Goal: Communication & Community: Answer question/provide support

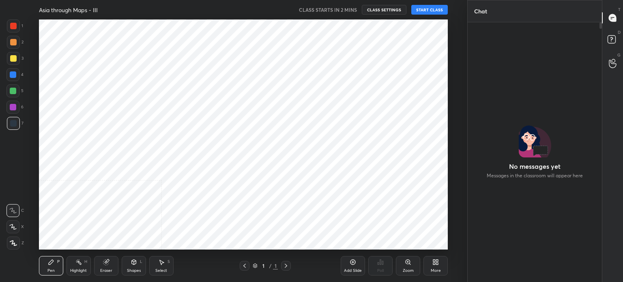
scroll to position [238, 132]
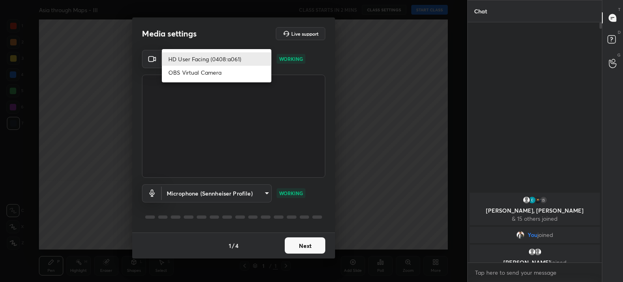
click at [227, 54] on body "1 2 3 4 5 6 7 C X Z C X Z E E Erase all H H Asia through Maps - III CLASS START…" at bounding box center [311, 141] width 623 height 282
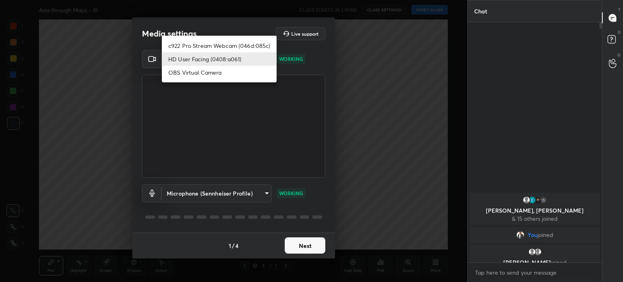
click at [216, 42] on li "c922 Pro Stream Webcam (046d:085c)" at bounding box center [219, 45] width 115 height 13
type input "8f0ed570028ff23fc31763cdb4aae10eafa5c66e329f9578c311597a076a2bc3"
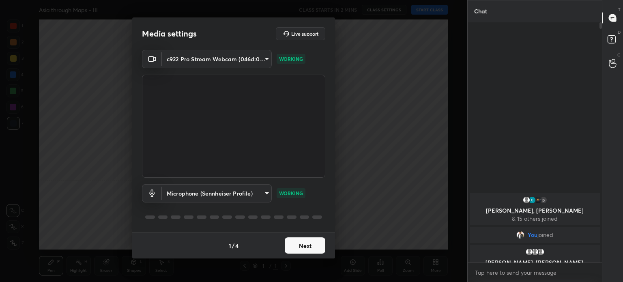
click at [315, 243] on button "Next" at bounding box center [305, 245] width 41 height 16
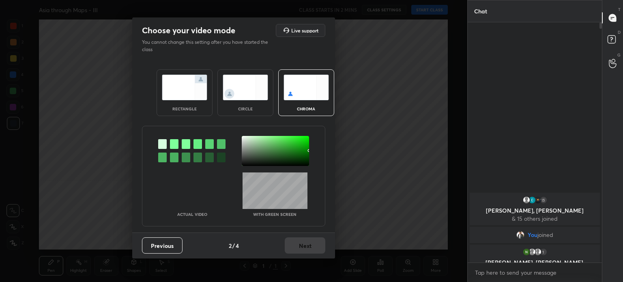
click at [177, 142] on div at bounding box center [174, 144] width 9 height 10
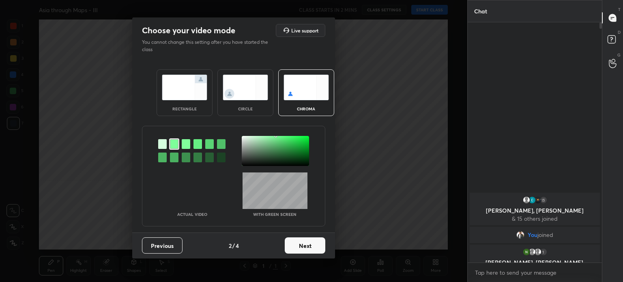
click at [248, 137] on div at bounding box center [275, 151] width 67 height 30
click at [311, 244] on button "Next" at bounding box center [305, 245] width 41 height 16
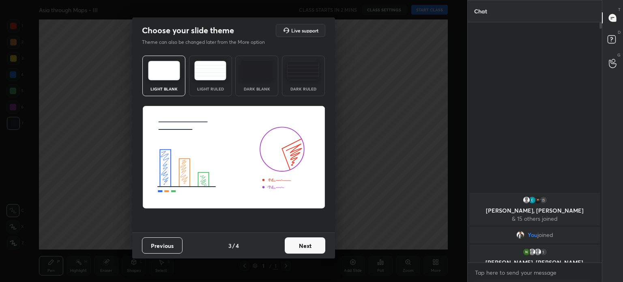
click at [311, 243] on button "Next" at bounding box center [305, 245] width 41 height 16
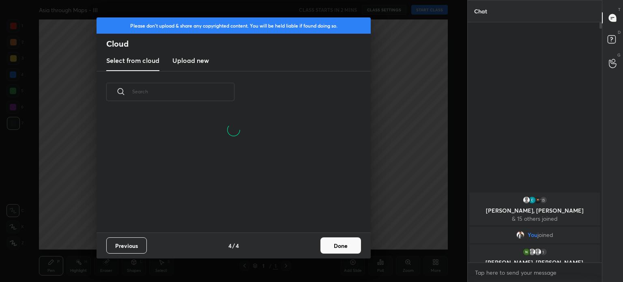
click at [203, 59] on h3 "Upload new" at bounding box center [190, 61] width 37 height 10
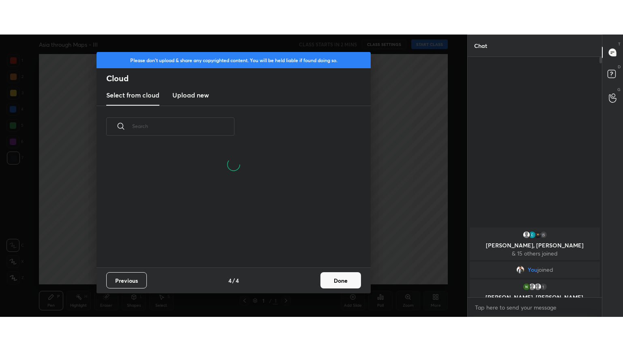
scroll to position [0, 0]
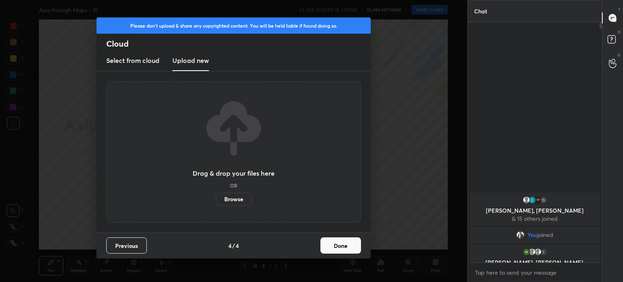
click at [230, 200] on label "Browse" at bounding box center [234, 199] width 36 height 13
click at [216, 200] on input "Browse" at bounding box center [216, 199] width 0 height 13
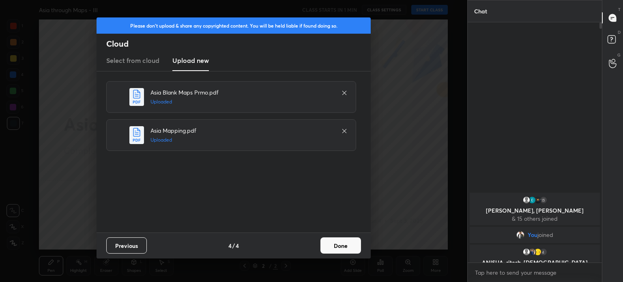
click at [333, 243] on button "Done" at bounding box center [341, 245] width 41 height 16
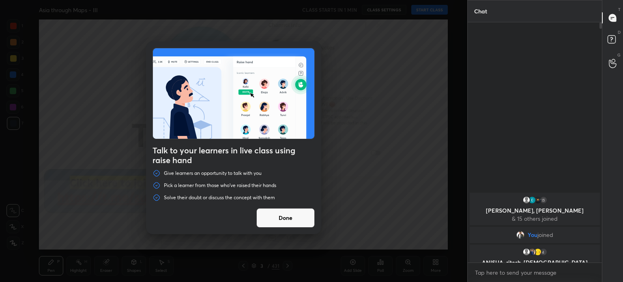
click at [291, 215] on button "Done" at bounding box center [285, 217] width 58 height 19
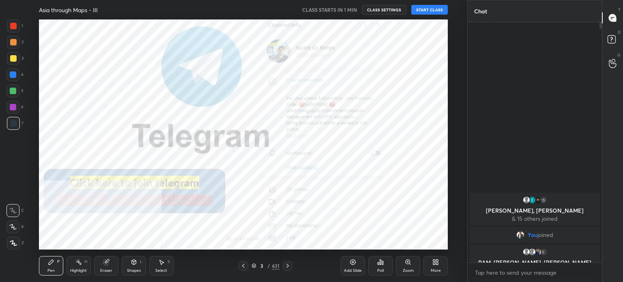
click at [429, 12] on button "START CLASS" at bounding box center [430, 10] width 37 height 10
click at [441, 271] on div "More" at bounding box center [436, 265] width 24 height 19
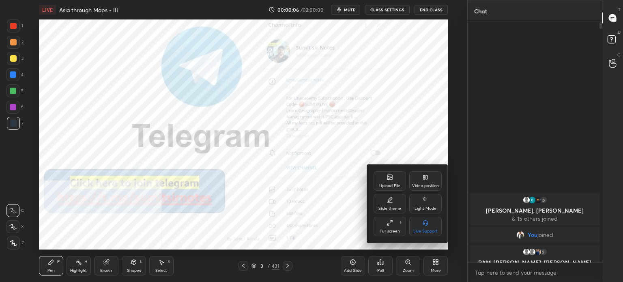
drag, startPoint x: 433, startPoint y: 179, endPoint x: 436, endPoint y: 207, distance: 27.7
click at [433, 179] on div "Video position" at bounding box center [425, 180] width 32 height 19
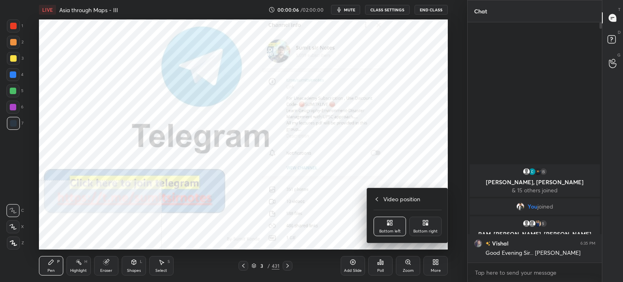
click at [435, 226] on div "Bottom right" at bounding box center [425, 226] width 32 height 19
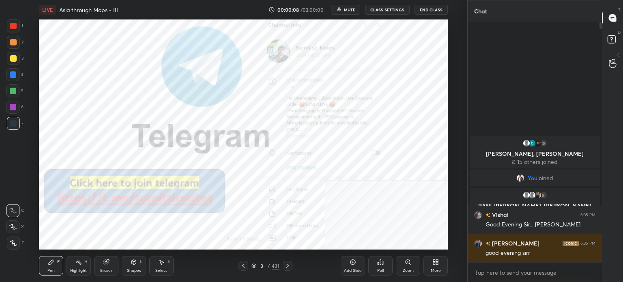
click at [437, 267] on div "More" at bounding box center [436, 265] width 24 height 19
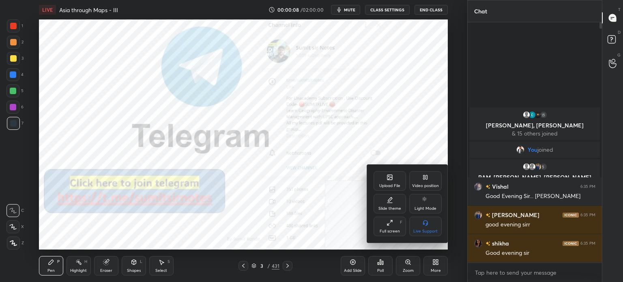
click at [387, 228] on div "Full screen F" at bounding box center [390, 226] width 32 height 19
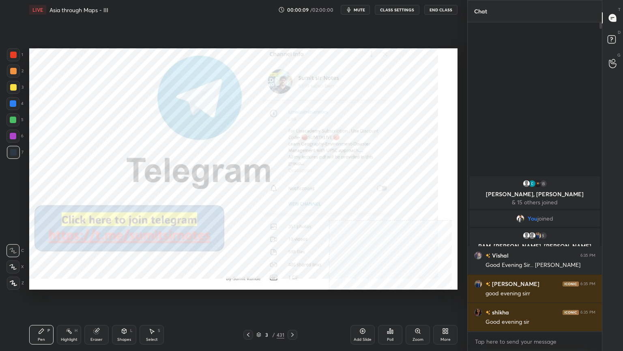
scroll to position [326, 132]
type textarea "x"
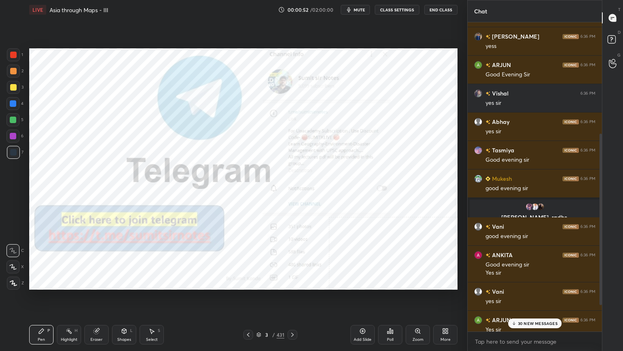
scroll to position [203, 0]
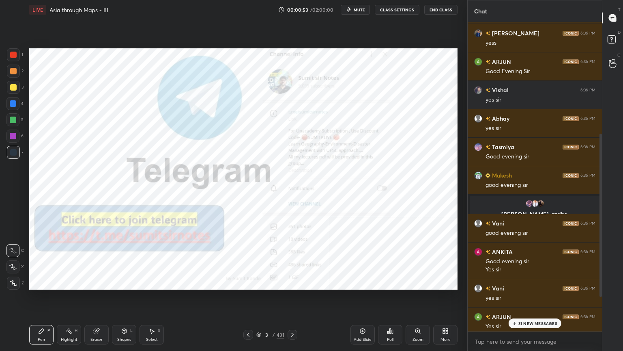
click at [357, 5] on button "mute" at bounding box center [355, 10] width 29 height 10
click at [438, 7] on button "End Class" at bounding box center [441, 10] width 33 height 10
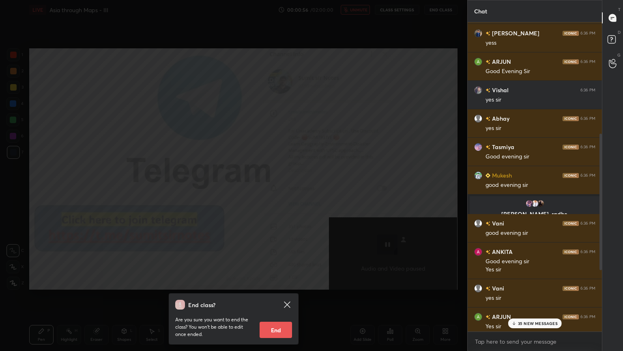
click at [359, 93] on div "End class? Are you sure you want to end the class? You won’t be able to edit on…" at bounding box center [234, 175] width 468 height 351
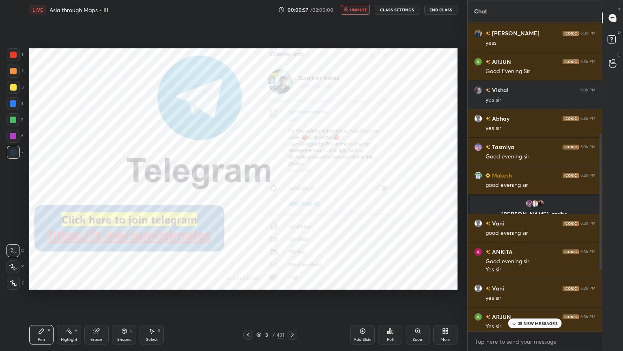
click at [354, 5] on button "unmute" at bounding box center [355, 10] width 29 height 10
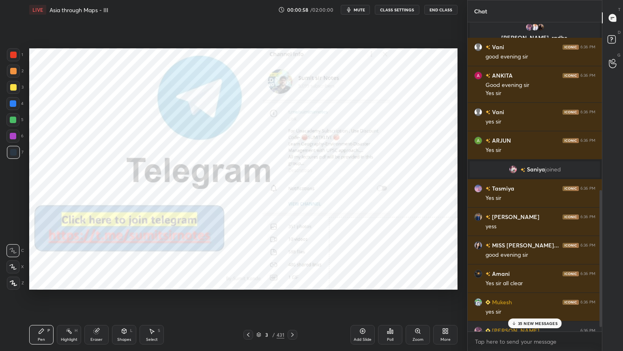
scroll to position [397, 0]
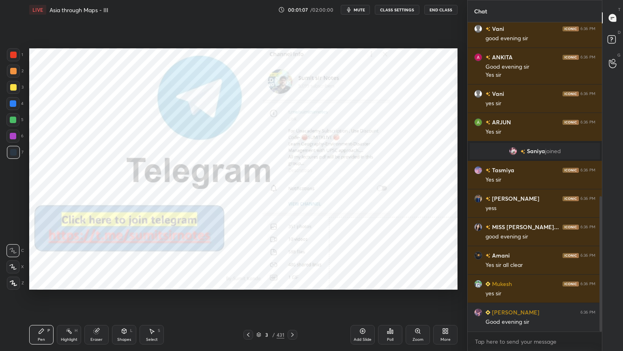
click at [260, 282] on icon at bounding box center [258, 334] width 5 height 5
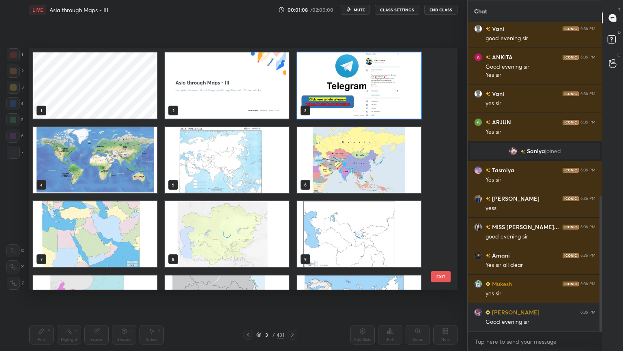
scroll to position [425, 0]
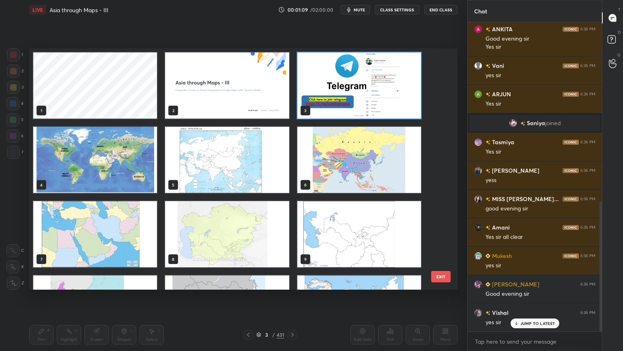
click at [101, 166] on img "grid" at bounding box center [95, 160] width 124 height 66
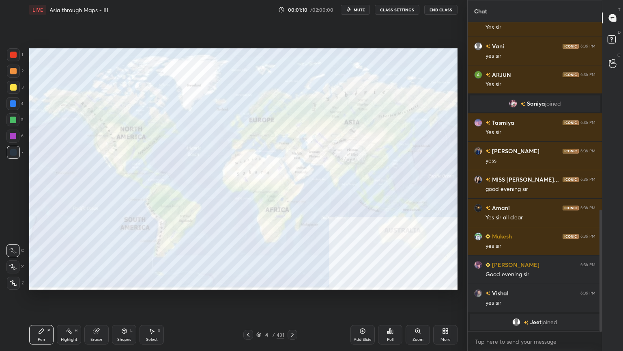
scroll to position [474, 0]
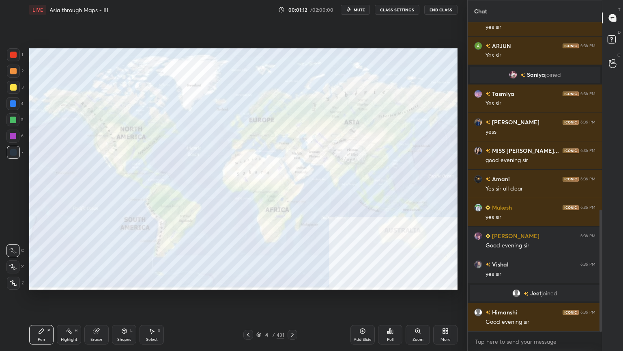
click at [261, 282] on icon at bounding box center [259, 333] width 4 height 2
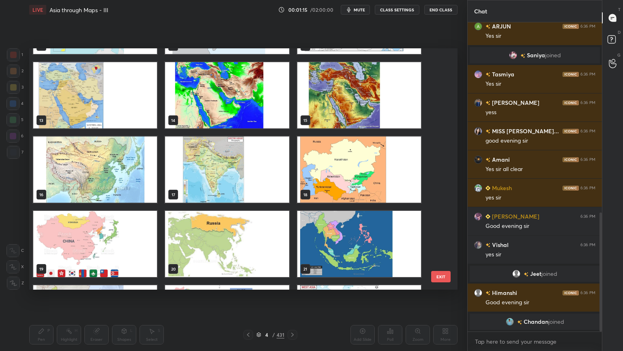
scroll to position [284, 0]
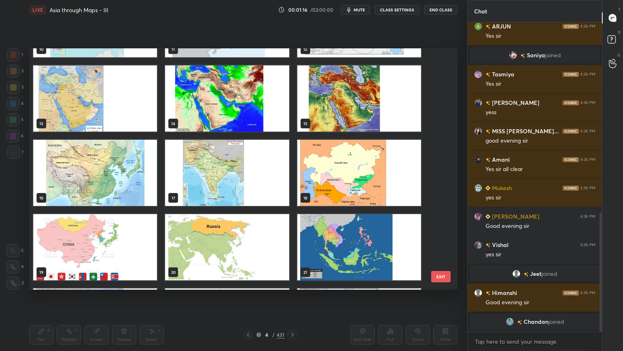
click at [71, 76] on img "grid" at bounding box center [95, 98] width 124 height 66
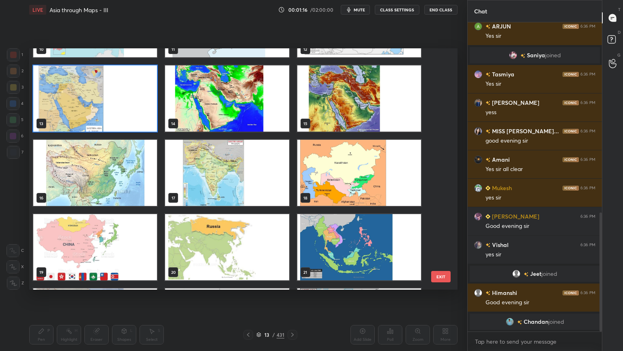
click at [71, 76] on img "grid" at bounding box center [95, 98] width 124 height 66
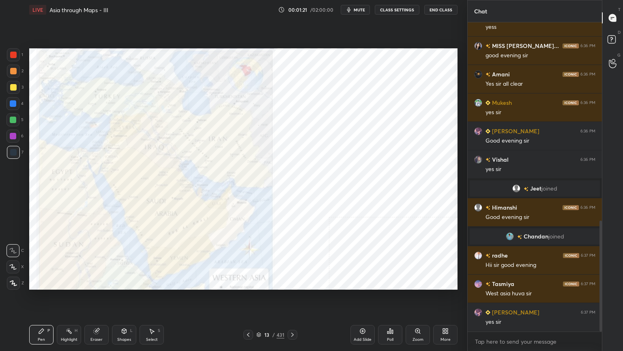
scroll to position [610, 0]
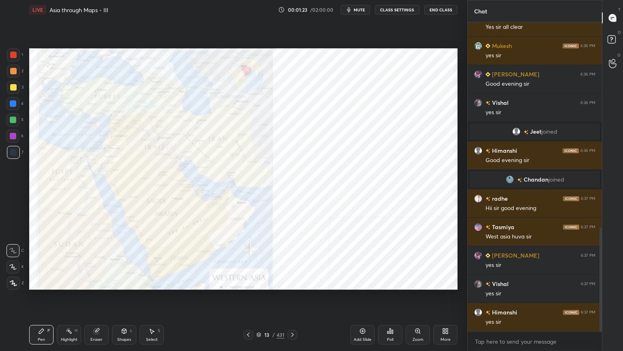
click at [16, 265] on icon at bounding box center [12, 267] width 7 height 6
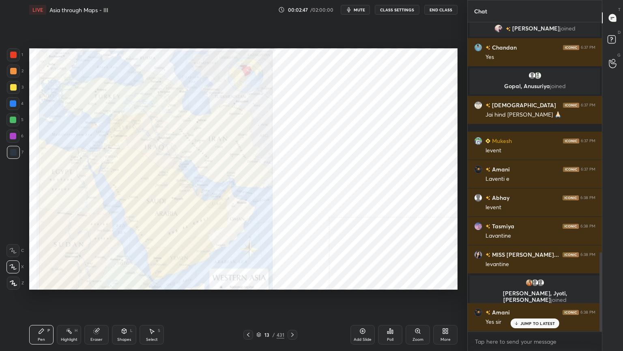
scroll to position [894, 0]
click at [262, 282] on div "13 / 431" at bounding box center [270, 334] width 28 height 7
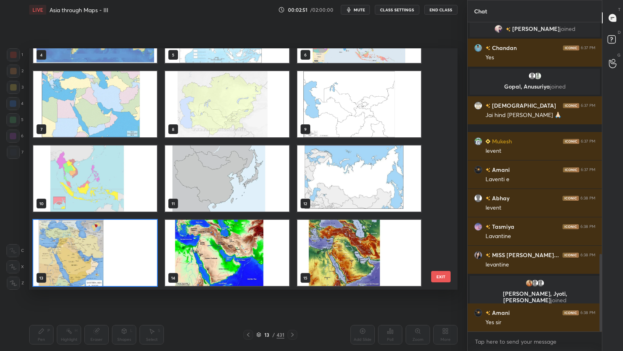
scroll to position [923, 0]
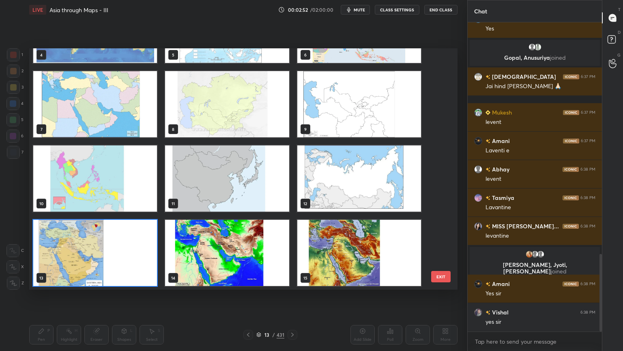
click at [142, 105] on img "grid" at bounding box center [95, 104] width 124 height 66
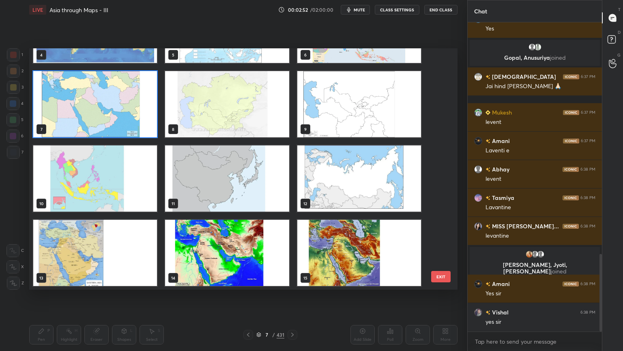
click at [142, 105] on img "grid" at bounding box center [95, 104] width 124 height 66
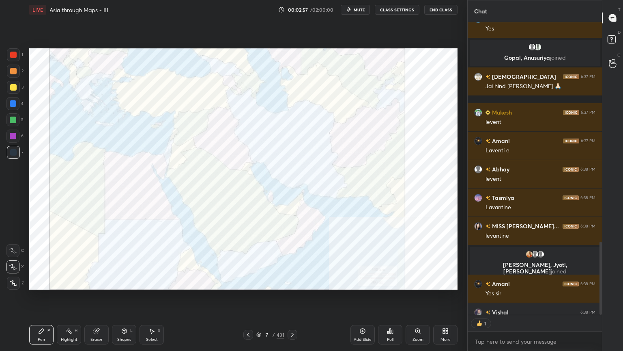
scroll to position [968, 0]
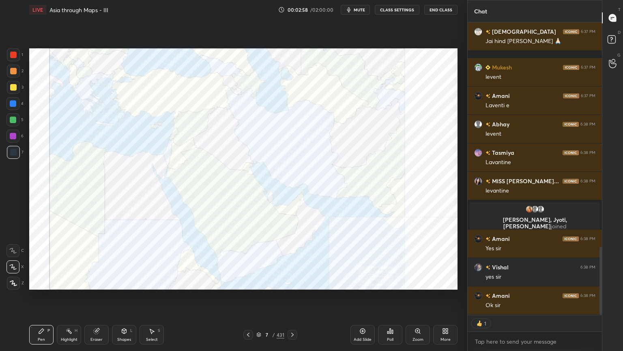
click at [261, 282] on div "7 / 431" at bounding box center [270, 334] width 28 height 7
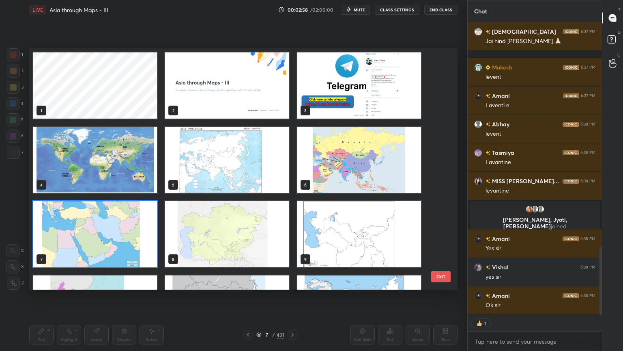
scroll to position [239, 425]
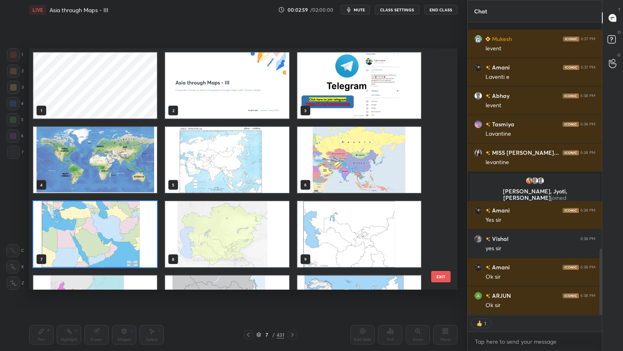
click at [357, 239] on img "grid" at bounding box center [359, 234] width 124 height 66
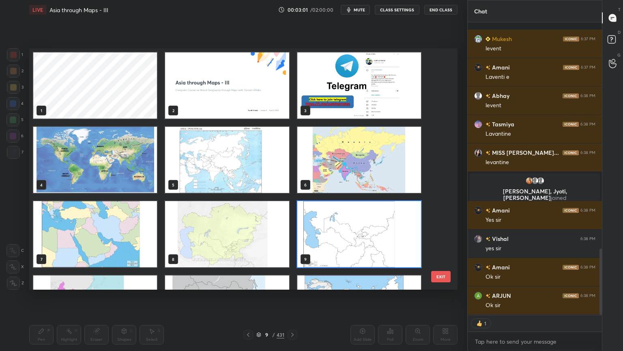
click at [356, 238] on img "grid" at bounding box center [359, 234] width 124 height 66
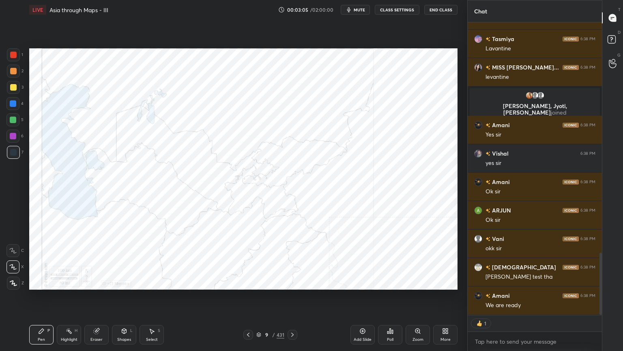
scroll to position [306, 132]
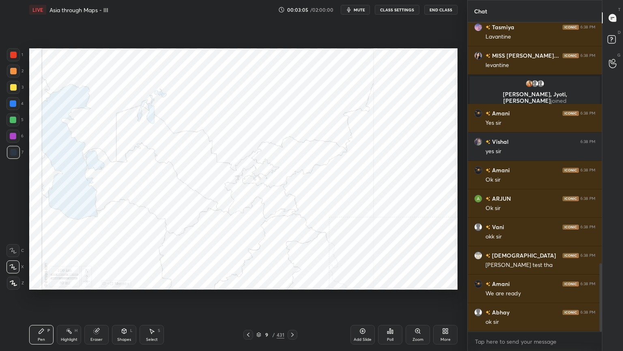
click at [258, 282] on icon at bounding box center [258, 334] width 5 height 5
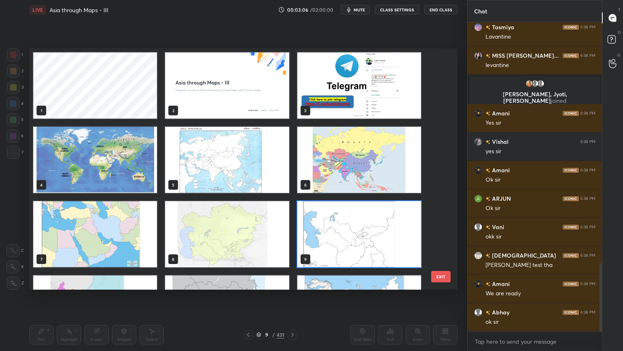
scroll to position [0, 0]
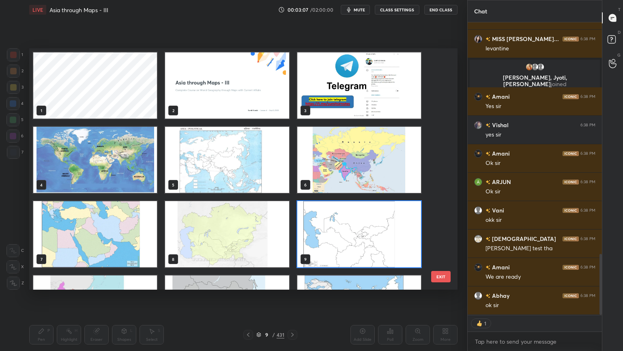
click at [218, 226] on img "grid" at bounding box center [227, 234] width 124 height 66
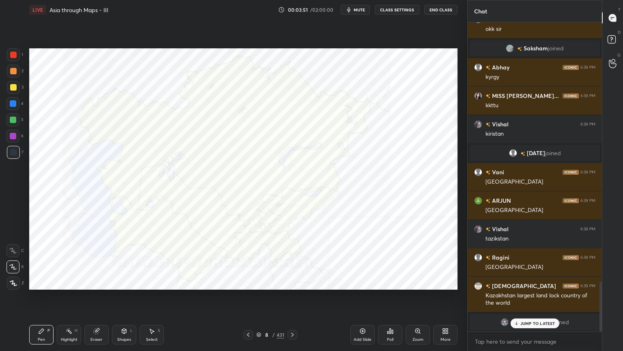
click at [256, 282] on icon at bounding box center [258, 334] width 5 height 5
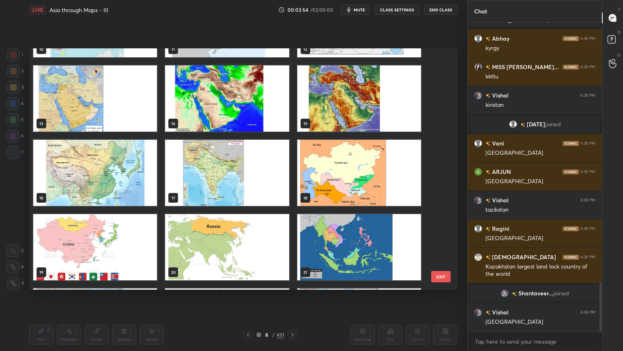
click at [345, 182] on img "grid" at bounding box center [359, 173] width 124 height 66
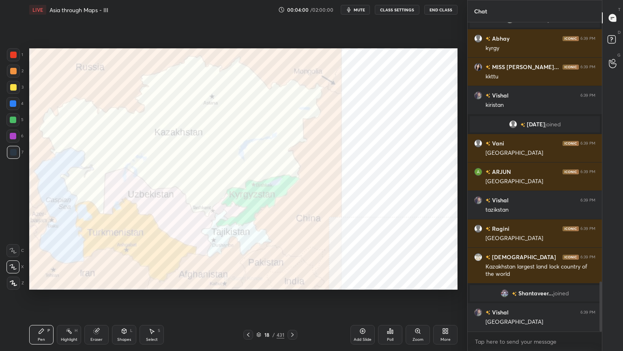
click at [258, 282] on icon at bounding box center [258, 334] width 5 height 5
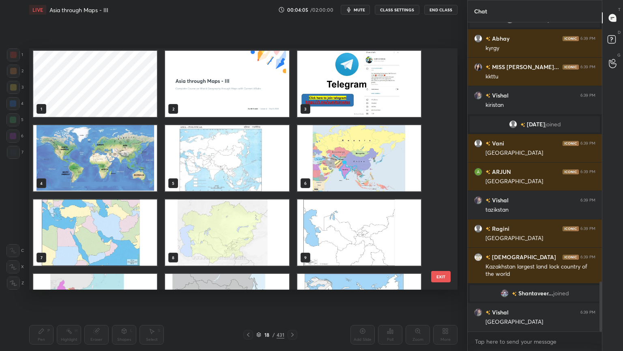
click at [114, 154] on img "grid" at bounding box center [95, 158] width 124 height 66
click at [370, 157] on img "grid" at bounding box center [359, 158] width 124 height 66
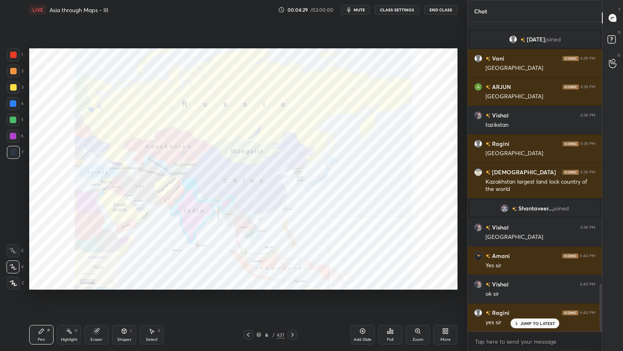
scroll to position [1708, 0]
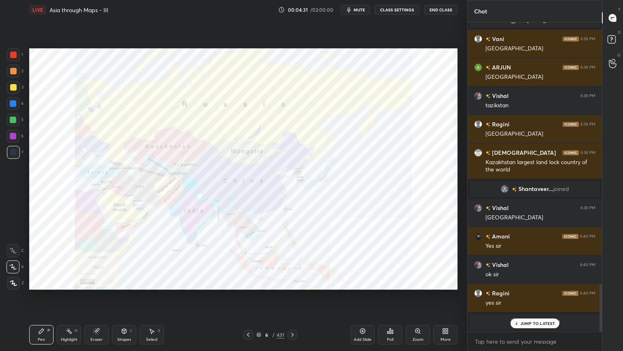
click at [261, 282] on div "6 / 431" at bounding box center [270, 334] width 28 height 7
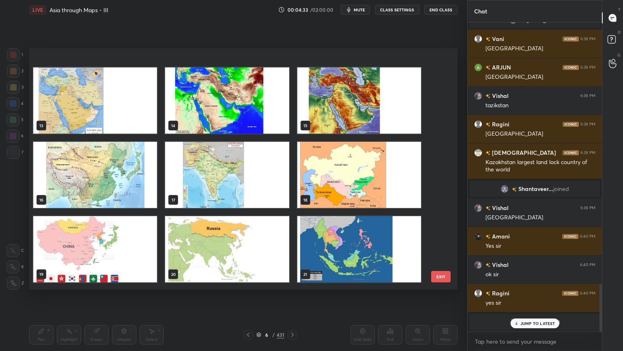
scroll to position [325, 0]
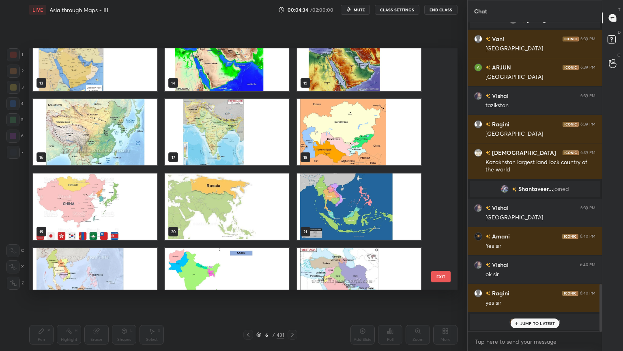
click at [373, 152] on img "grid" at bounding box center [359, 132] width 124 height 66
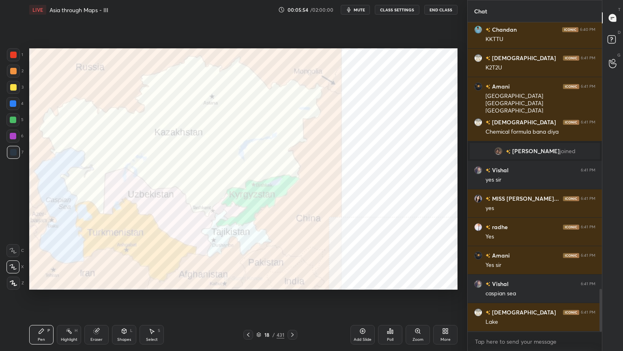
scroll to position [1966, 0]
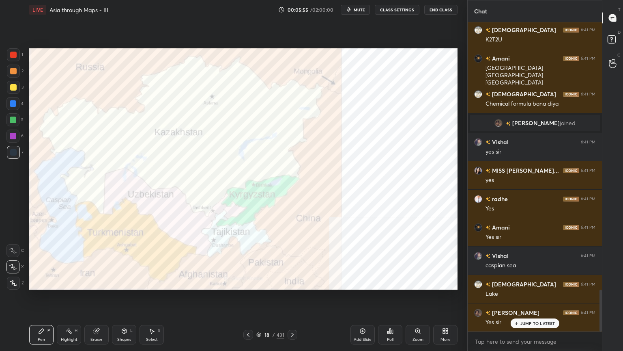
click at [260, 282] on icon at bounding box center [259, 335] width 4 height 1
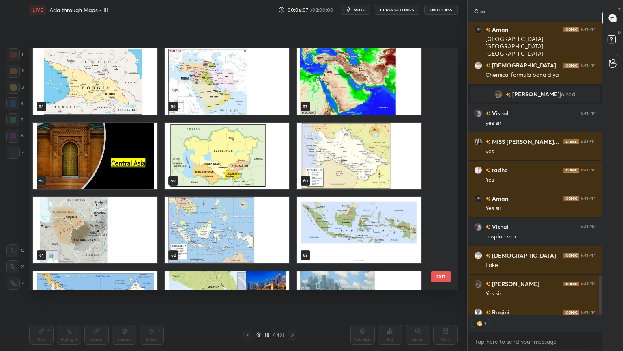
scroll to position [2031, 0]
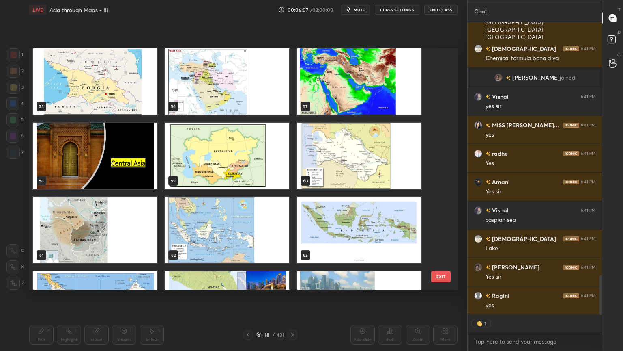
click at [249, 148] on img "grid" at bounding box center [227, 156] width 124 height 66
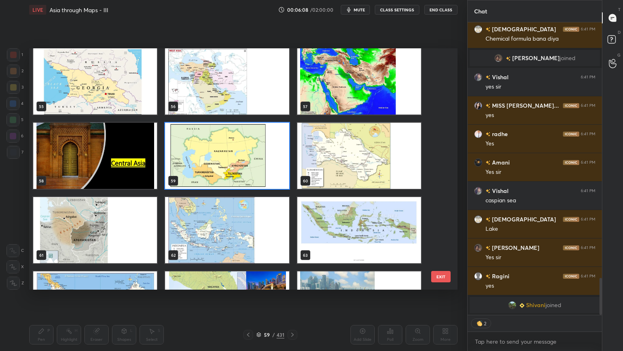
click at [249, 148] on img "grid" at bounding box center [227, 156] width 124 height 66
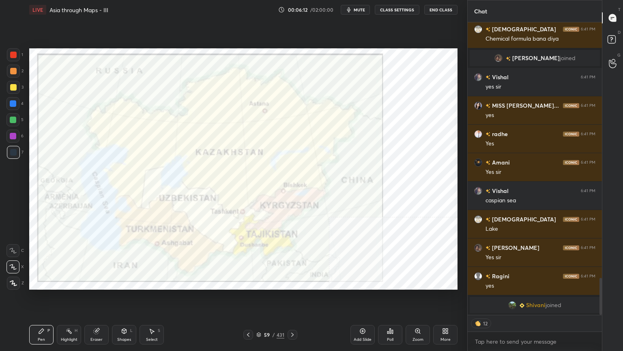
click at [256, 282] on icon at bounding box center [258, 334] width 5 height 5
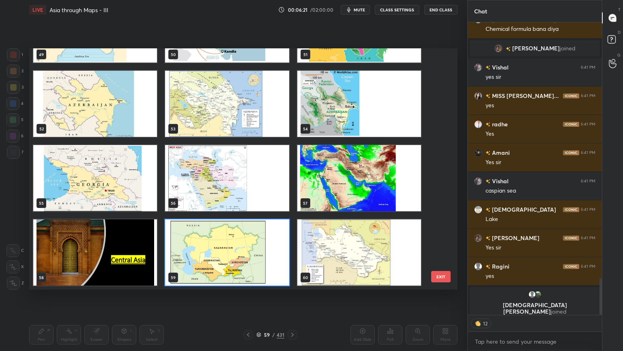
scroll to position [2024, 0]
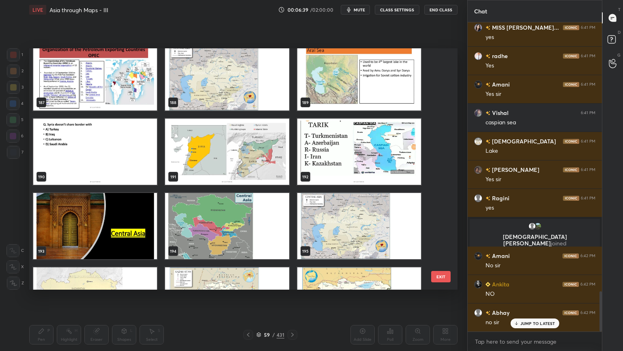
click at [266, 209] on img "grid" at bounding box center [227, 226] width 124 height 66
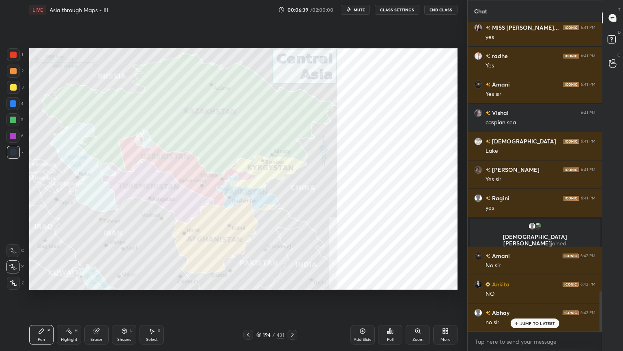
click at [266, 209] on img "grid" at bounding box center [227, 226] width 124 height 66
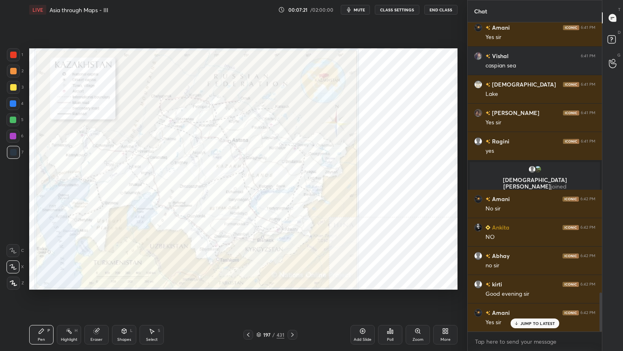
scroll to position [2130, 0]
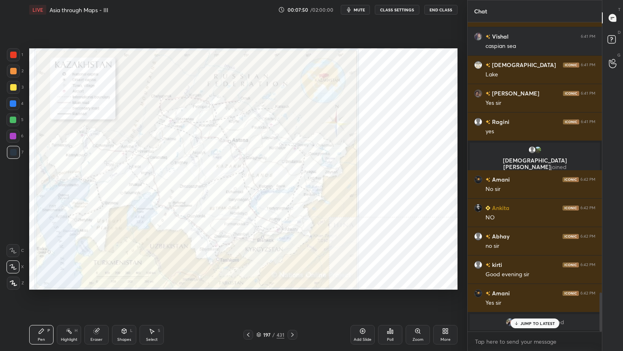
click at [534, 282] on p "JUMP TO LATEST" at bounding box center [538, 323] width 35 height 5
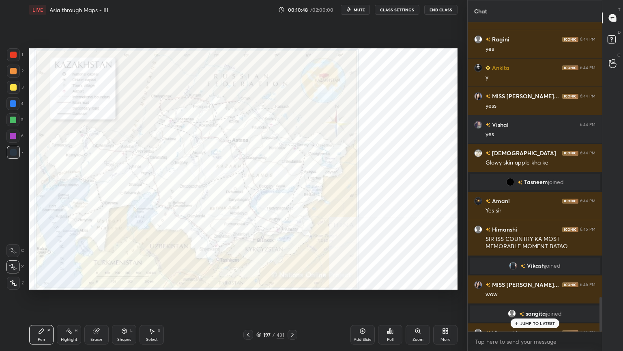
scroll to position [2466, 0]
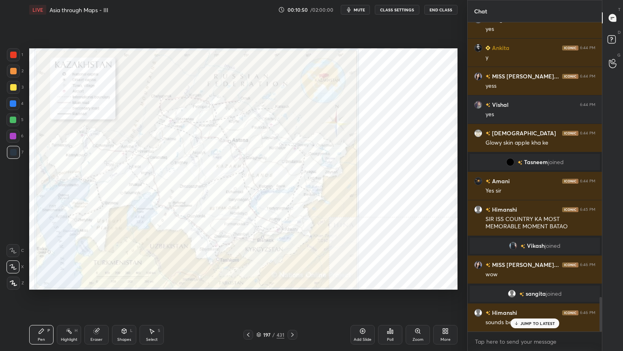
click at [523, 282] on p "JUMP TO LATEST" at bounding box center [538, 323] width 35 height 5
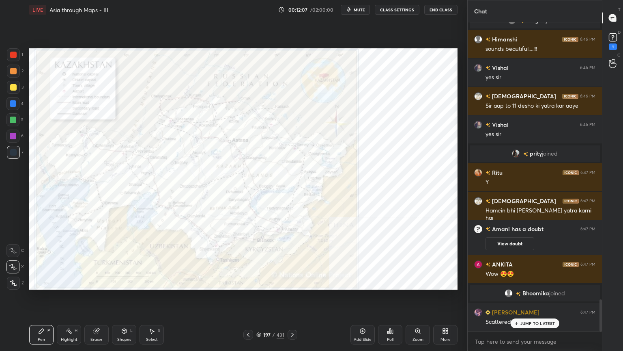
scroll to position [2667, 0]
click at [260, 282] on div "197 / 431" at bounding box center [270, 334] width 28 height 7
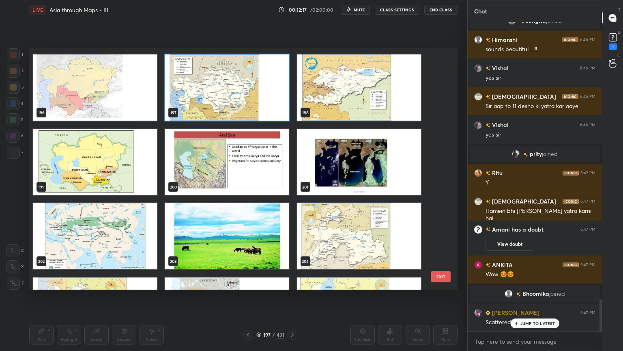
scroll to position [4864, 0]
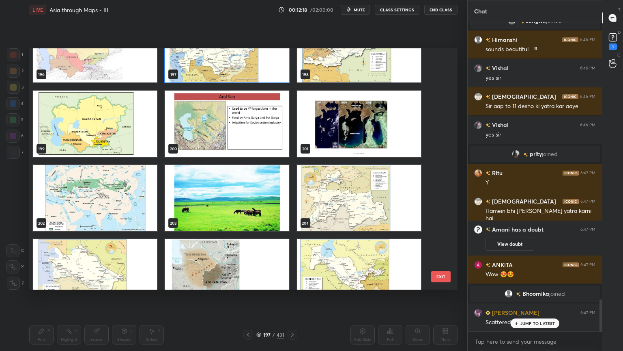
click at [250, 216] on img "grid" at bounding box center [227, 198] width 124 height 66
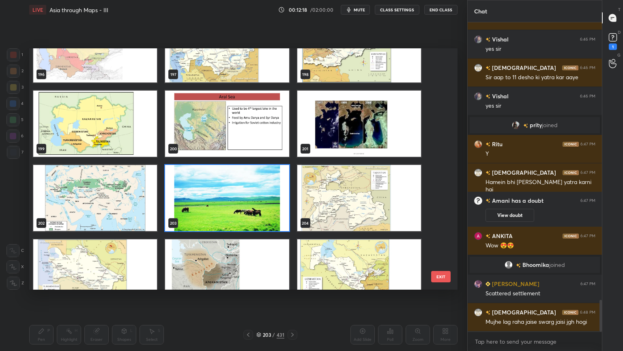
click at [250, 216] on img "grid" at bounding box center [227, 198] width 124 height 66
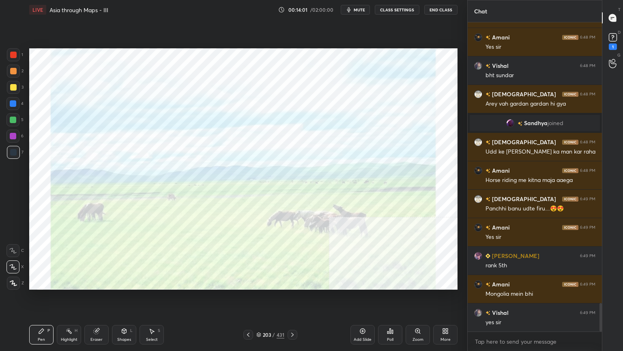
scroll to position [3071, 0]
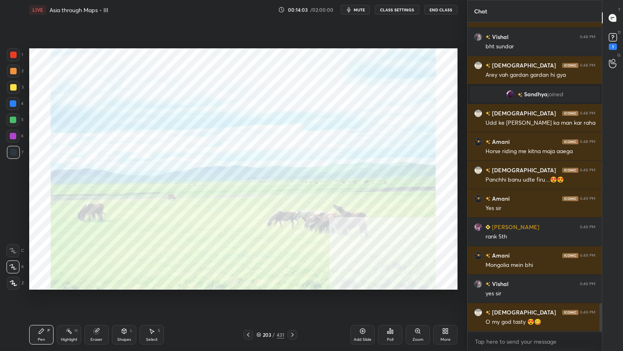
click at [259, 282] on icon at bounding box center [259, 333] width 4 height 2
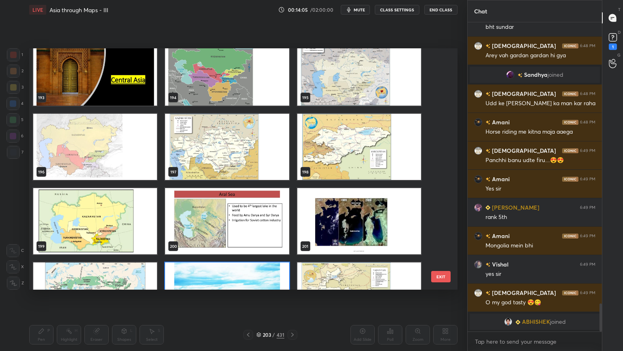
scroll to position [4728, 0]
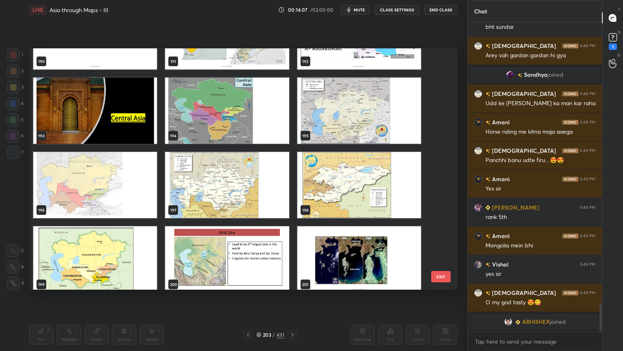
click at [343, 114] on img "grid" at bounding box center [359, 111] width 124 height 66
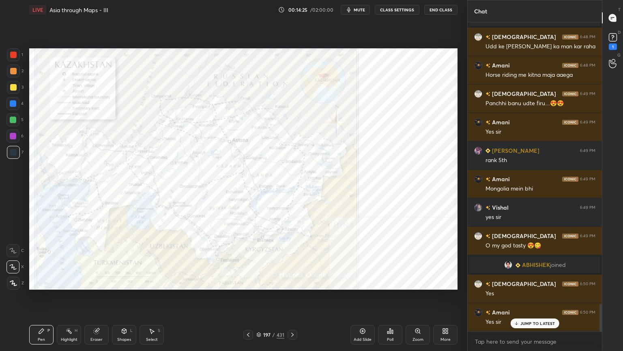
scroll to position [3128, 0]
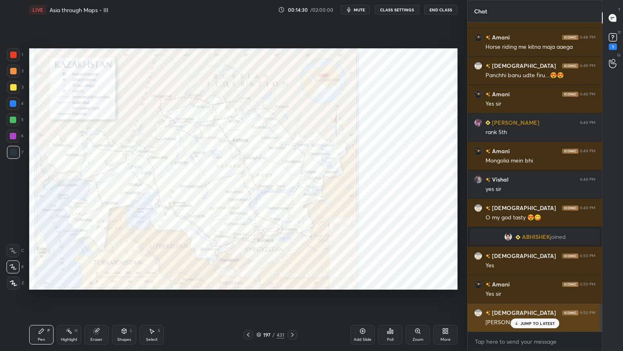
click at [535, 282] on p "JUMP TO LATEST" at bounding box center [538, 323] width 35 height 5
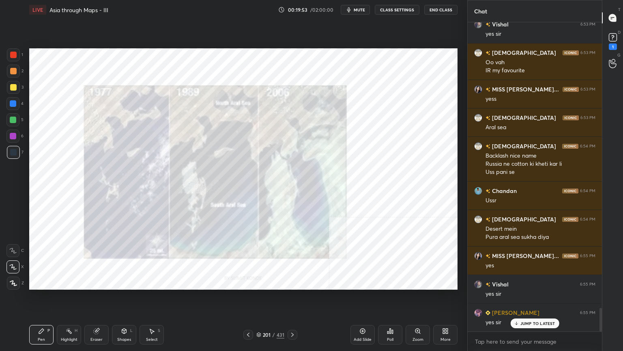
scroll to position [3812, 0]
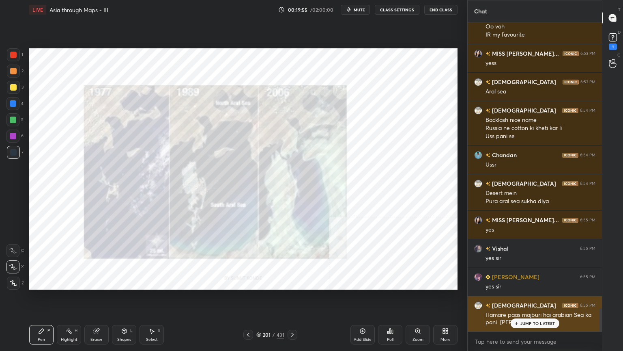
click at [526, 282] on p "JUMP TO LATEST" at bounding box center [538, 323] width 35 height 5
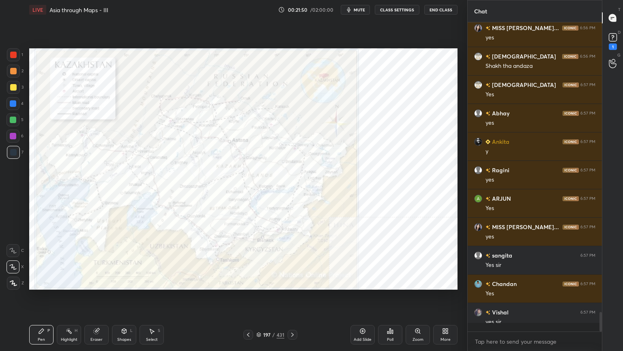
scroll to position [306, 132]
click at [460, 239] on div "Setting up your live class Poll for secs No correct answer Start poll" at bounding box center [243, 168] width 435 height 299
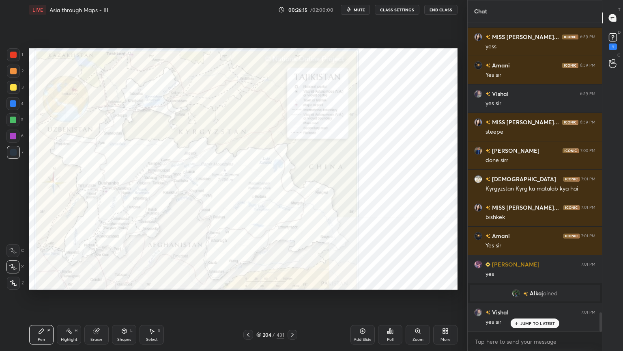
scroll to position [4722, 0]
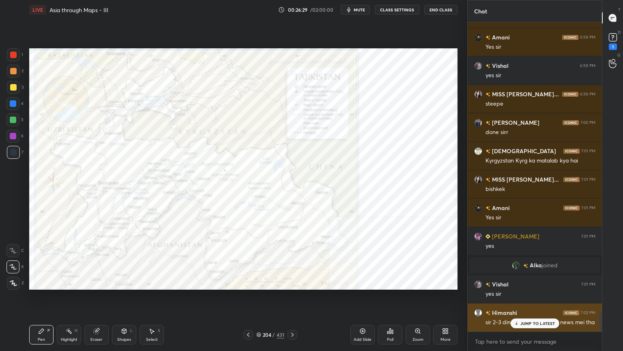
click at [539, 282] on p "JUMP TO LATEST" at bounding box center [538, 323] width 35 height 5
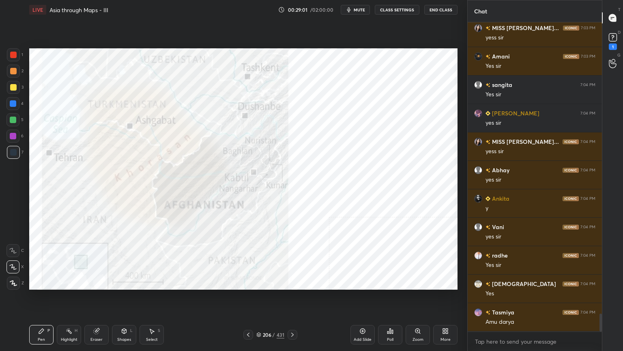
scroll to position [5120, 0]
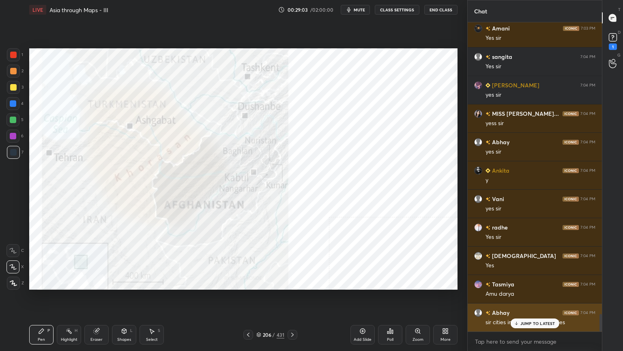
click at [534, 282] on p "JUMP TO LATEST" at bounding box center [538, 323] width 35 height 5
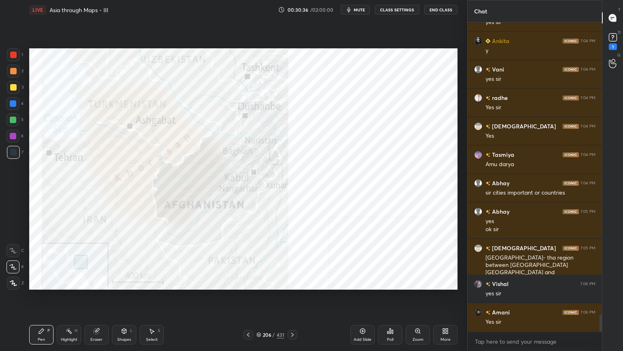
scroll to position [5278, 0]
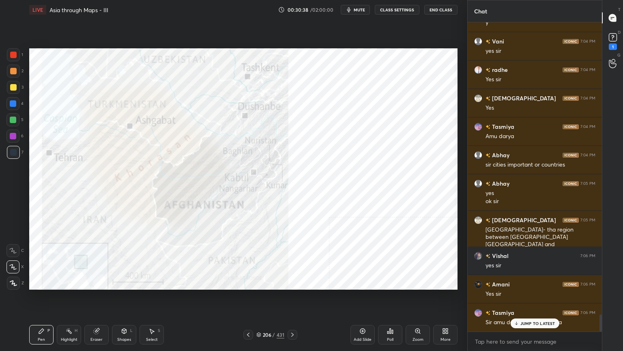
click at [533, 282] on p "JUMP TO LATEST" at bounding box center [538, 323] width 35 height 5
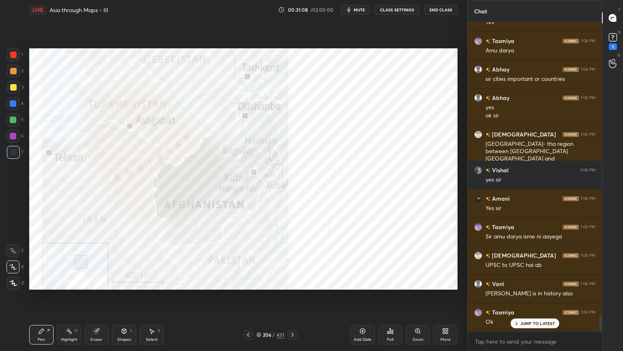
scroll to position [5391, 0]
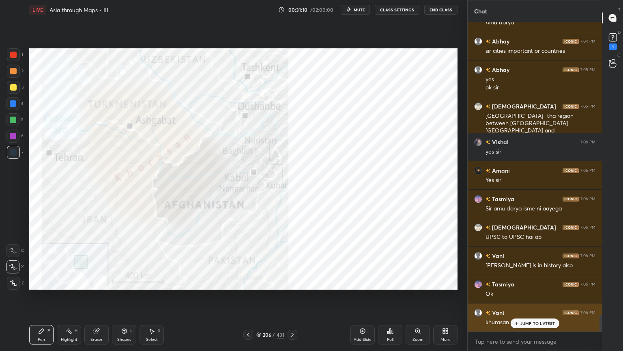
click at [526, 282] on div "khurasan expidition" at bounding box center [541, 322] width 110 height 10
click at [526, 282] on p "JUMP TO LATEST" at bounding box center [538, 323] width 35 height 5
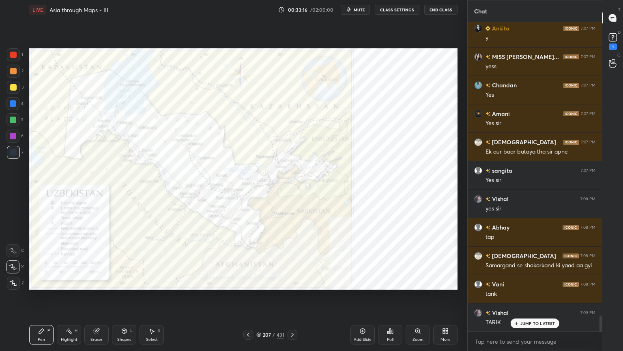
scroll to position [5761, 0]
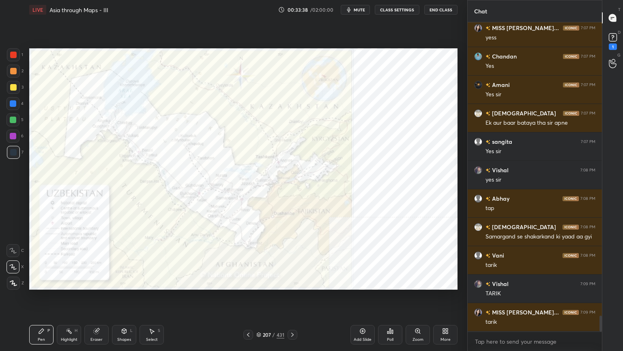
click at [258, 282] on icon at bounding box center [258, 334] width 5 height 5
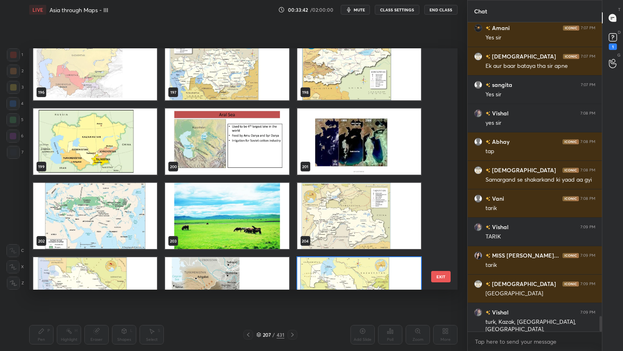
scroll to position [4842, 0]
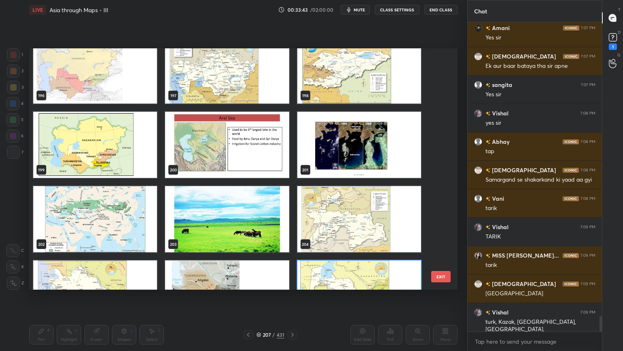
click at [114, 144] on img "grid" at bounding box center [95, 145] width 124 height 66
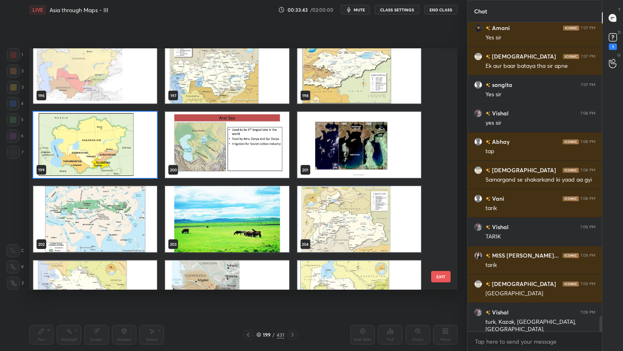
click at [114, 145] on img "grid" at bounding box center [95, 145] width 124 height 66
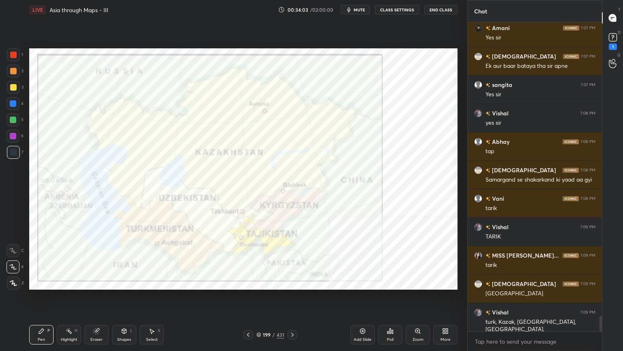
click at [259, 282] on icon at bounding box center [258, 334] width 5 height 5
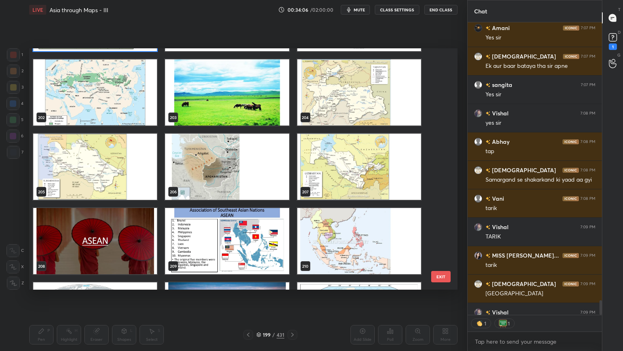
scroll to position [4978, 0]
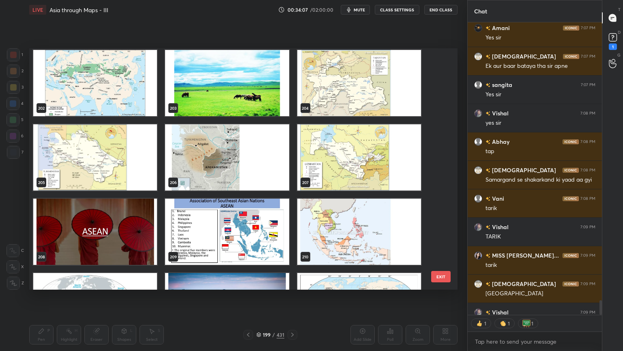
click at [343, 140] on img "grid" at bounding box center [359, 157] width 124 height 66
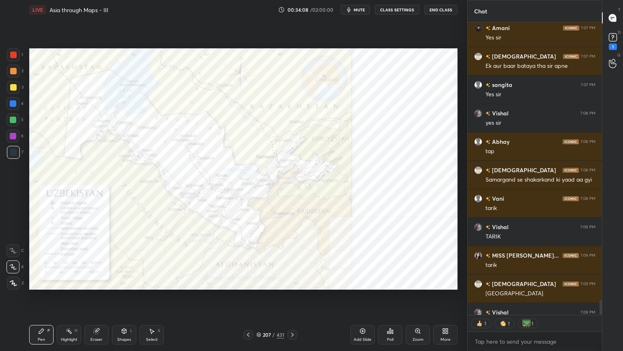
click at [343, 140] on img "grid" at bounding box center [359, 157] width 124 height 66
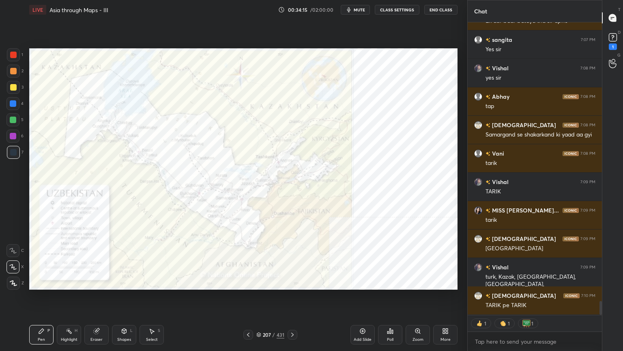
click at [261, 282] on div "207 / 431" at bounding box center [270, 334] width 28 height 7
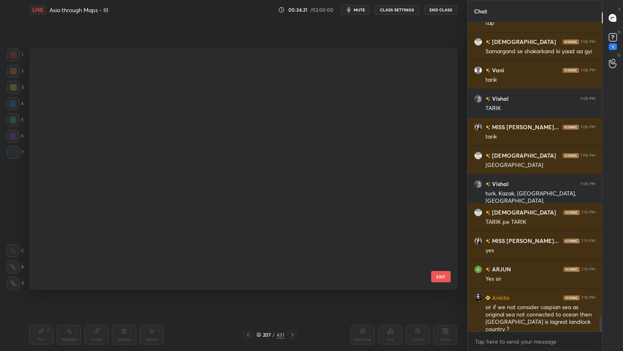
scroll to position [0, 0]
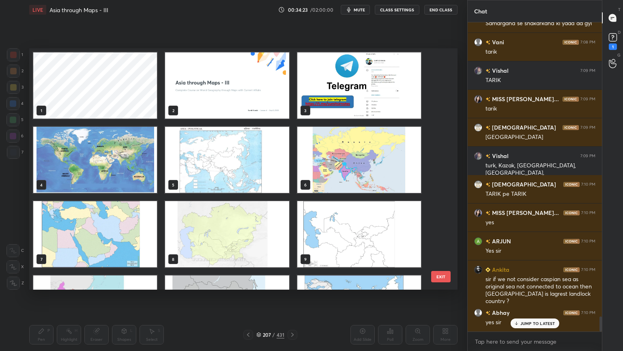
click at [218, 236] on img "grid" at bounding box center [227, 234] width 124 height 66
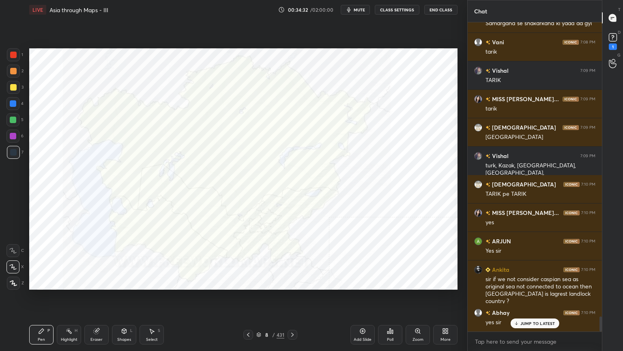
click at [395, 282] on div "Poll" at bounding box center [390, 334] width 24 height 19
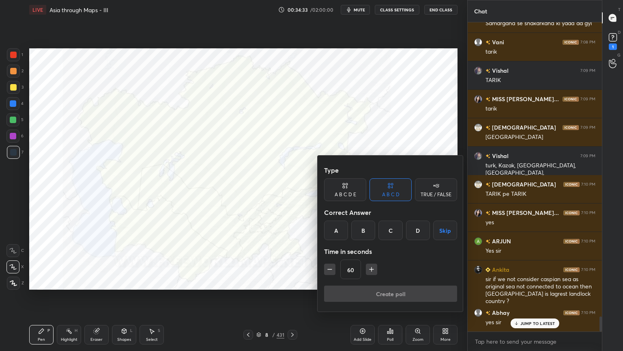
click at [354, 190] on div "A B C D E" at bounding box center [345, 189] width 42 height 23
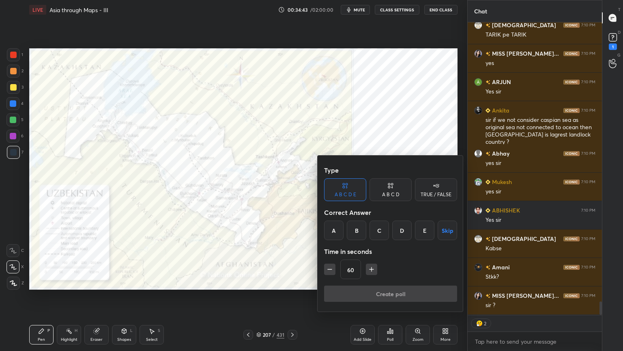
click at [268, 282] on div at bounding box center [311, 175] width 623 height 351
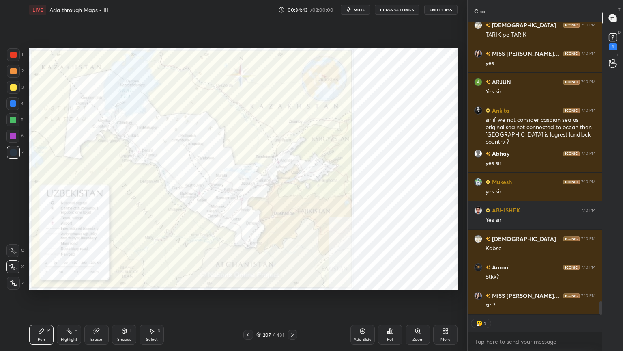
click at [260, 282] on icon at bounding box center [259, 334] width 4 height 1
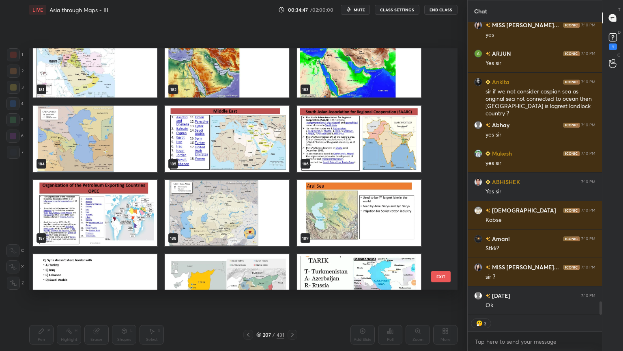
click at [439, 140] on div "178 179 180 181 182 183 184 185 186 187 188 189 190 191 192" at bounding box center [236, 168] width 414 height 241
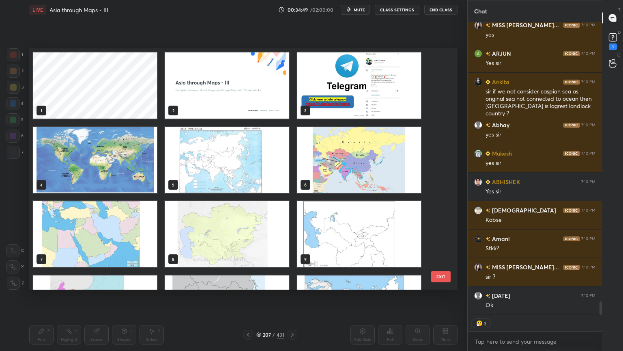
click at [211, 226] on img "grid" at bounding box center [227, 234] width 124 height 66
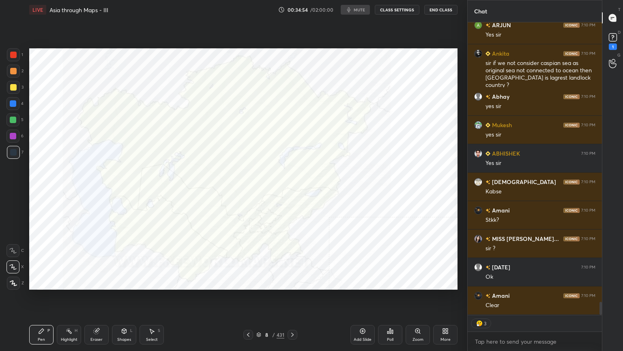
type textarea "x"
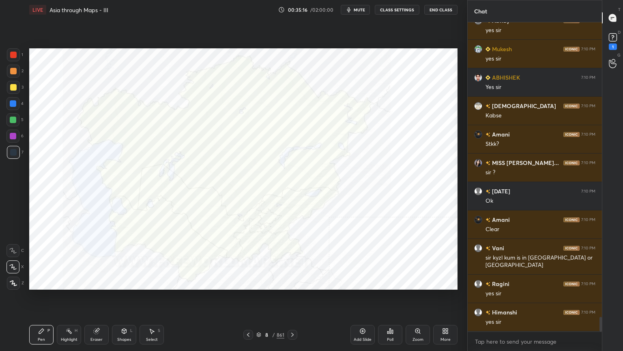
click at [390, 282] on icon at bounding box center [390, 330] width 1 height 5
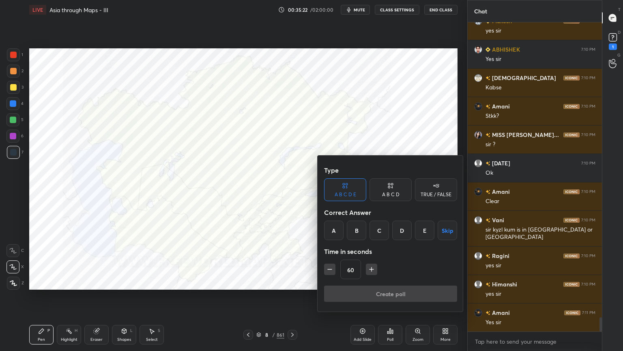
scroll to position [6323, 0]
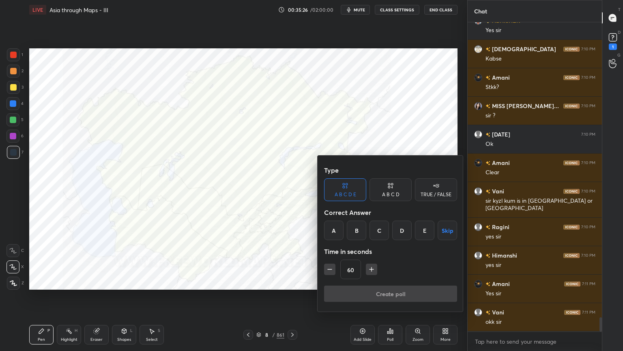
click at [384, 230] on div "C" at bounding box center [379, 229] width 19 height 19
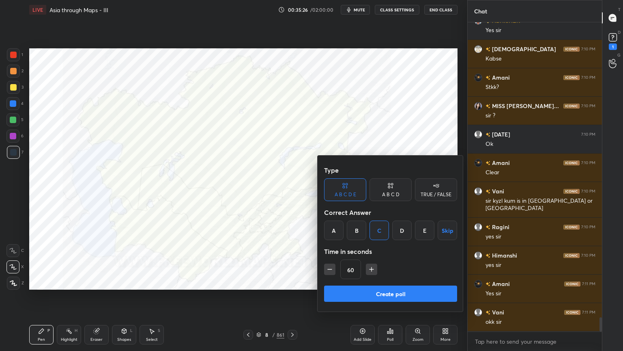
click at [329, 269] on icon "button" at bounding box center [330, 269] width 4 height 0
type input "45"
click at [344, 282] on button "Create poll" at bounding box center [390, 293] width 133 height 16
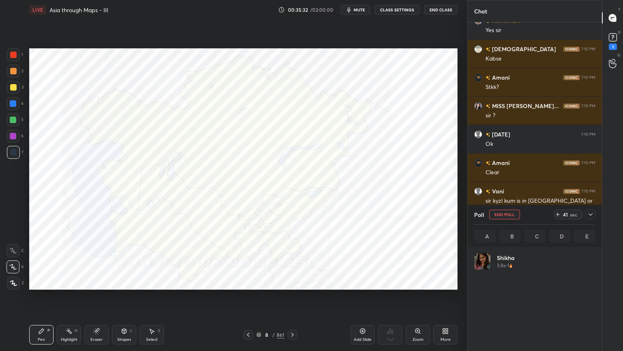
scroll to position [2, 2]
click at [613, 37] on rect at bounding box center [613, 38] width 8 height 8
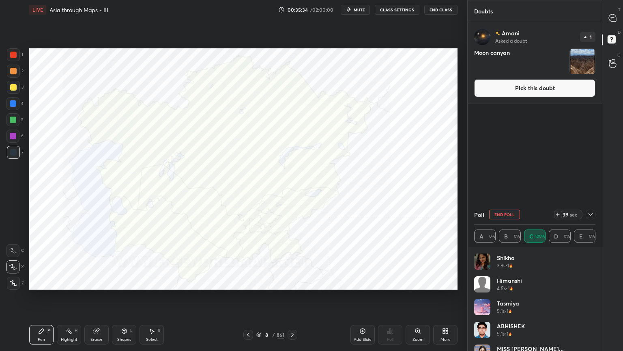
click at [561, 88] on button "Pick this doubt" at bounding box center [534, 88] width 121 height 18
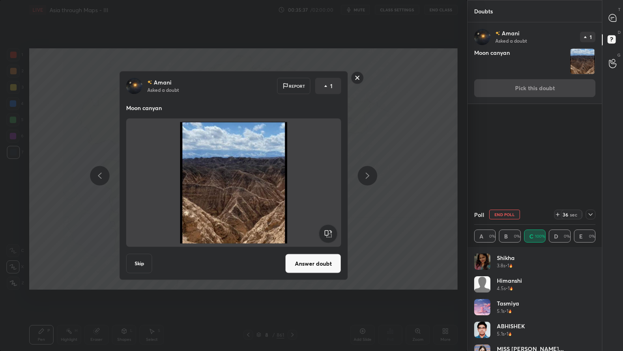
click at [357, 76] on rect at bounding box center [357, 77] width 13 height 13
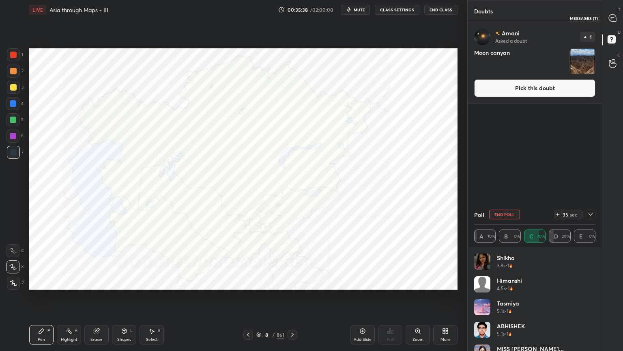
click at [615, 14] on icon at bounding box center [613, 18] width 9 height 9
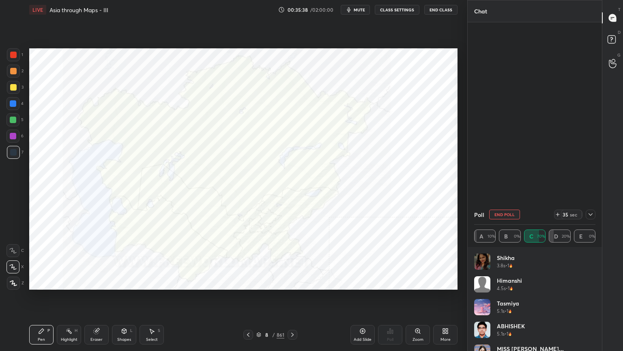
scroll to position [264, 132]
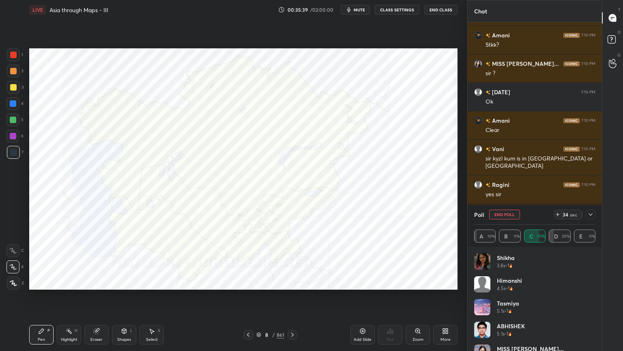
click at [591, 214] on icon at bounding box center [591, 214] width 6 height 6
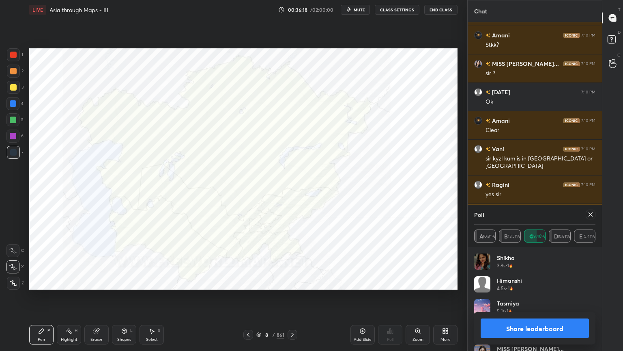
scroll to position [6581, 0]
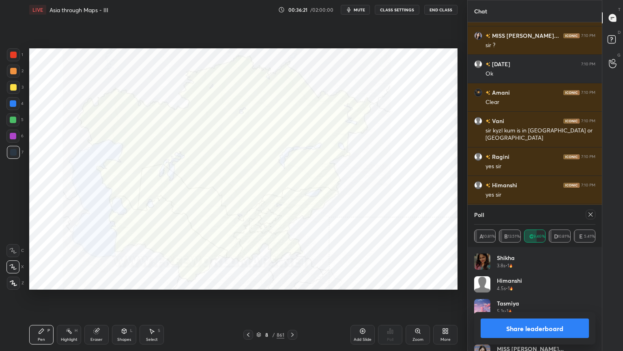
click at [589, 211] on div at bounding box center [591, 214] width 10 height 10
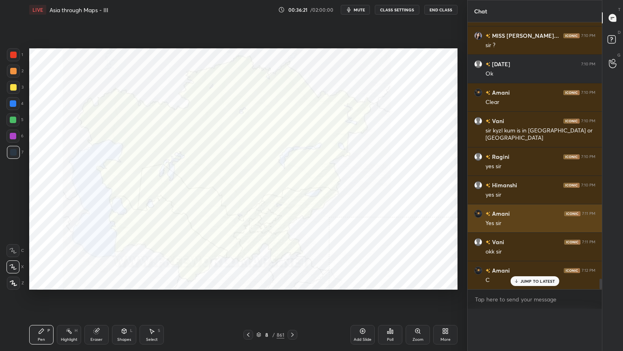
scroll to position [0, 0]
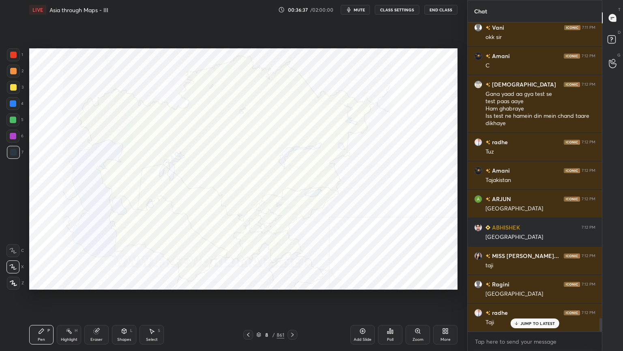
click at [392, 282] on icon at bounding box center [390, 331] width 6 height 6
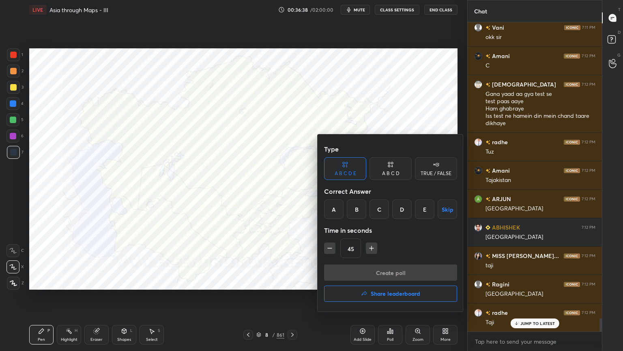
click at [429, 203] on div "E" at bounding box center [424, 208] width 19 height 19
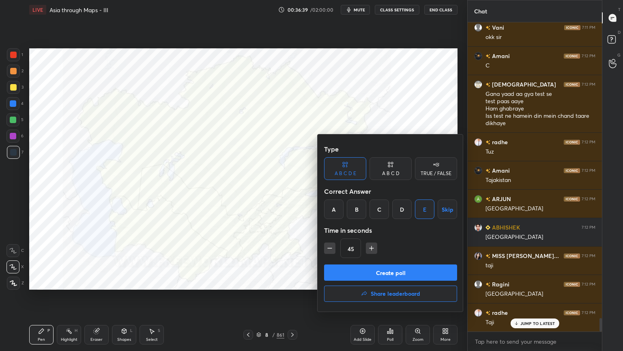
click at [405, 276] on button "Create poll" at bounding box center [390, 272] width 133 height 16
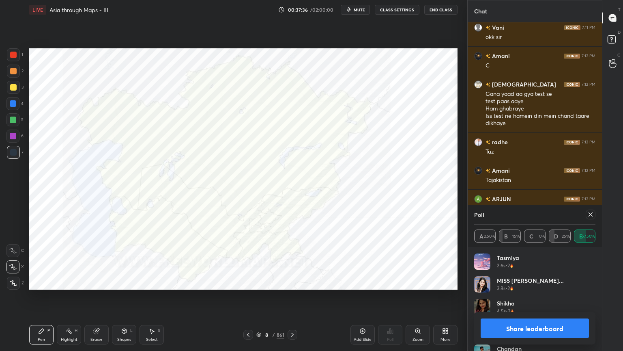
click at [591, 211] on icon at bounding box center [591, 214] width 6 height 6
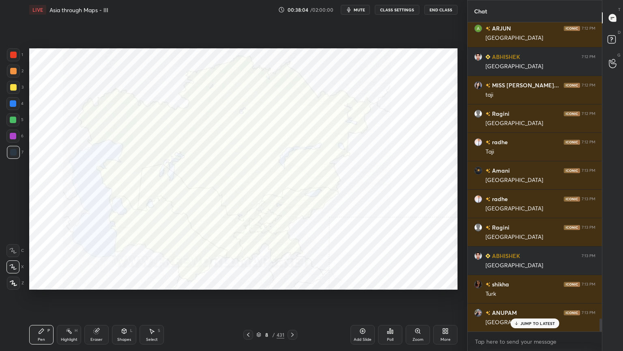
scroll to position [6995, 0]
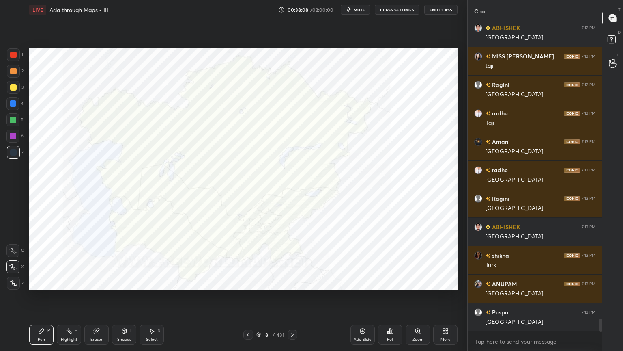
click at [396, 282] on div "Poll" at bounding box center [390, 334] width 24 height 19
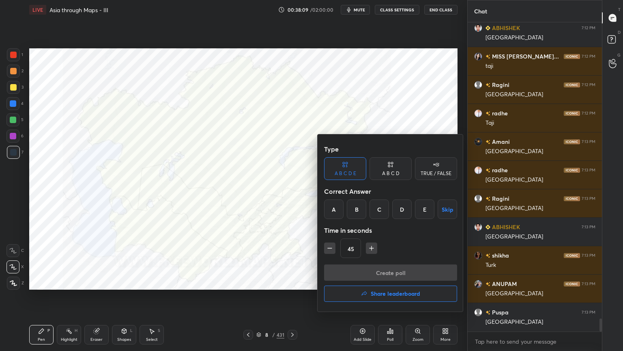
click at [359, 210] on div "B" at bounding box center [356, 208] width 19 height 19
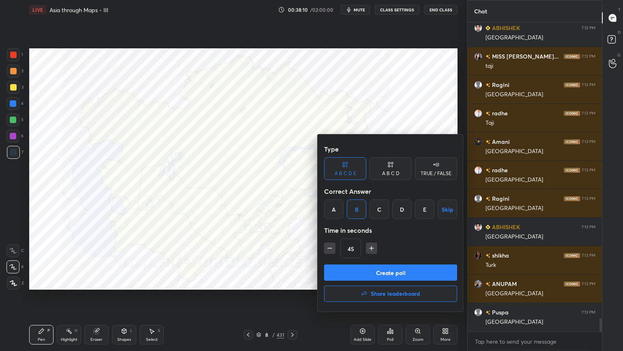
click at [362, 263] on div "Type A B C D E A B C D TRUE / FALSE Correct Answer A B C D E Skip Time in secon…" at bounding box center [390, 202] width 133 height 123
click at [362, 268] on button "Create poll" at bounding box center [390, 272] width 133 height 16
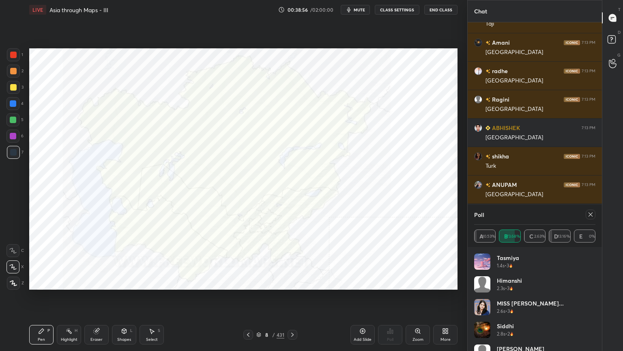
scroll to position [7122, 0]
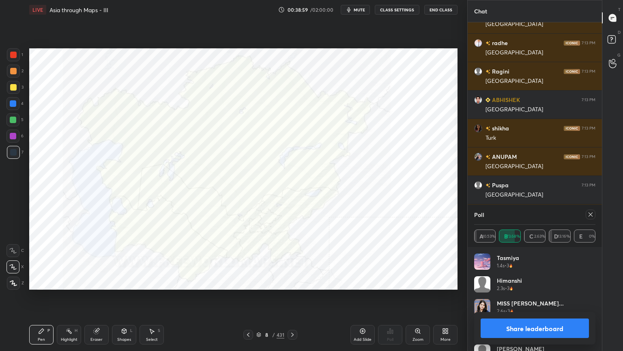
click at [592, 210] on div at bounding box center [591, 214] width 10 height 10
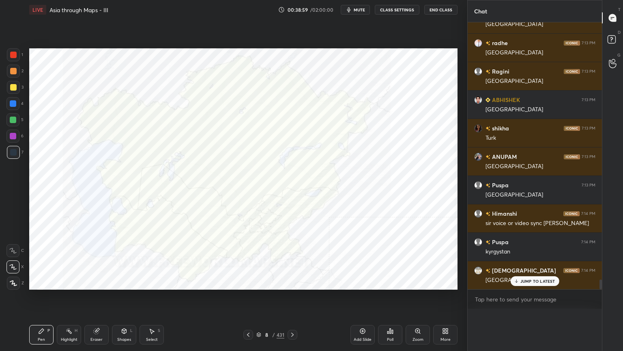
scroll to position [3, 2]
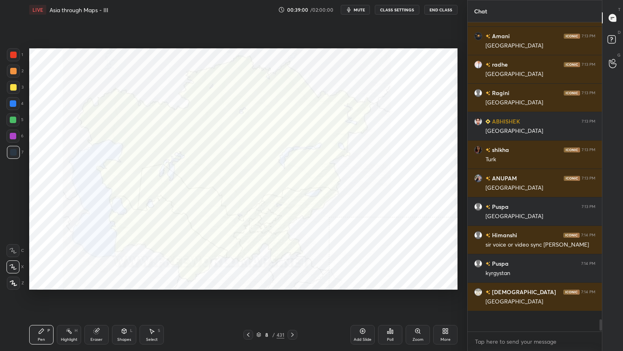
click at [210, 282] on div "Setting up your live class Poll for secs No correct answer Start poll" at bounding box center [243, 168] width 435 height 299
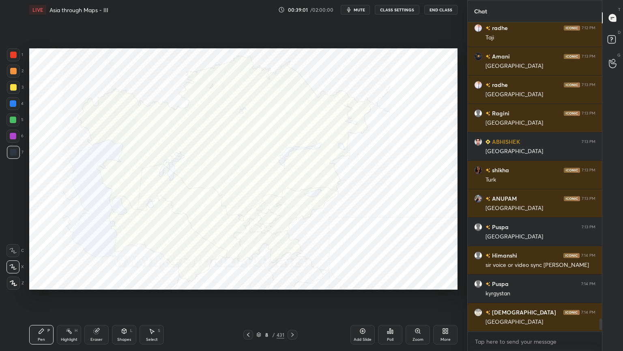
click at [391, 282] on icon at bounding box center [390, 330] width 1 height 5
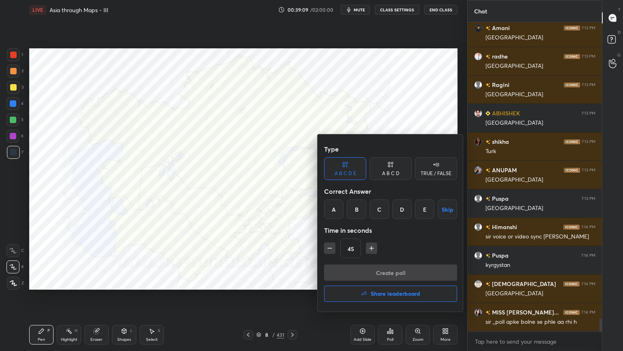
click at [287, 201] on div at bounding box center [311, 175] width 623 height 351
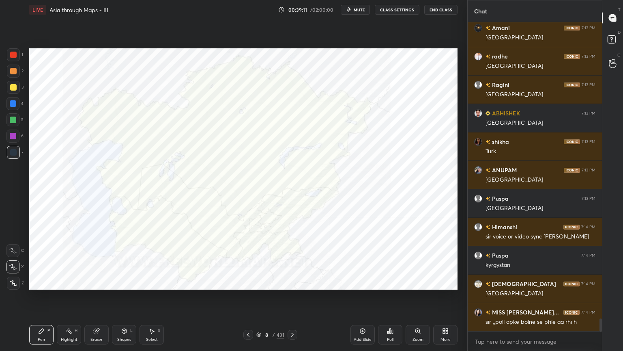
click at [14, 103] on div at bounding box center [13, 103] width 6 height 6
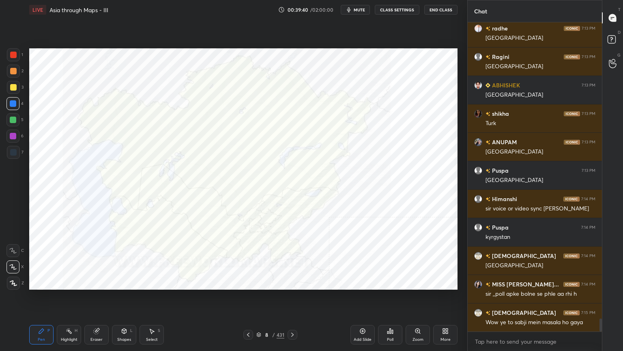
click at [388, 282] on icon at bounding box center [388, 332] width 1 height 2
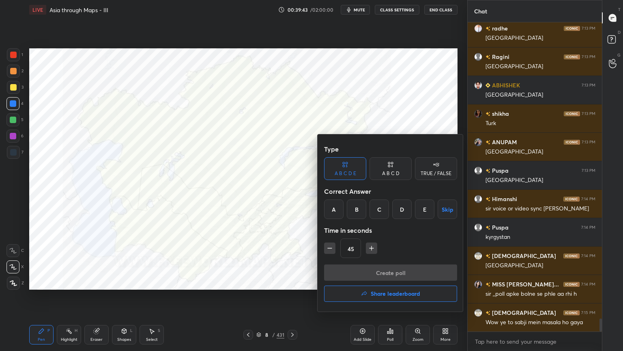
click at [382, 203] on div "C" at bounding box center [379, 208] width 19 height 19
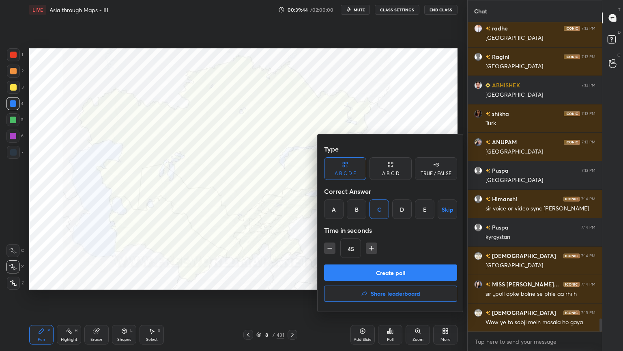
scroll to position [7144, 0]
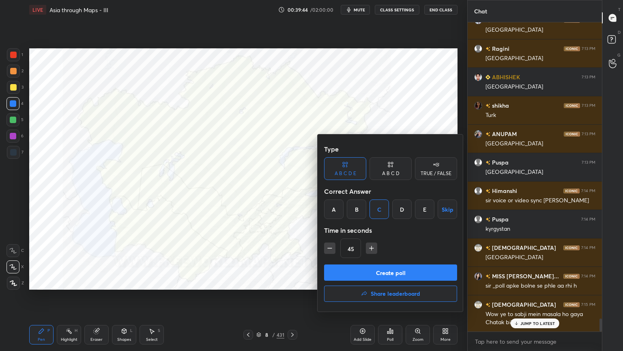
click at [376, 267] on button "Create poll" at bounding box center [390, 272] width 133 height 16
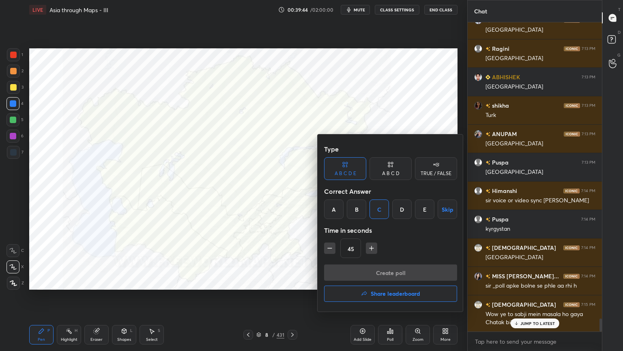
scroll to position [3, 2]
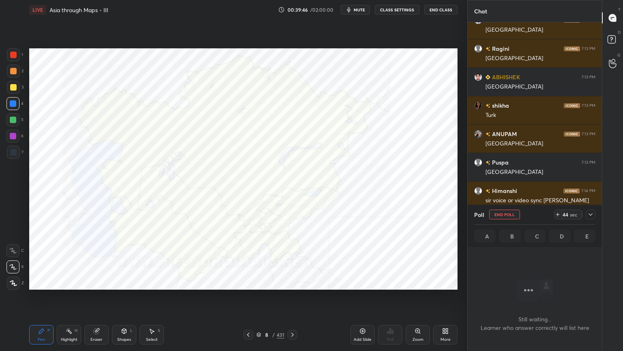
click at [595, 213] on div at bounding box center [591, 214] width 10 height 10
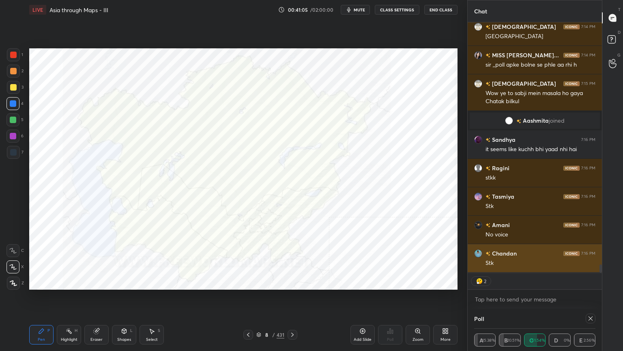
scroll to position [7394, 0]
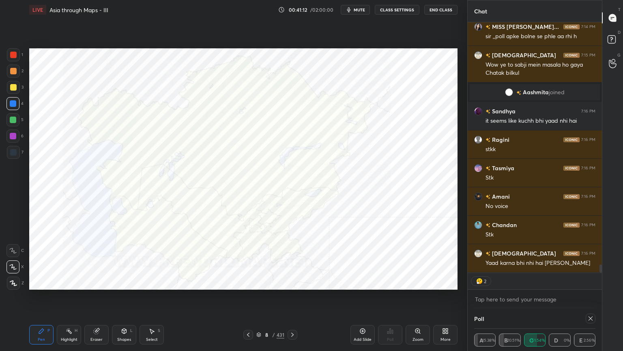
click at [593, 282] on icon at bounding box center [591, 318] width 6 height 6
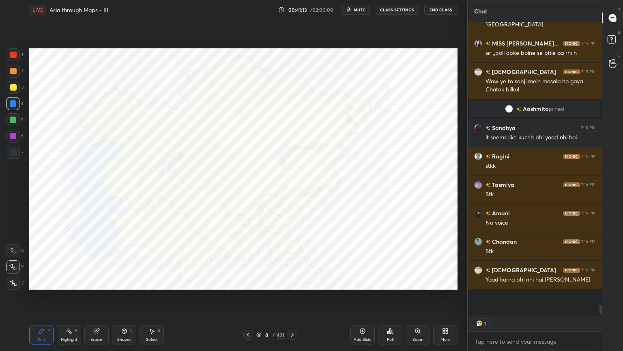
scroll to position [2, 2]
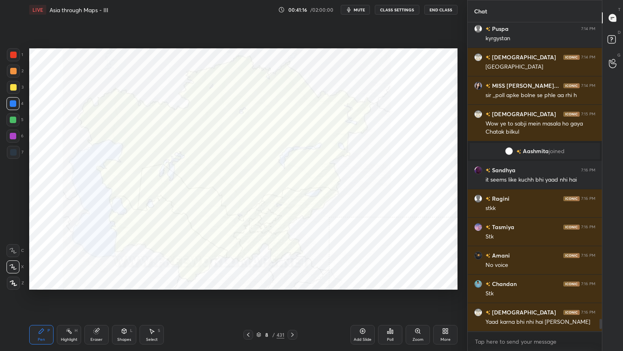
click at [384, 282] on div "Poll" at bounding box center [390, 334] width 24 height 19
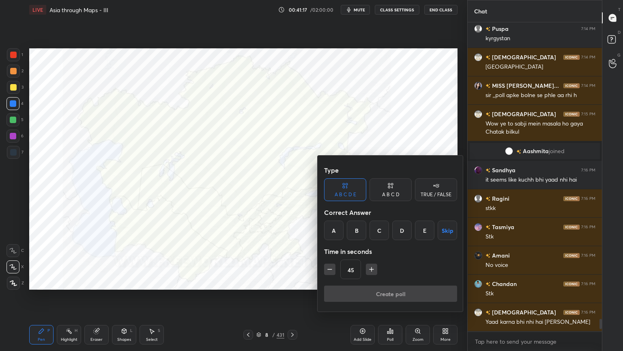
click at [362, 234] on div "B" at bounding box center [356, 229] width 19 height 19
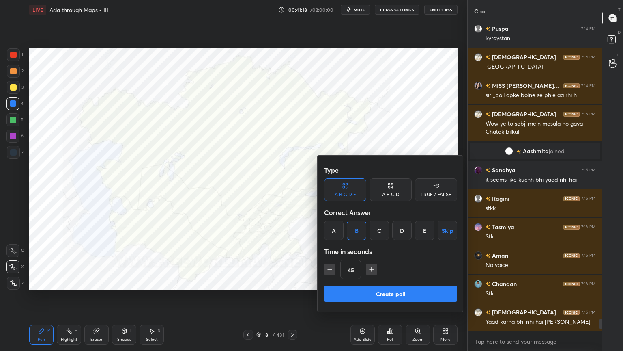
click at [360, 282] on button "Create poll" at bounding box center [390, 293] width 133 height 16
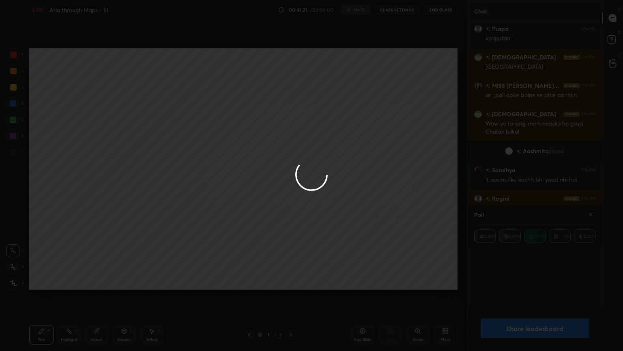
scroll to position [284, 132]
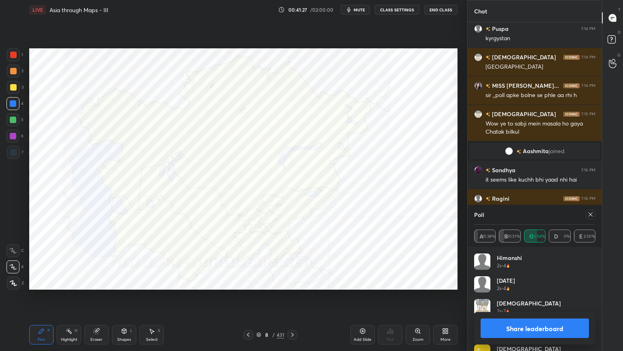
click at [594, 209] on div at bounding box center [591, 214] width 10 height 10
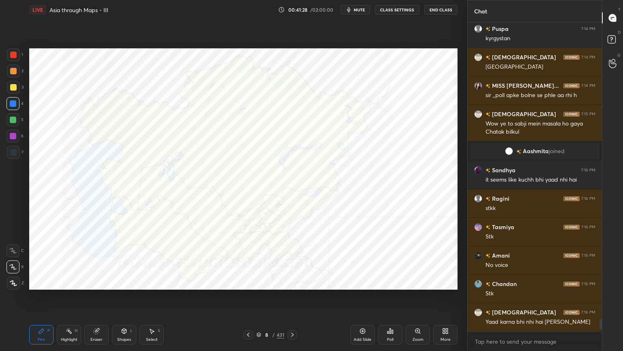
click at [390, 282] on div "Poll" at bounding box center [390, 339] width 6 height 4
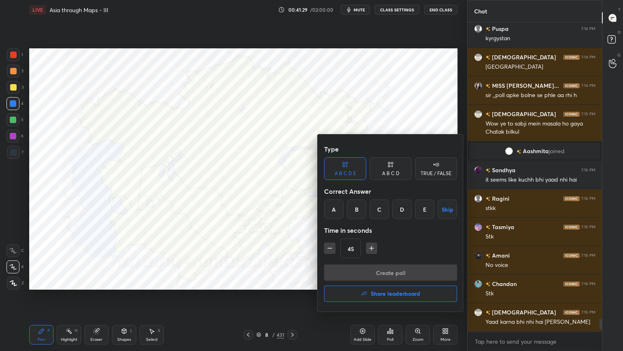
click at [356, 209] on div "B" at bounding box center [356, 208] width 19 height 19
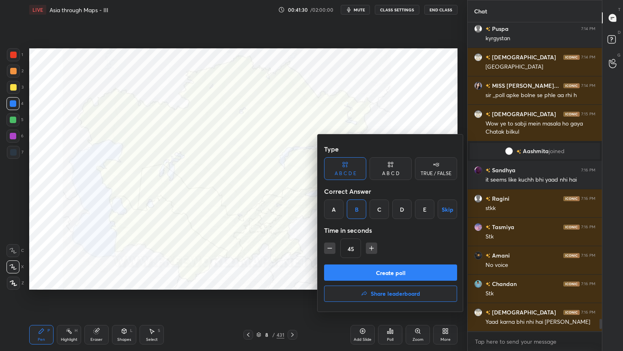
click at [363, 269] on button "Create poll" at bounding box center [390, 272] width 133 height 16
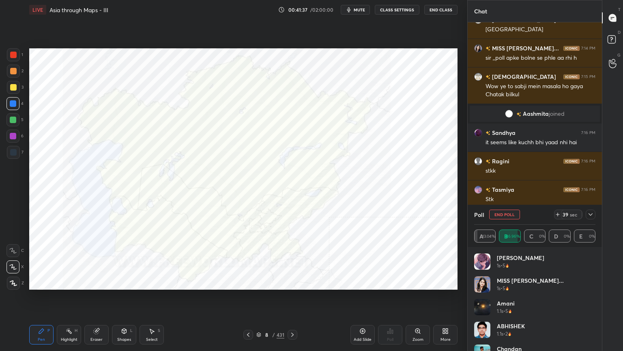
click at [594, 213] on icon at bounding box center [591, 214] width 6 height 6
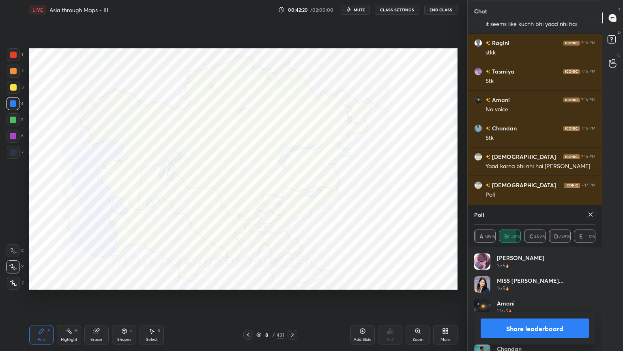
click at [595, 220] on div "Poll" at bounding box center [534, 214] width 121 height 19
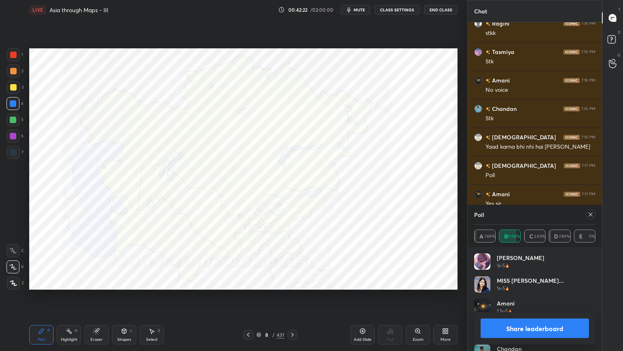
click at [594, 213] on div at bounding box center [591, 214] width 10 height 10
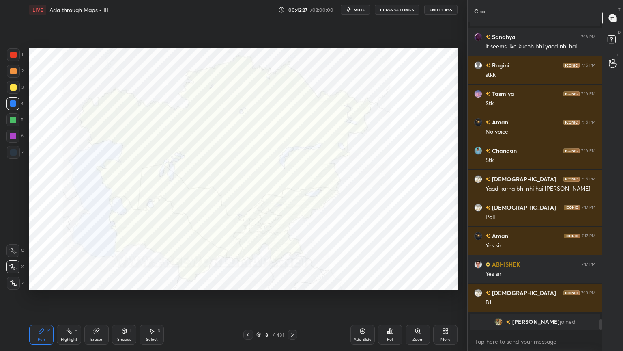
click at [391, 282] on div "Poll" at bounding box center [390, 334] width 24 height 19
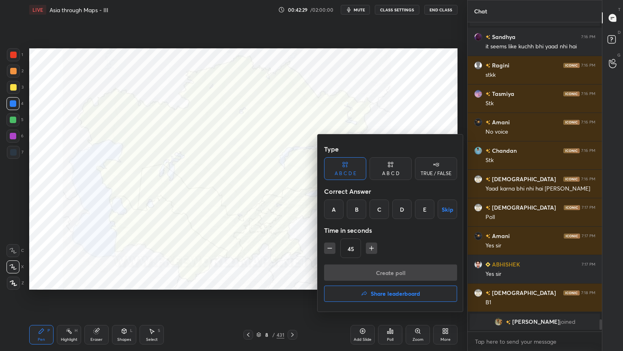
click at [406, 210] on div "D" at bounding box center [401, 208] width 19 height 19
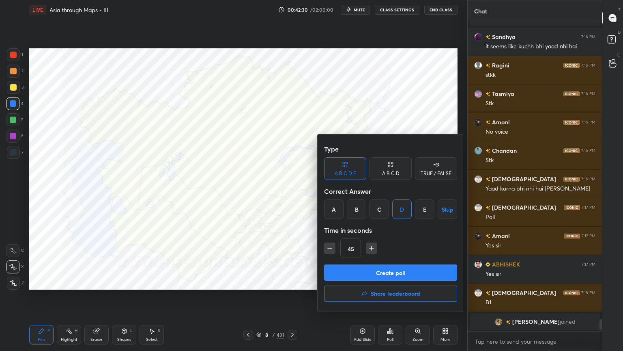
click at [385, 265] on button "Create poll" at bounding box center [390, 272] width 133 height 16
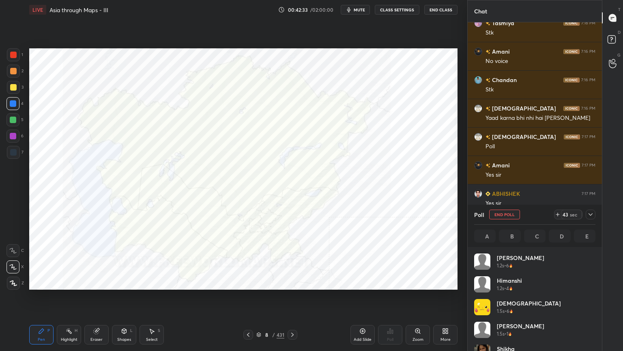
click at [594, 212] on div at bounding box center [591, 214] width 10 height 10
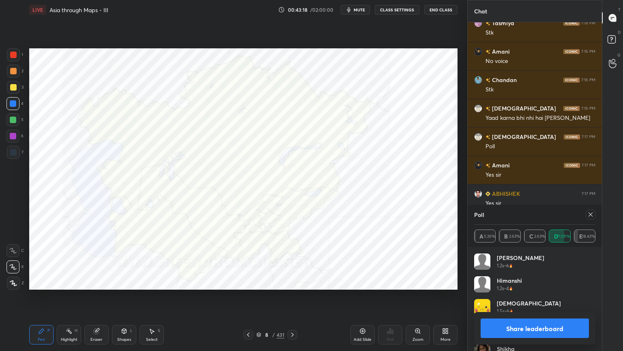
click at [591, 214] on icon at bounding box center [591, 214] width 4 height 4
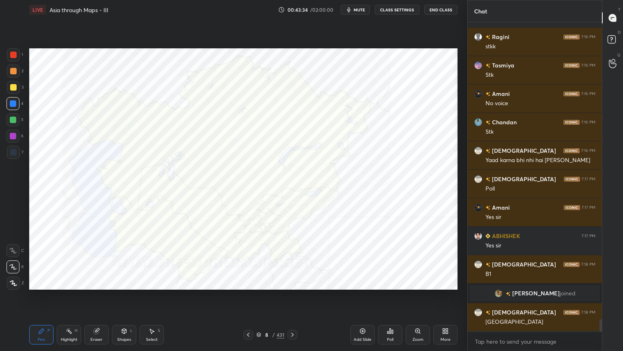
click at [386, 282] on div "Poll" at bounding box center [390, 334] width 24 height 19
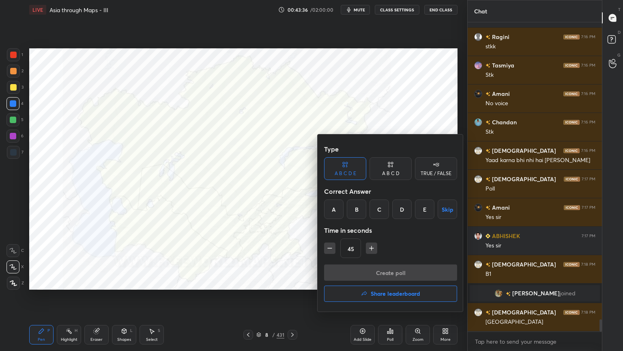
drag, startPoint x: 336, startPoint y: 207, endPoint x: 339, endPoint y: 216, distance: 9.9
click at [336, 207] on div "A" at bounding box center [333, 208] width 19 height 19
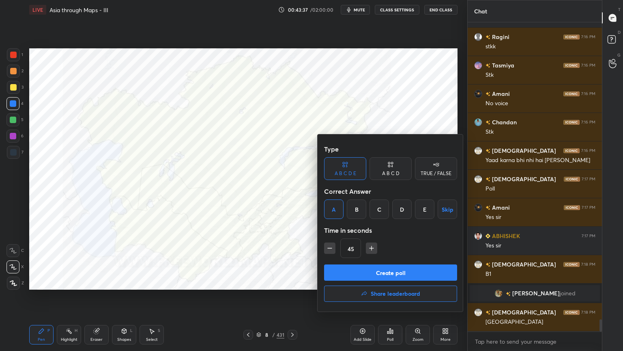
scroll to position [7524, 0]
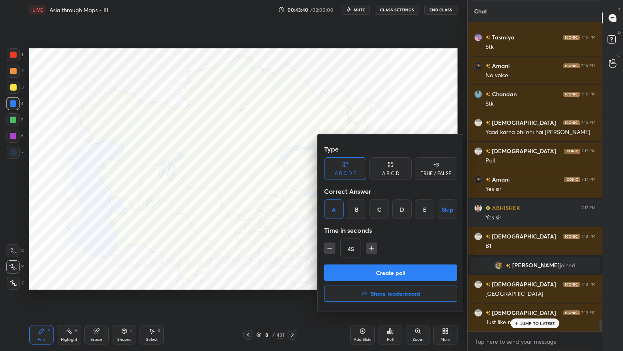
click at [367, 273] on button "Create poll" at bounding box center [390, 272] width 133 height 16
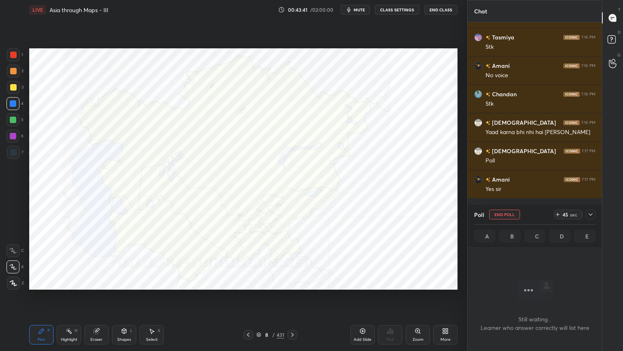
scroll to position [2, 2]
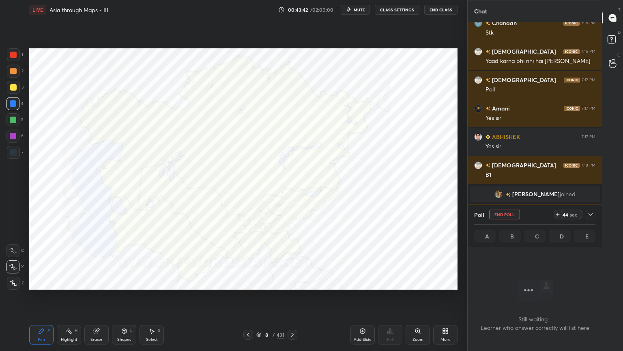
click at [590, 211] on icon at bounding box center [591, 214] width 6 height 6
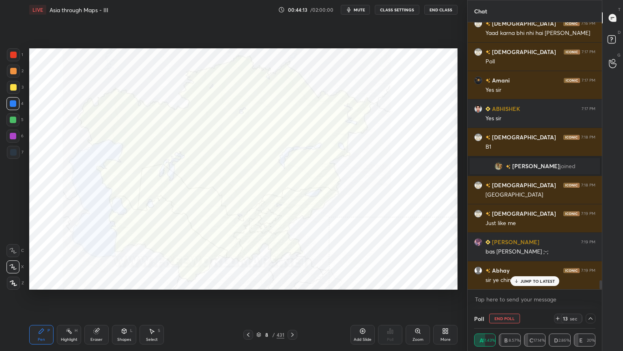
click at [524, 279] on p "JUMP TO LATEST" at bounding box center [538, 280] width 35 height 5
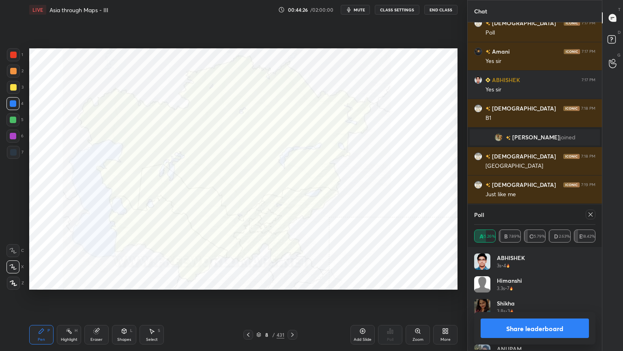
scroll to position [95, 119]
click at [590, 209] on div at bounding box center [591, 214] width 10 height 10
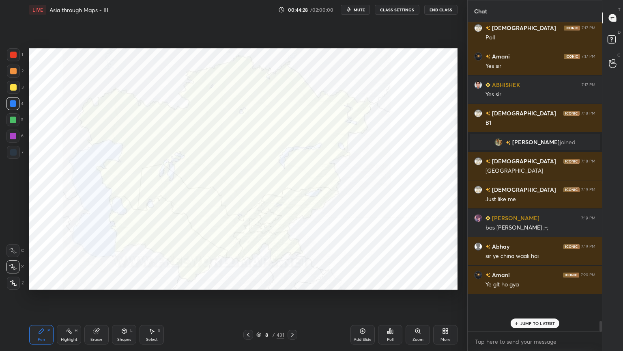
scroll to position [7617, 0]
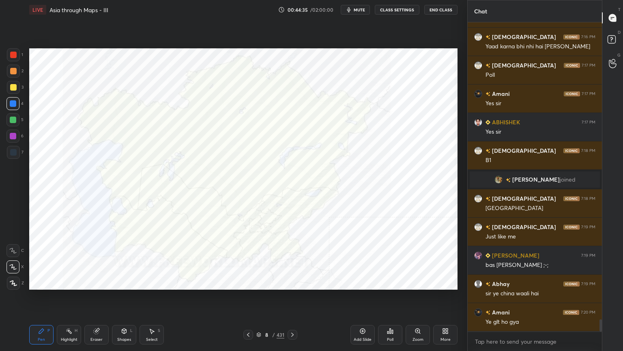
click at [389, 282] on div "Poll" at bounding box center [390, 339] width 6 height 4
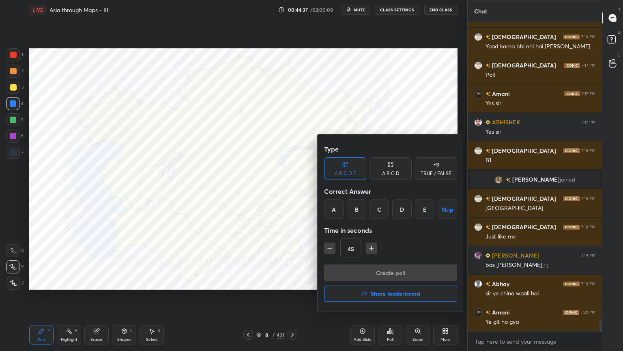
click at [339, 201] on div "A" at bounding box center [333, 208] width 19 height 19
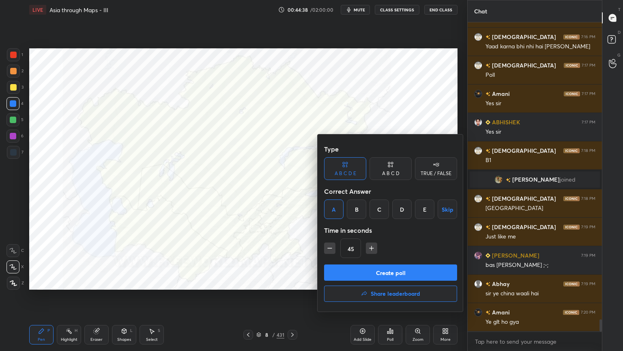
click at [343, 276] on button "Create poll" at bounding box center [390, 272] width 133 height 16
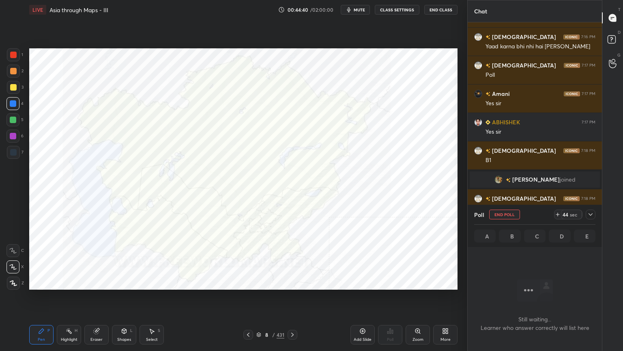
click at [588, 214] on icon at bounding box center [591, 214] width 6 height 6
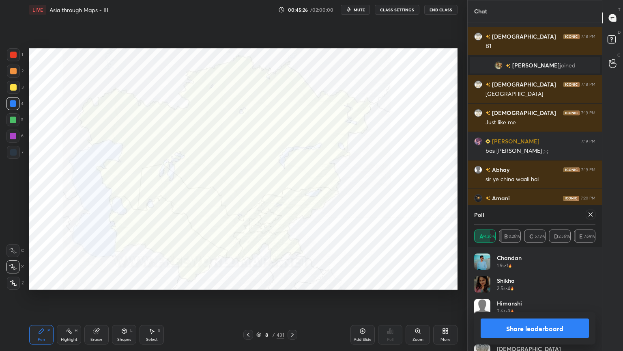
click at [591, 216] on icon at bounding box center [591, 214] width 6 height 6
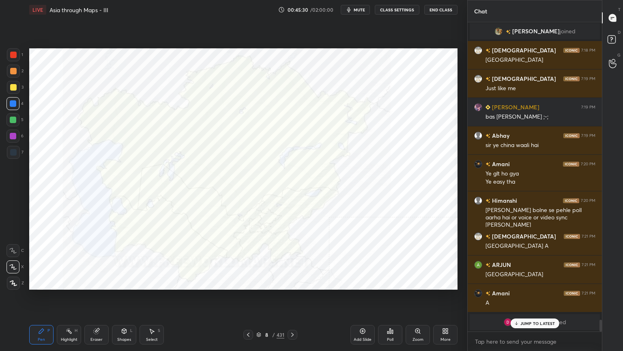
click at [398, 282] on div "Poll" at bounding box center [390, 334] width 24 height 19
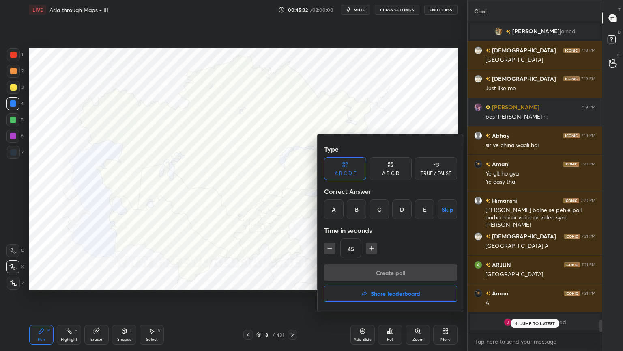
click at [398, 202] on div "D" at bounding box center [401, 208] width 19 height 19
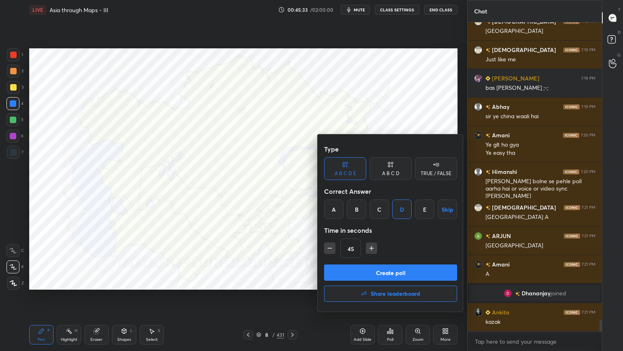
click at [393, 272] on button "Create poll" at bounding box center [390, 272] width 133 height 16
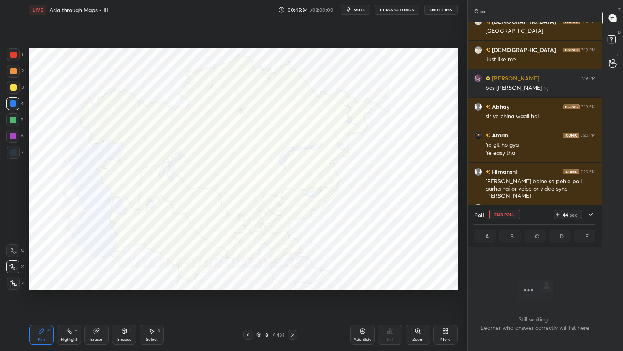
click at [591, 213] on icon at bounding box center [591, 214] width 6 height 6
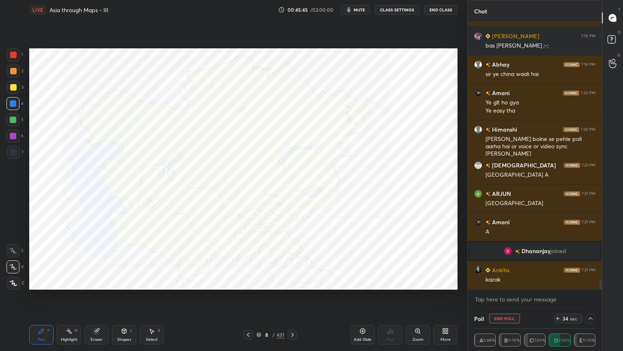
click at [590, 282] on icon at bounding box center [591, 318] width 6 height 6
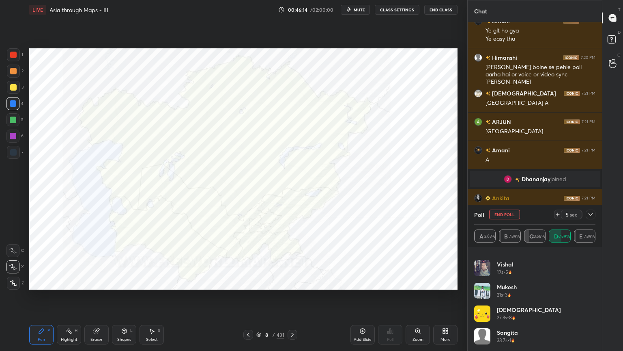
click at [593, 216] on icon at bounding box center [591, 214] width 6 height 6
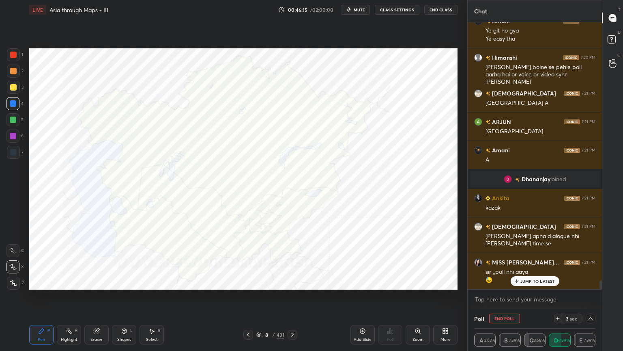
click at [526, 282] on p "JUMP TO LATEST" at bounding box center [538, 280] width 35 height 5
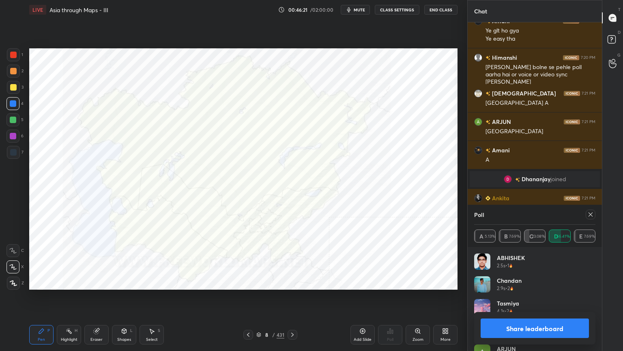
click at [591, 213] on icon at bounding box center [591, 214] width 6 height 6
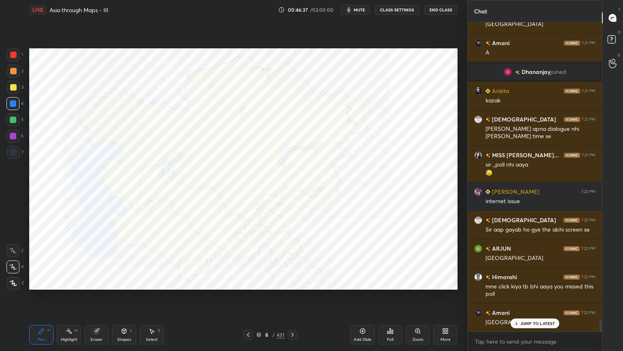
click at [444, 282] on icon at bounding box center [444, 332] width 2 height 2
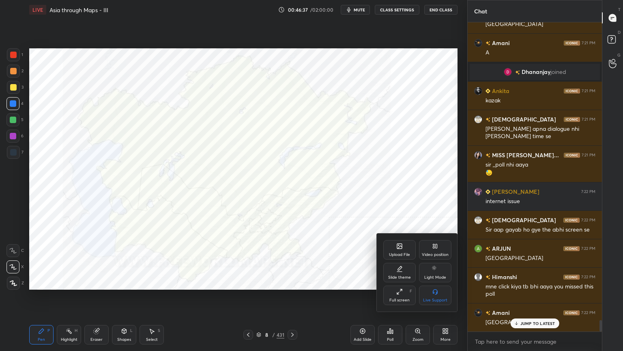
click at [399, 282] on div "Full screen F" at bounding box center [400, 294] width 32 height 19
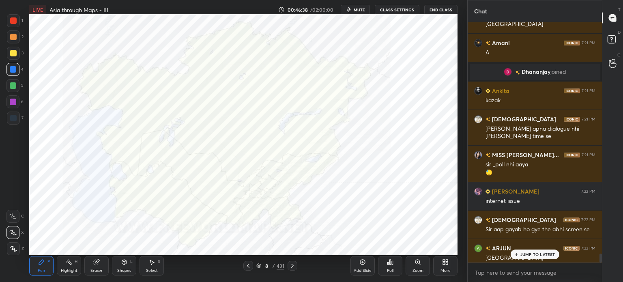
type textarea "x"
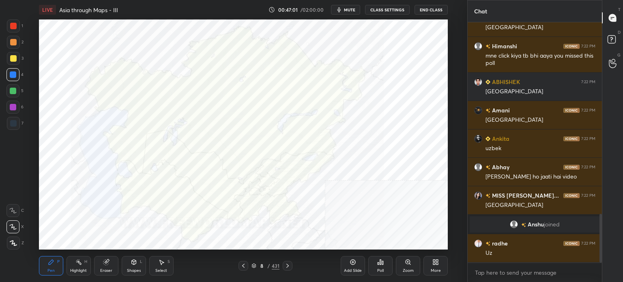
scroll to position [40353, 40149]
click at [386, 262] on div "Poll" at bounding box center [381, 265] width 24 height 19
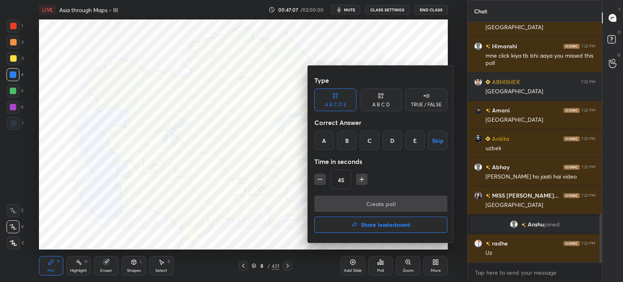
click at [323, 139] on div "A" at bounding box center [324, 140] width 19 height 19
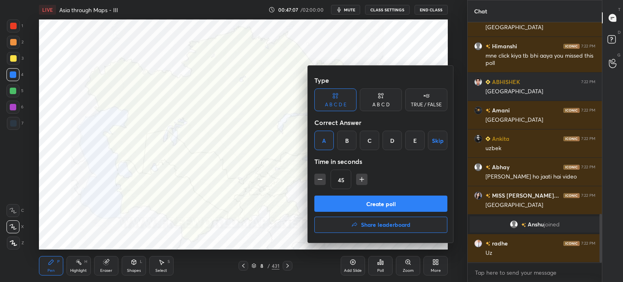
click at [332, 201] on button "Create poll" at bounding box center [381, 204] width 133 height 16
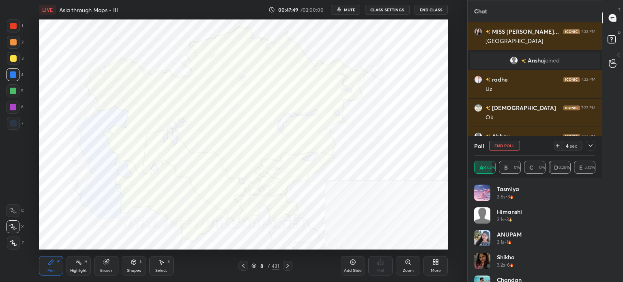
scroll to position [0, 0]
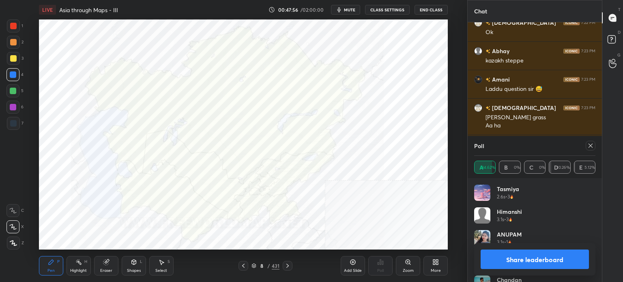
click at [593, 145] on icon at bounding box center [591, 145] width 6 height 6
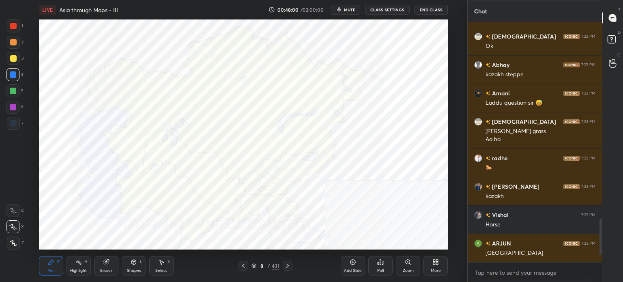
click at [383, 273] on div "Poll" at bounding box center [380, 271] width 6 height 4
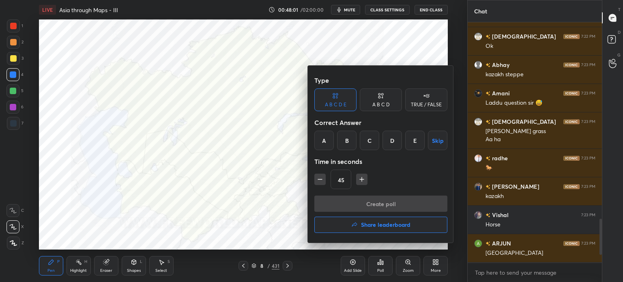
click at [410, 141] on div "E" at bounding box center [414, 140] width 19 height 19
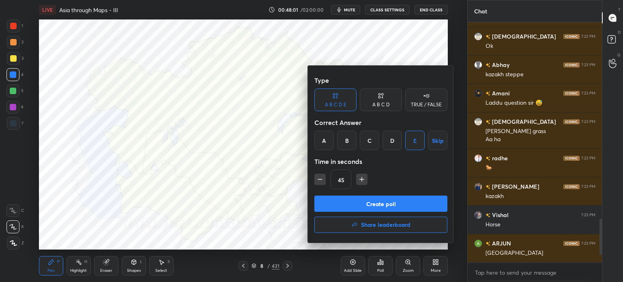
click at [382, 204] on button "Create poll" at bounding box center [381, 204] width 133 height 16
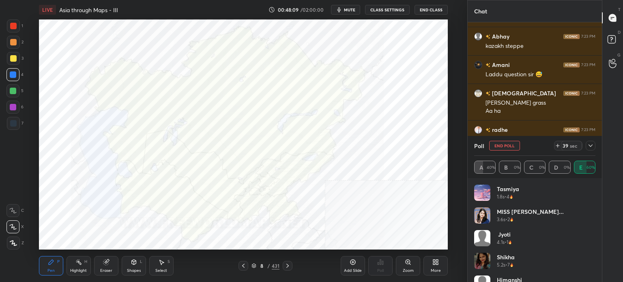
click at [590, 147] on icon at bounding box center [591, 145] width 6 height 6
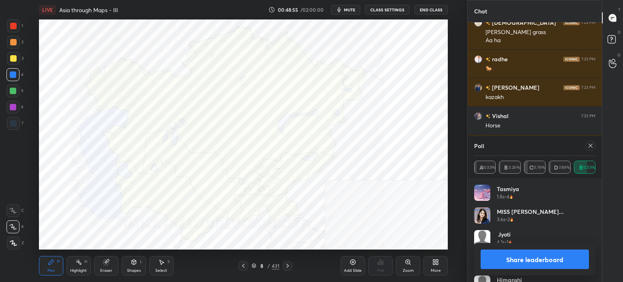
click at [588, 146] on icon at bounding box center [591, 145] width 6 height 6
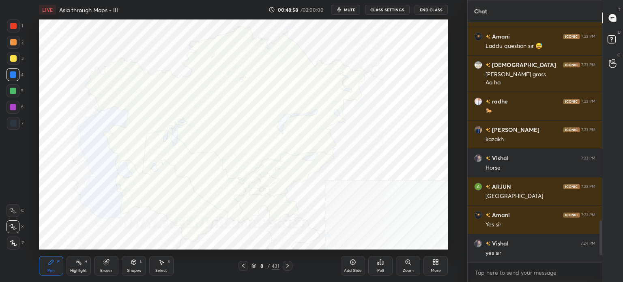
click at [388, 267] on div "Poll" at bounding box center [381, 265] width 24 height 19
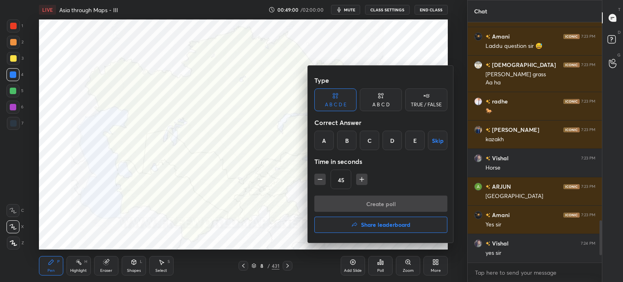
click at [346, 134] on div "B" at bounding box center [346, 140] width 19 height 19
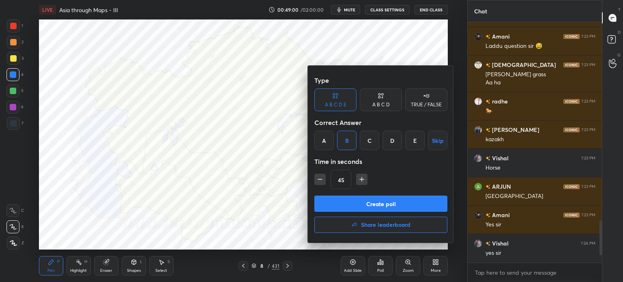
click at [349, 205] on button "Create poll" at bounding box center [381, 204] width 133 height 16
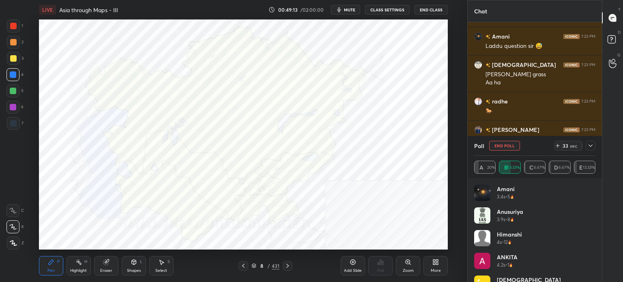
click at [591, 149] on icon at bounding box center [591, 145] width 6 height 6
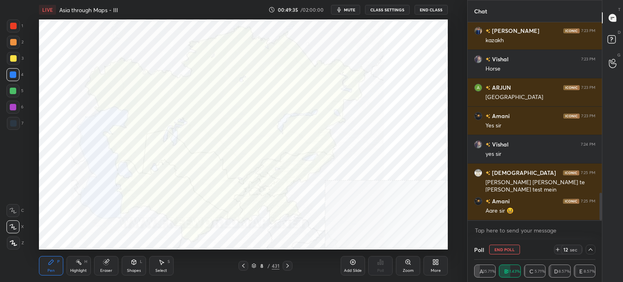
click at [436, 262] on icon at bounding box center [436, 262] width 6 height 6
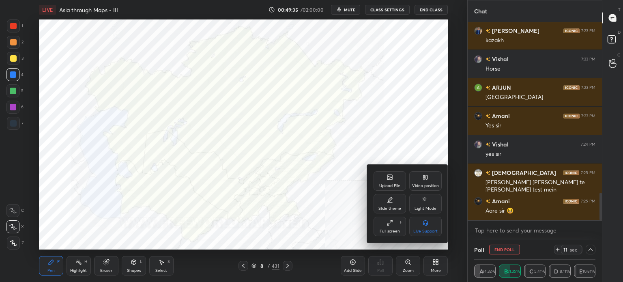
click at [388, 225] on icon at bounding box center [389, 225] width 2 height 2
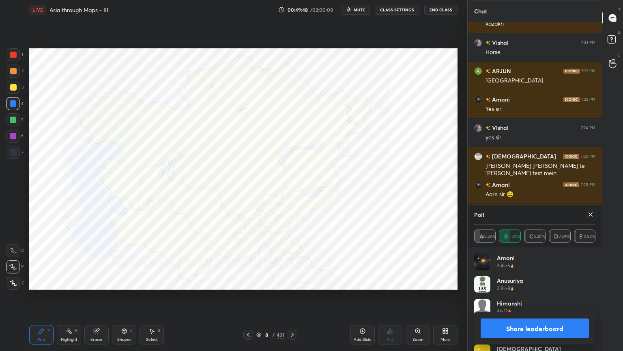
click at [595, 211] on div at bounding box center [591, 214] width 10 height 10
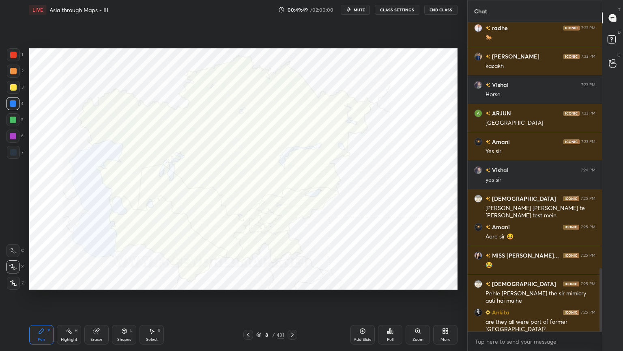
click at [389, 282] on icon at bounding box center [390, 331] width 6 height 6
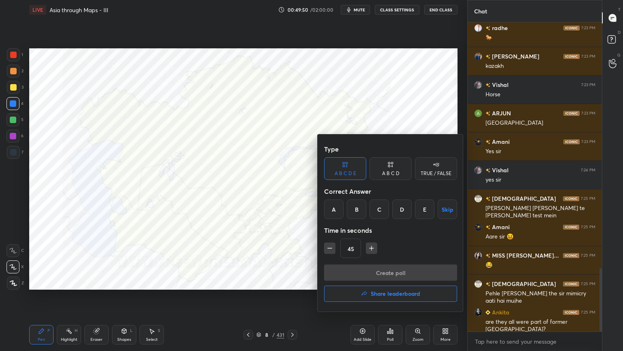
click at [418, 212] on div "E" at bounding box center [424, 208] width 19 height 19
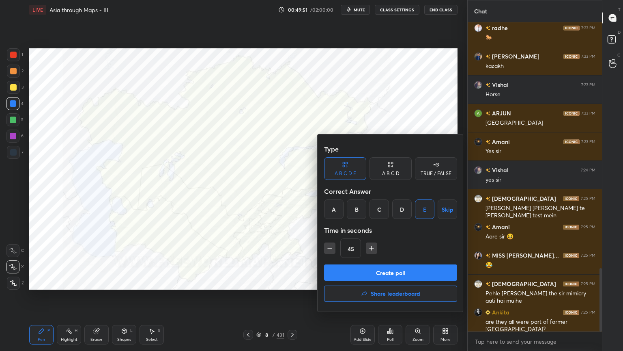
click at [408, 273] on button "Create poll" at bounding box center [390, 272] width 133 height 16
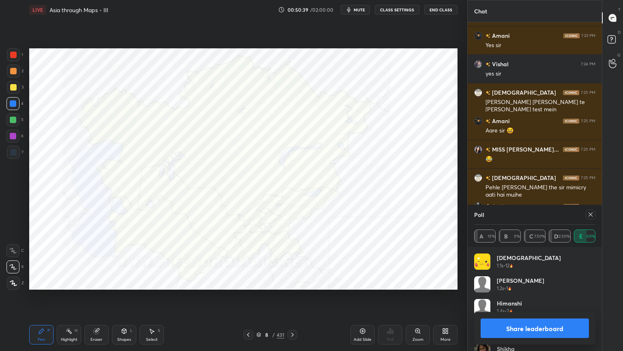
click at [590, 210] on div at bounding box center [591, 214] width 10 height 10
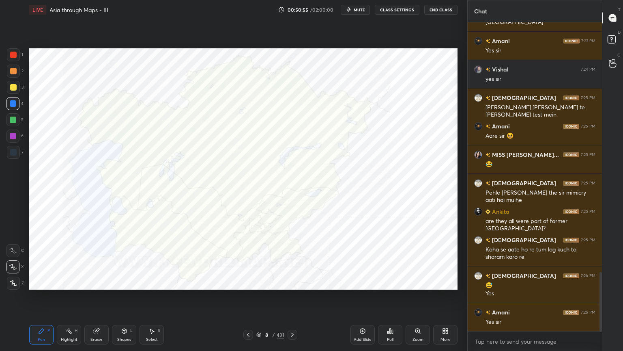
click at [391, 282] on div "Poll" at bounding box center [390, 339] width 6 height 4
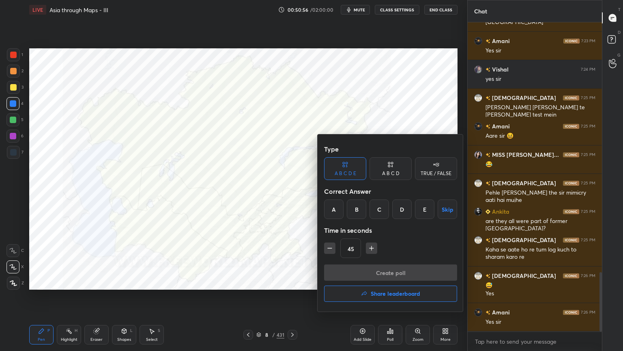
click at [422, 209] on div "E" at bounding box center [424, 208] width 19 height 19
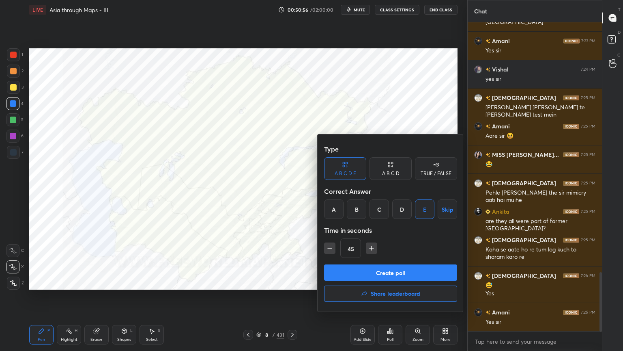
click at [398, 271] on button "Create poll" at bounding box center [390, 272] width 133 height 16
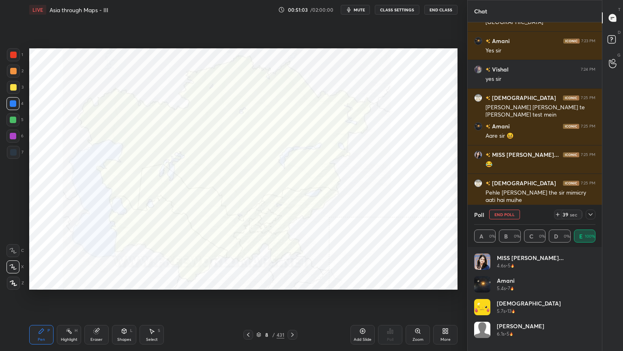
scroll to position [95, 119]
click at [593, 211] on div at bounding box center [591, 214] width 10 height 10
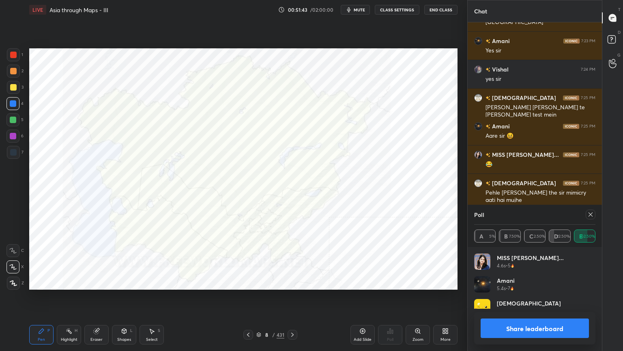
scroll to position [95, 119]
click at [586, 217] on div at bounding box center [589, 214] width 13 height 10
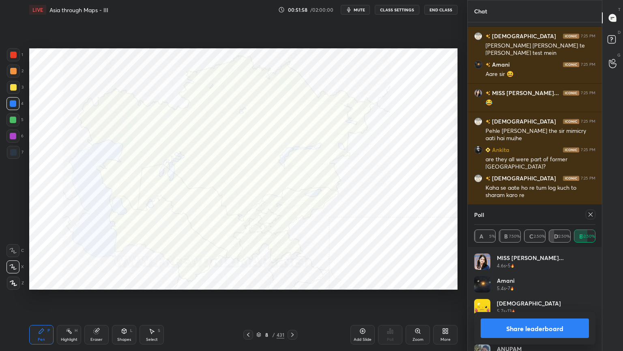
click at [590, 216] on icon at bounding box center [591, 214] width 6 height 6
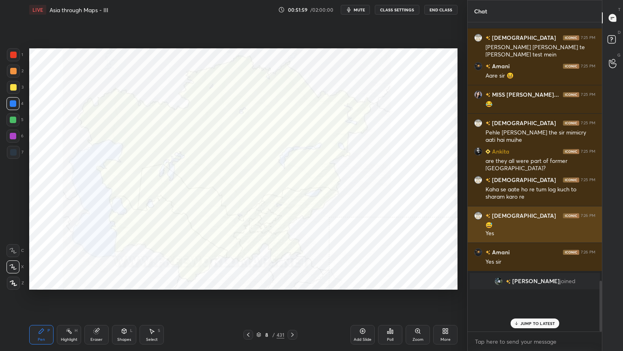
scroll to position [2, 2]
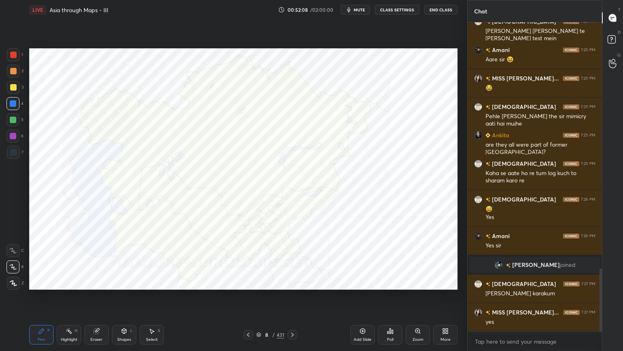
click at [258, 282] on icon at bounding box center [259, 333] width 4 height 2
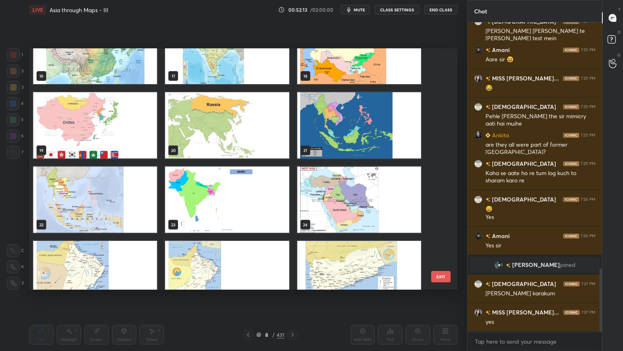
click at [108, 199] on img "grid" at bounding box center [95, 199] width 124 height 66
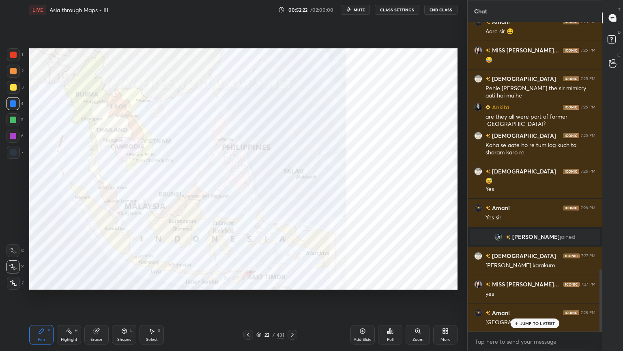
click at [262, 282] on div "22 / 431" at bounding box center [270, 334] width 28 height 7
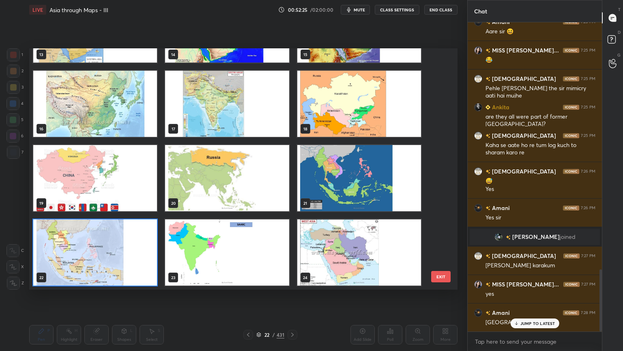
click at [102, 160] on img "grid" at bounding box center [95, 178] width 124 height 66
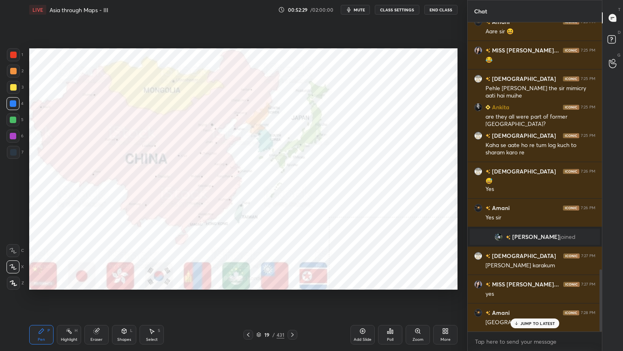
click at [523, 282] on p "JUMP TO LATEST" at bounding box center [538, 323] width 35 height 5
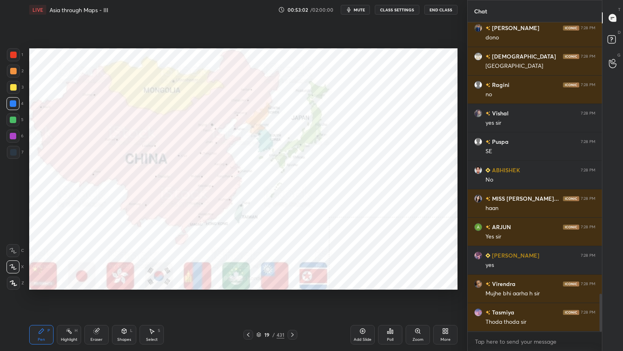
click at [394, 282] on div "Poll" at bounding box center [390, 334] width 24 height 19
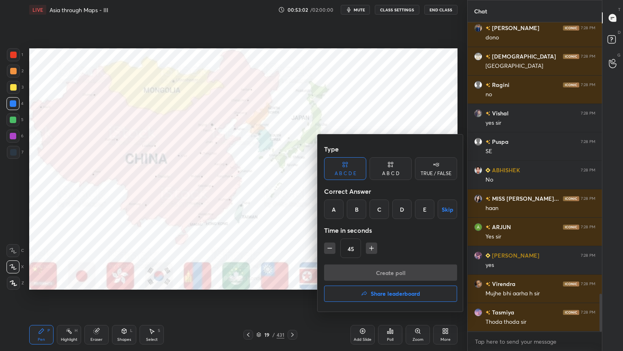
scroll to position [2253, 0]
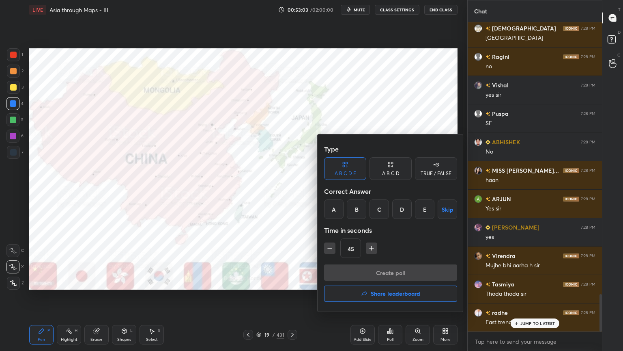
click at [334, 207] on div "A" at bounding box center [333, 208] width 19 height 19
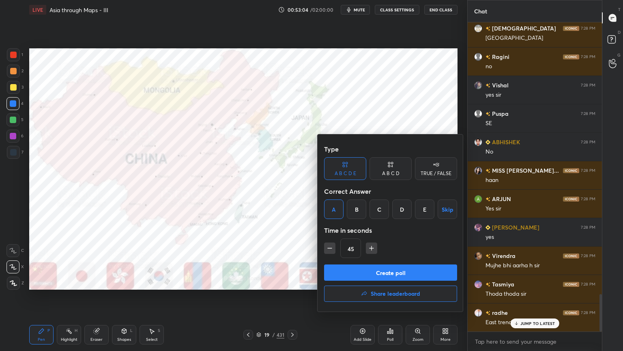
click at [337, 266] on button "Create poll" at bounding box center [390, 272] width 133 height 16
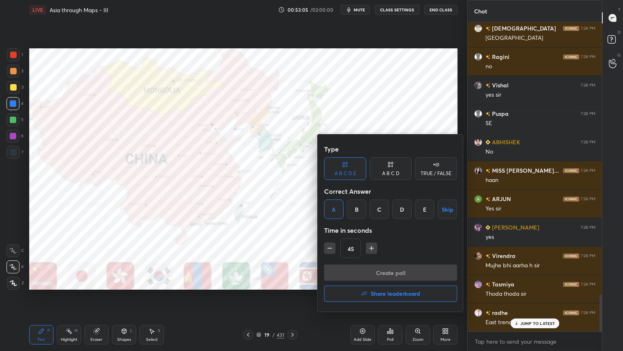
scroll to position [312, 132]
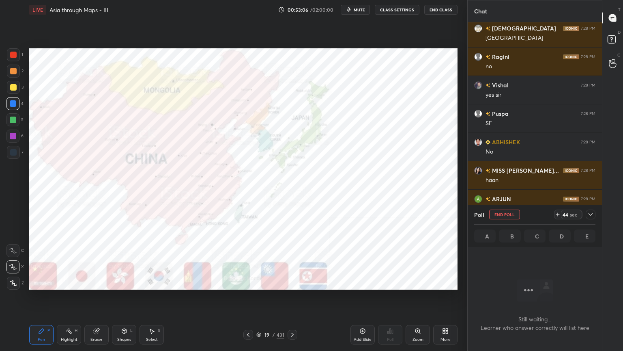
click at [593, 216] on icon at bounding box center [591, 214] width 6 height 6
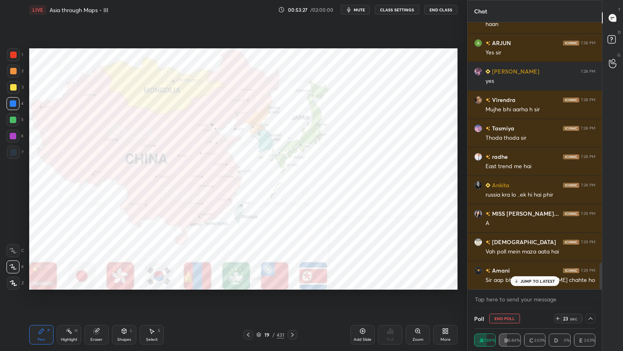
click at [542, 280] on p "JUMP TO LATEST" at bounding box center [538, 280] width 35 height 5
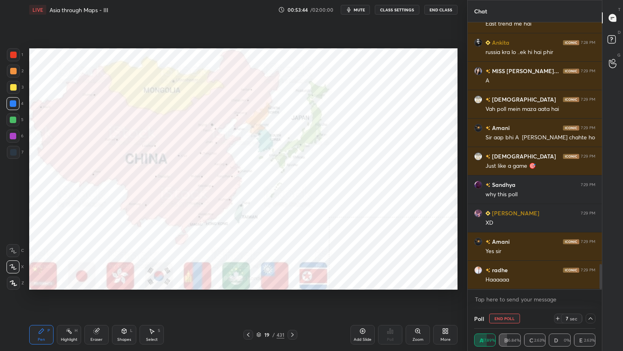
scroll to position [250, 132]
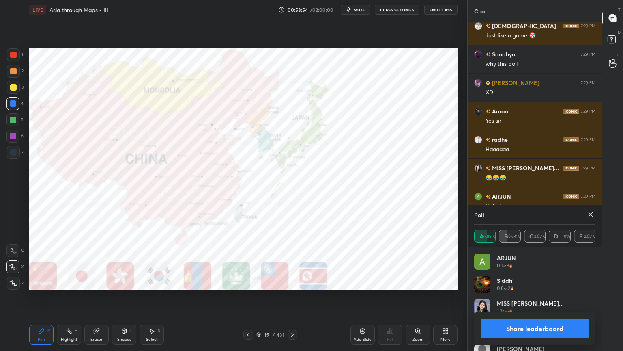
click at [595, 217] on div at bounding box center [591, 214] width 10 height 10
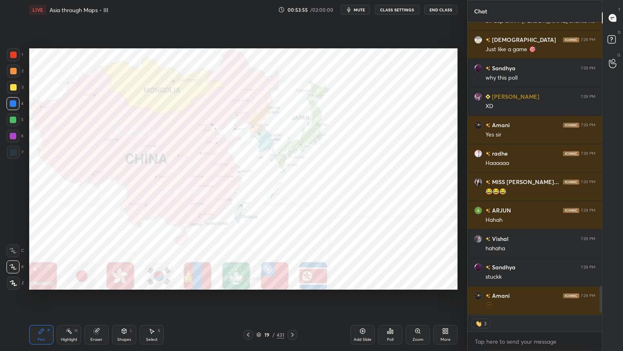
click at [261, 282] on div "19 / 431" at bounding box center [270, 334] width 28 height 7
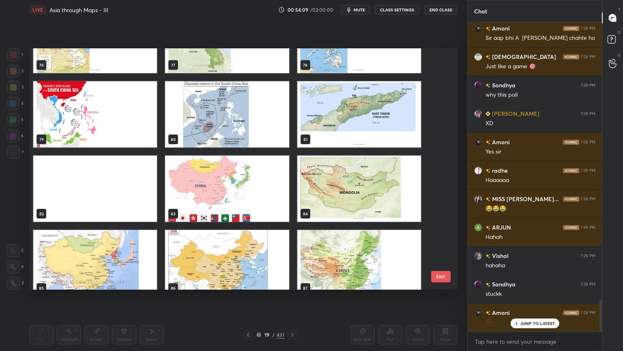
click at [127, 237] on img "grid" at bounding box center [95, 263] width 124 height 66
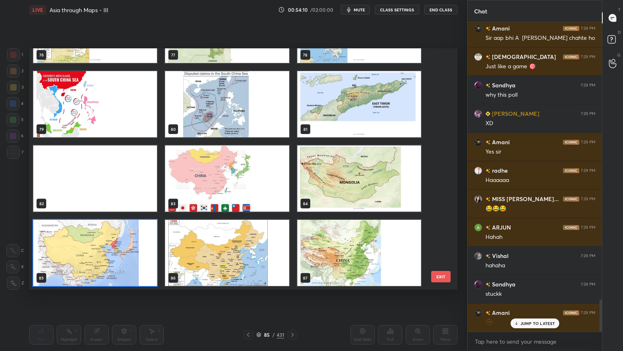
click at [127, 237] on div "73 74 75 76 77 78 79 80 81 82 83 84 85 86 87" at bounding box center [236, 168] width 414 height 241
click at [127, 237] on img "grid" at bounding box center [95, 253] width 124 height 66
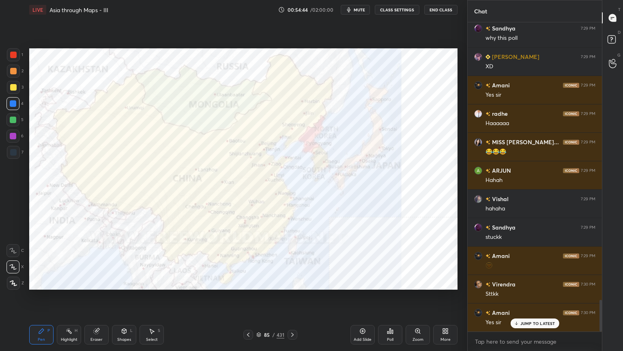
click at [13, 56] on div at bounding box center [13, 55] width 6 height 6
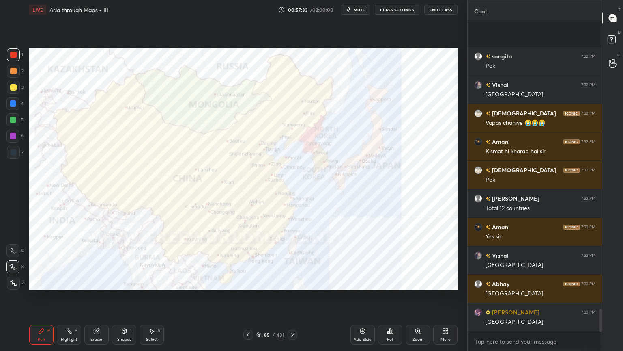
scroll to position [3910, 0]
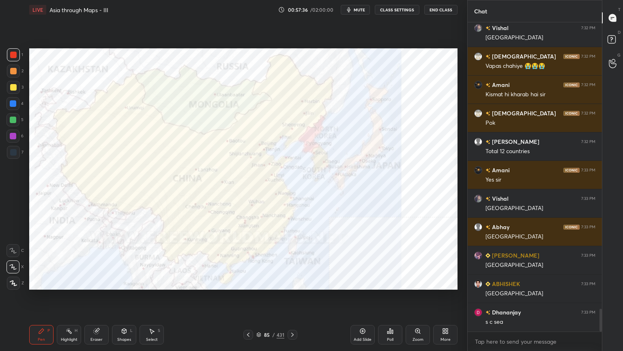
click at [277, 282] on div "Setting up your live class Poll for secs No correct answer Start poll" at bounding box center [243, 168] width 435 height 299
click at [287, 282] on div "Setting up your live class Poll for secs No correct answer Start poll" at bounding box center [243, 168] width 435 height 299
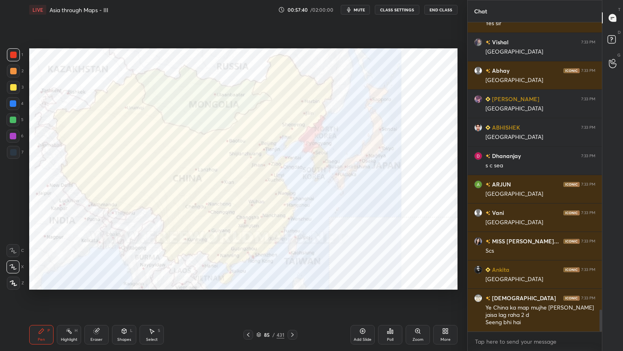
scroll to position [4095, 0]
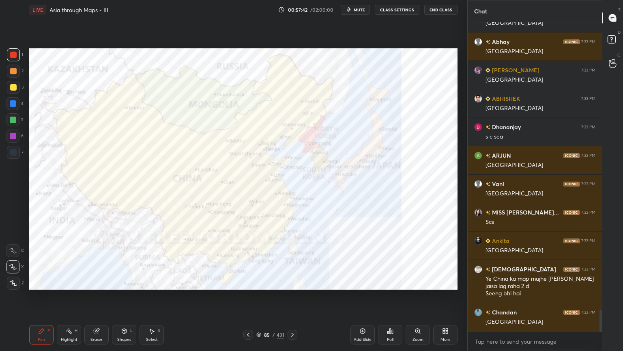
click at [460, 282] on div "LIVE Asia through Maps - III 00:57:42 / 02:00:00 mute CLASS SETTINGS End Class …" at bounding box center [243, 175] width 435 height 351
click at [450, 282] on div "More" at bounding box center [445, 334] width 24 height 19
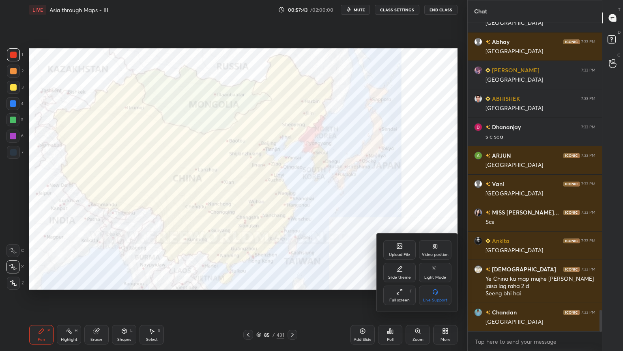
click at [438, 250] on div "Video position" at bounding box center [435, 249] width 32 height 19
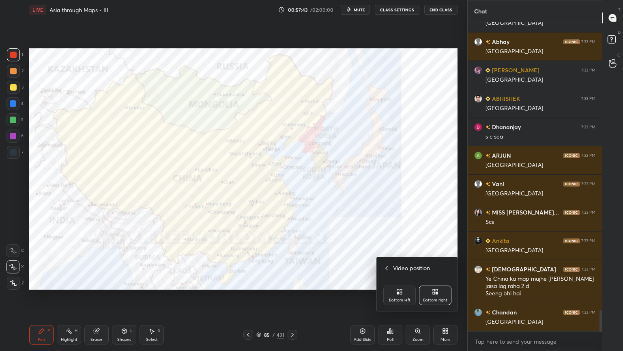
click at [406, 282] on div "Bottom left" at bounding box center [400, 294] width 32 height 19
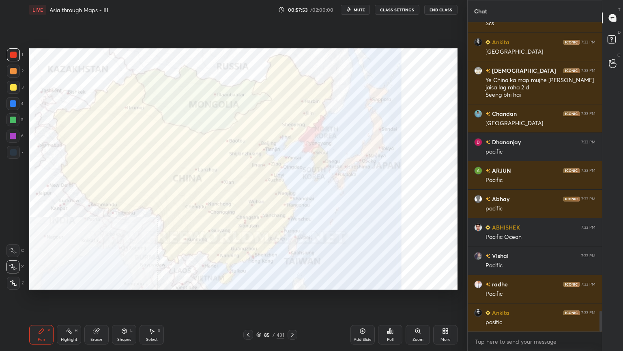
scroll to position [4323, 0]
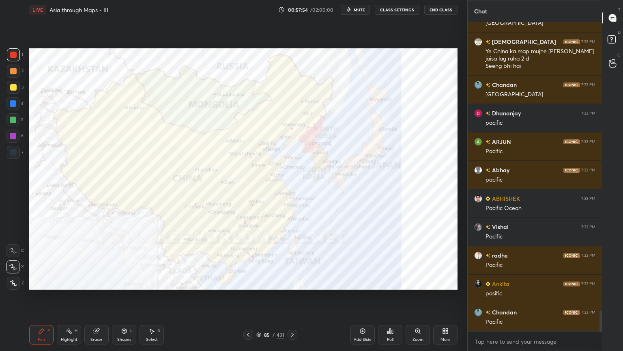
click at [13, 146] on div at bounding box center [13, 152] width 13 height 13
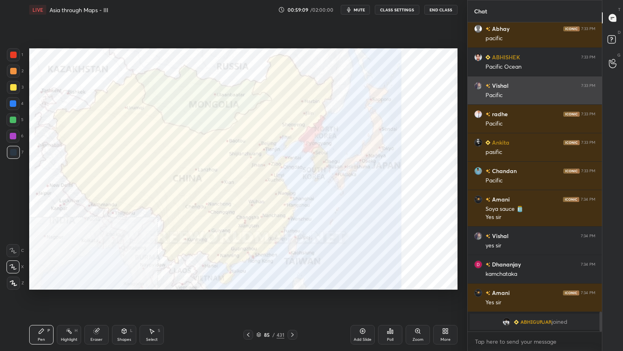
scroll to position [3885, 0]
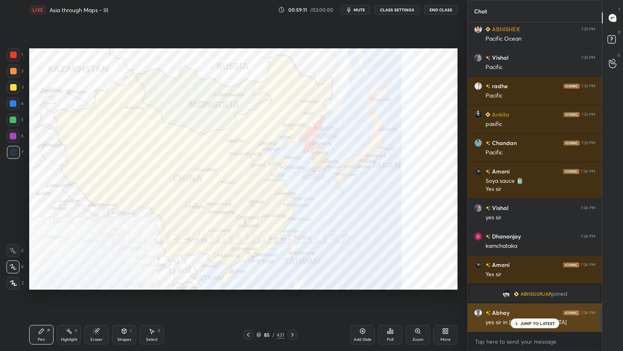
click at [529, 282] on p "JUMP TO LATEST" at bounding box center [538, 323] width 35 height 5
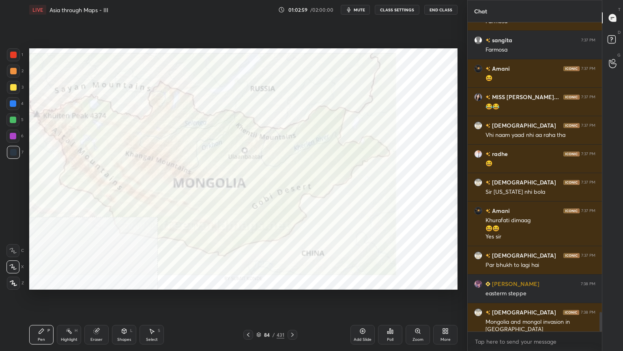
scroll to position [4644, 0]
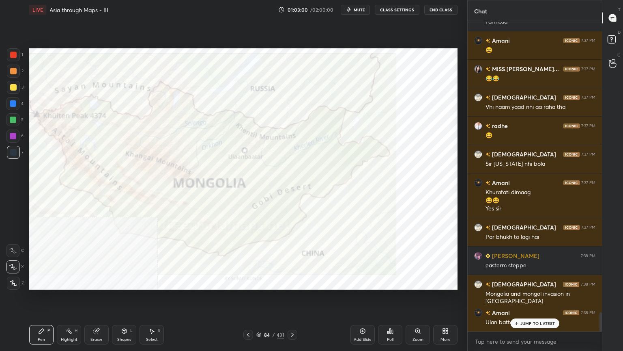
click at [454, 282] on div "More" at bounding box center [445, 334] width 24 height 19
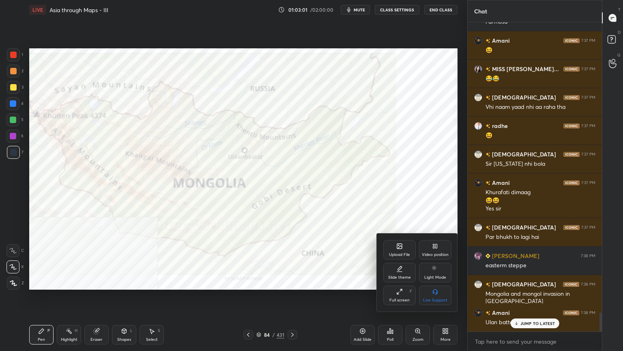
click at [441, 244] on div "Video position" at bounding box center [435, 249] width 32 height 19
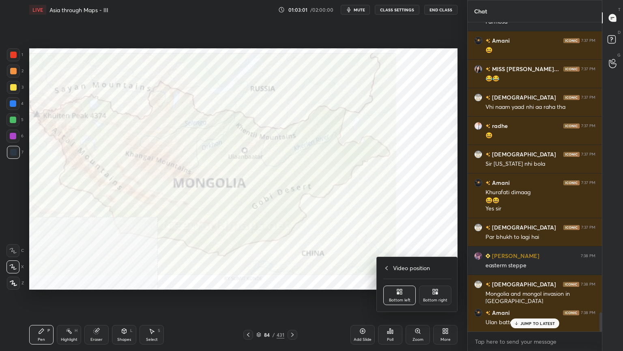
click at [435, 282] on icon at bounding box center [434, 293] width 2 height 2
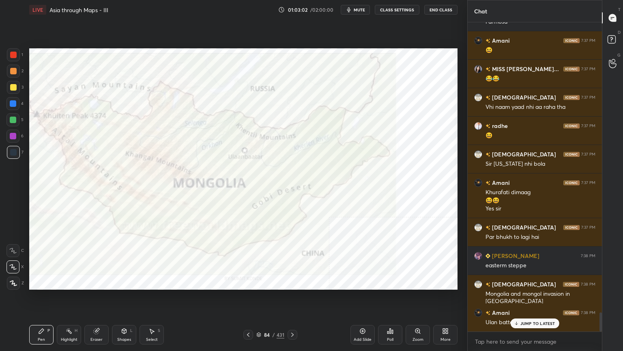
click at [532, 282] on p "JUMP TO LATEST" at bounding box center [538, 323] width 35 height 5
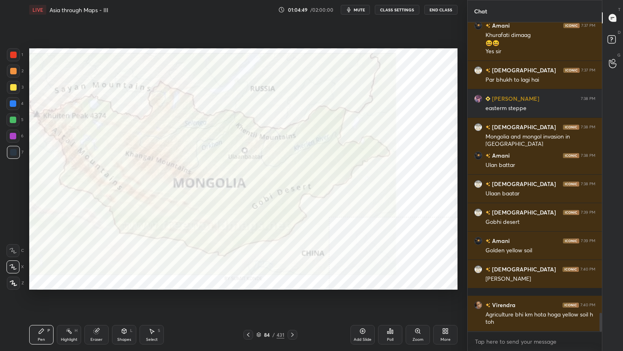
scroll to position [4810, 0]
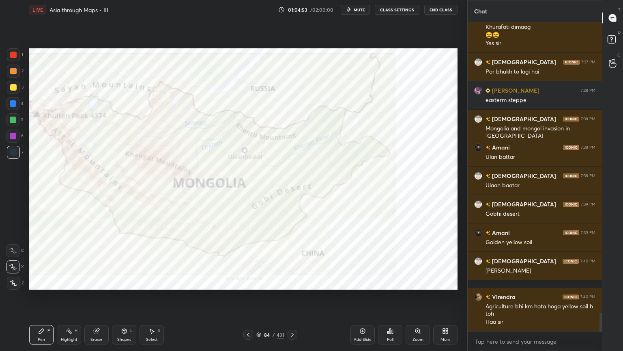
drag, startPoint x: 262, startPoint y: 335, endPoint x: 269, endPoint y: 332, distance: 8.0
click at [262, 282] on div "84 / 431" at bounding box center [270, 334] width 28 height 7
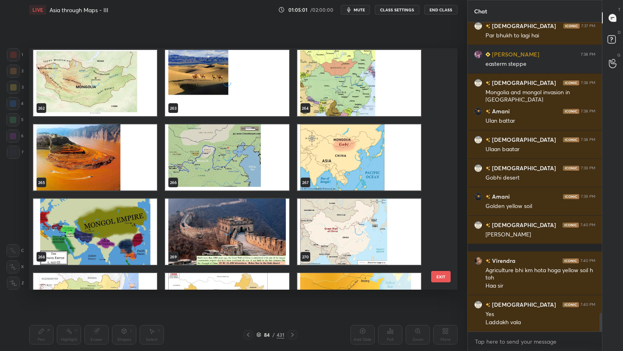
scroll to position [6481, 0]
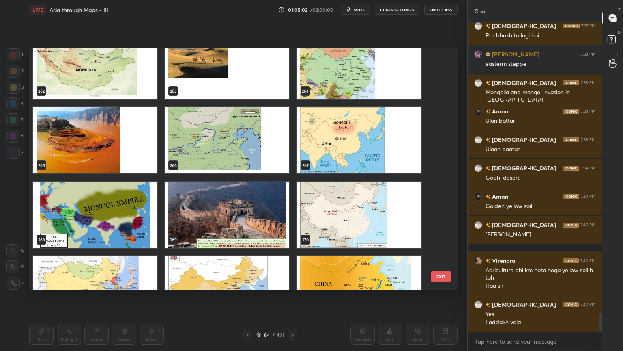
click at [247, 84] on img "grid" at bounding box center [227, 66] width 124 height 66
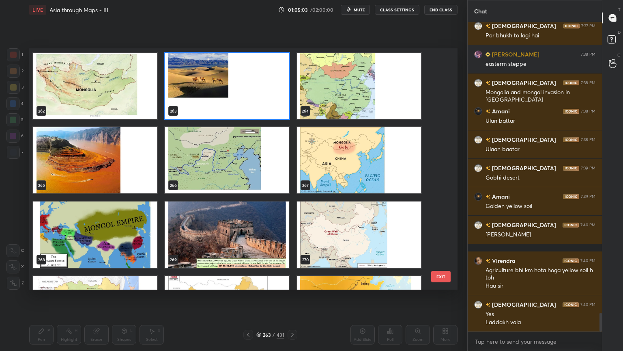
click at [247, 84] on div "256 257 258 259 260 261 262 263 264 265 266 267 268 269 270 271 272 273" at bounding box center [236, 168] width 414 height 241
click at [247, 84] on img "grid" at bounding box center [227, 86] width 124 height 66
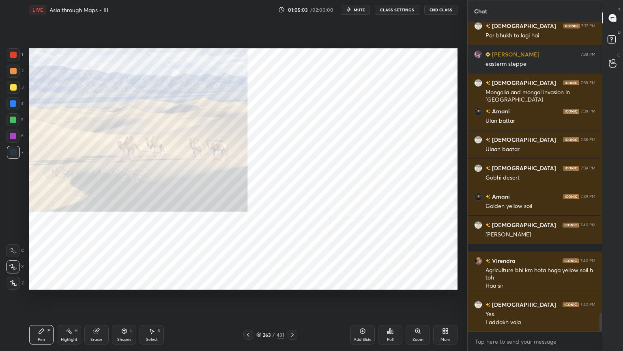
click at [247, 84] on img "grid" at bounding box center [227, 86] width 124 height 66
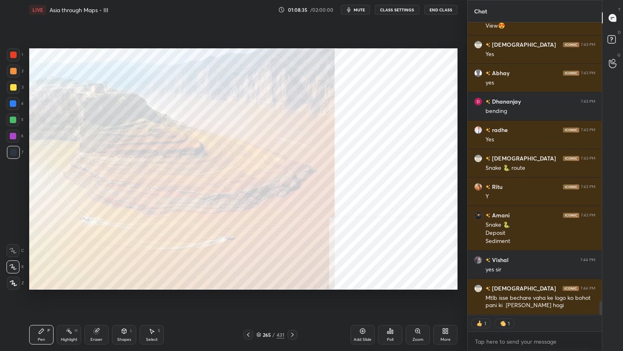
scroll to position [5847, 0]
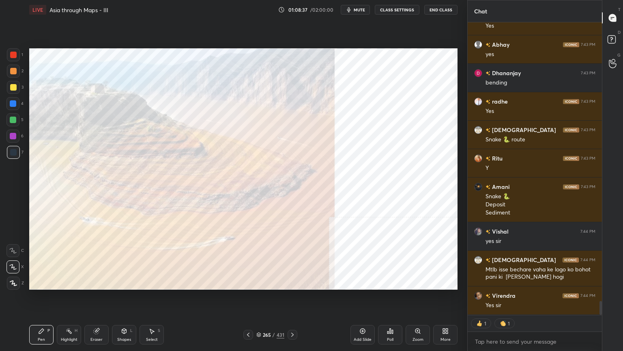
click at [263, 282] on div "265" at bounding box center [267, 334] width 8 height 5
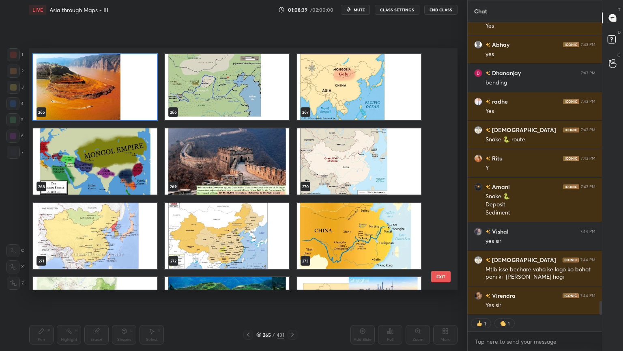
scroll to position [6571, 0]
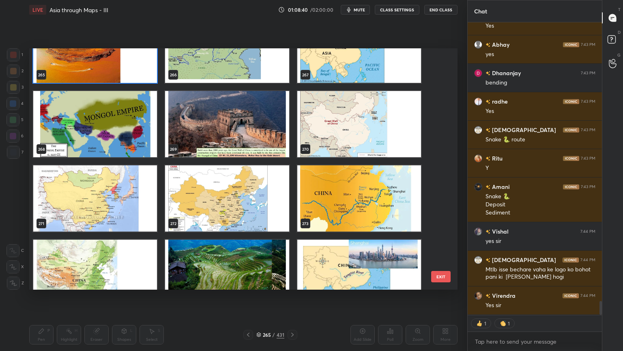
click at [335, 73] on img "grid" at bounding box center [359, 50] width 124 height 66
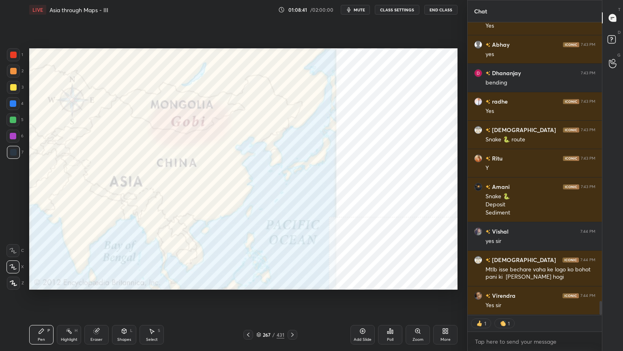
click at [335, 73] on img "grid" at bounding box center [359, 50] width 124 height 66
click at [262, 282] on div "267 / 431" at bounding box center [270, 334] width 28 height 7
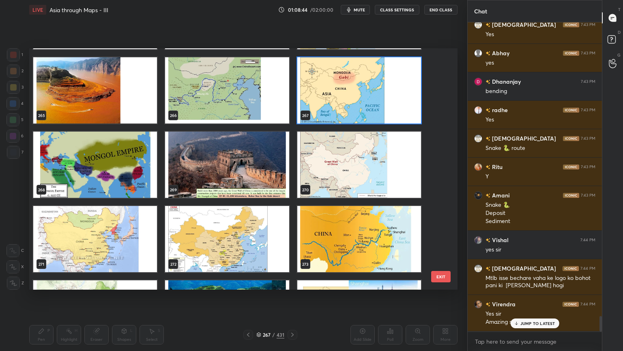
scroll to position [5838, 0]
click at [96, 177] on img "grid" at bounding box center [95, 164] width 124 height 66
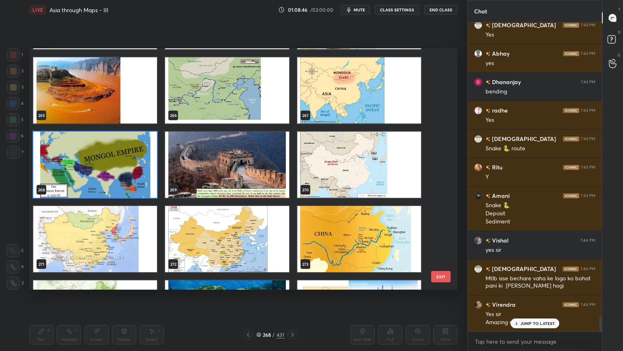
click at [96, 177] on img "grid" at bounding box center [95, 164] width 124 height 66
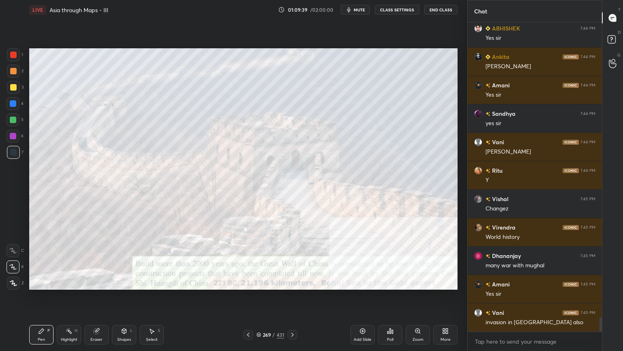
scroll to position [6413, 0]
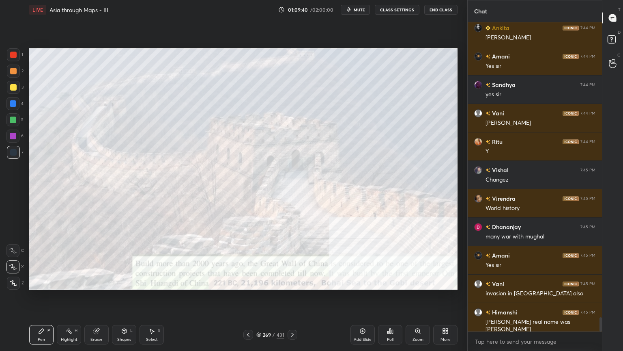
click at [444, 282] on div "More" at bounding box center [445, 334] width 24 height 19
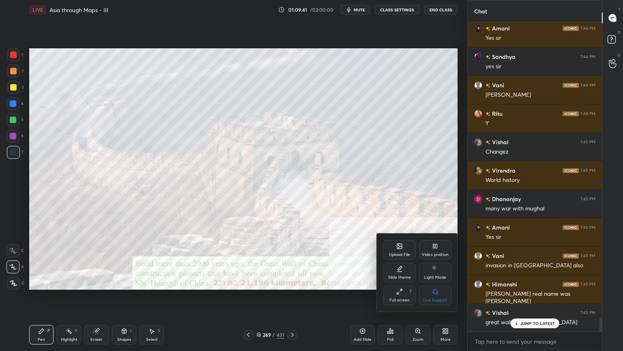
click at [437, 250] on div "Video position" at bounding box center [435, 249] width 32 height 19
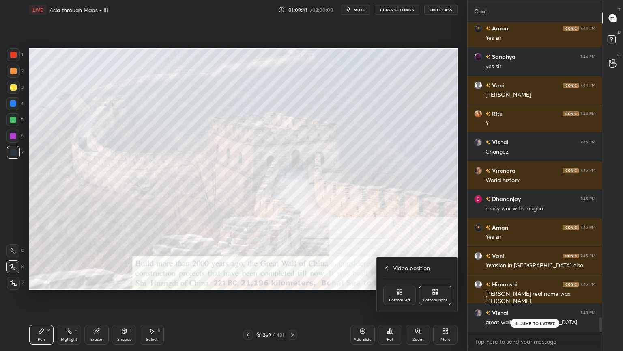
click at [405, 282] on div "Bottom left" at bounding box center [400, 294] width 32 height 19
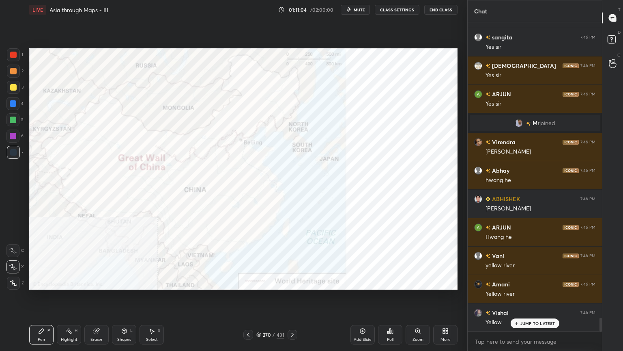
scroll to position [6742, 0]
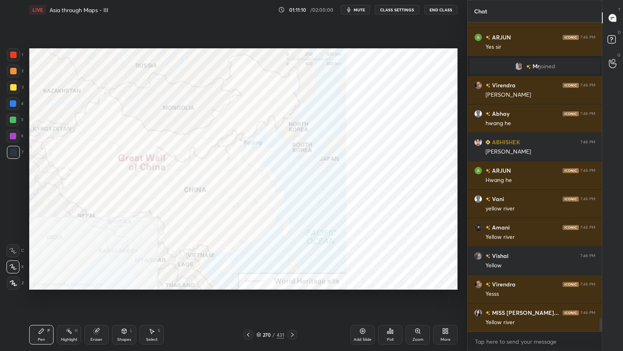
click at [541, 282] on div "Ashana 7:45 PM Shaktiman shaktiman 😂😂 MISS SMITA... 7:46 PM 🫡 Vishal 7:46 PM he…" at bounding box center [535, 176] width 134 height 309
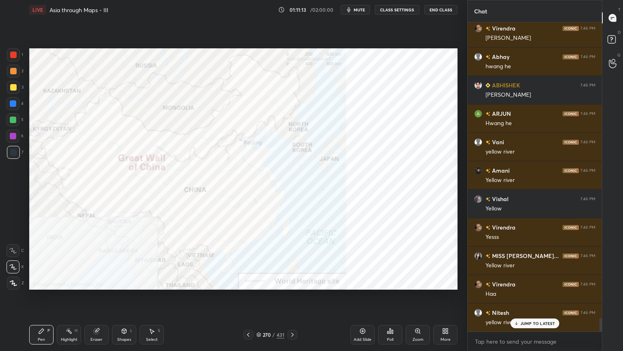
scroll to position [6834, 0]
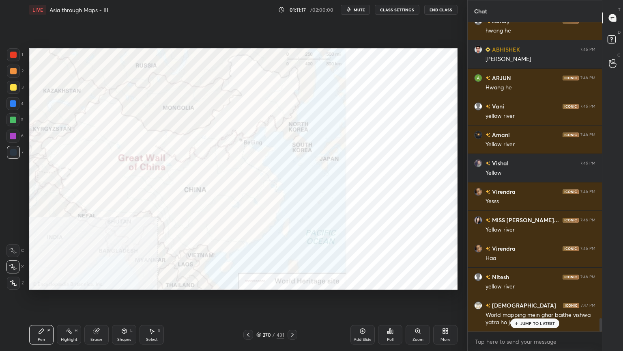
click at [259, 282] on icon at bounding box center [258, 334] width 5 height 5
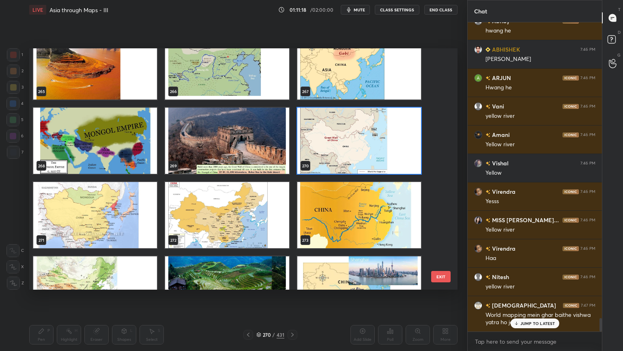
scroll to position [6565, 0]
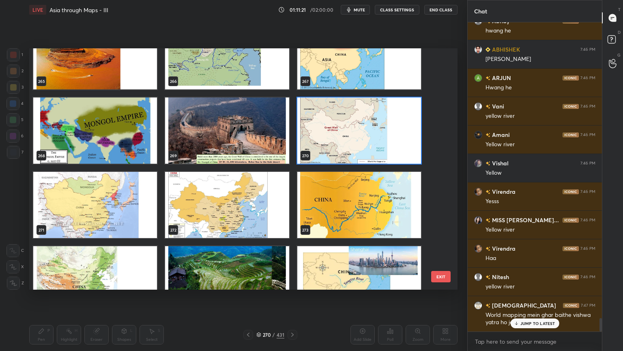
click at [233, 117] on img "grid" at bounding box center [227, 130] width 124 height 66
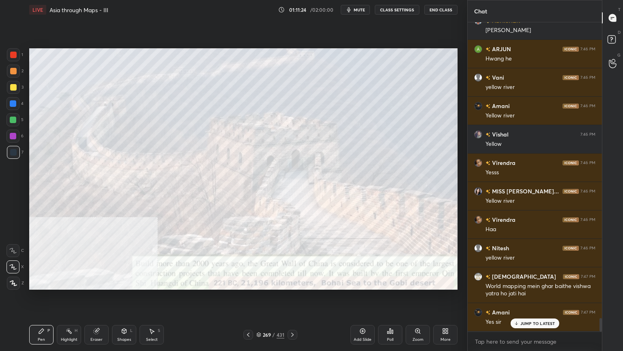
scroll to position [6891, 0]
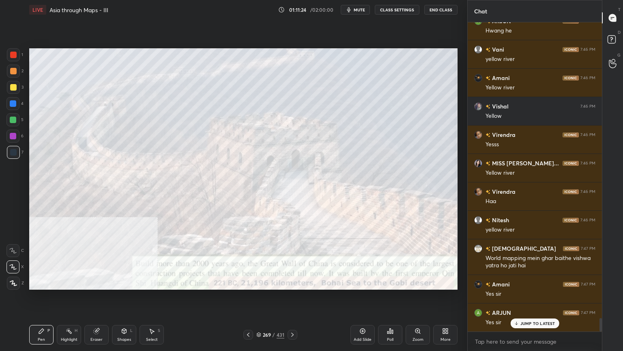
click at [259, 282] on icon at bounding box center [258, 334] width 5 height 5
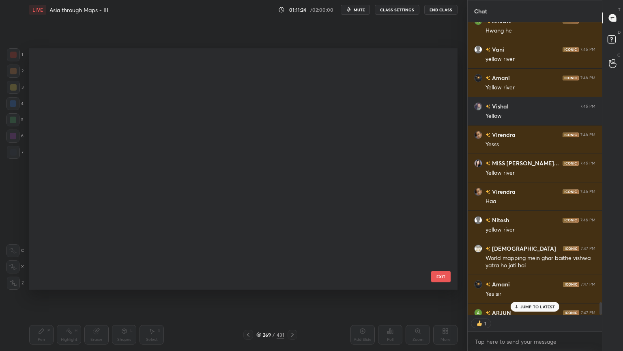
scroll to position [239, 425]
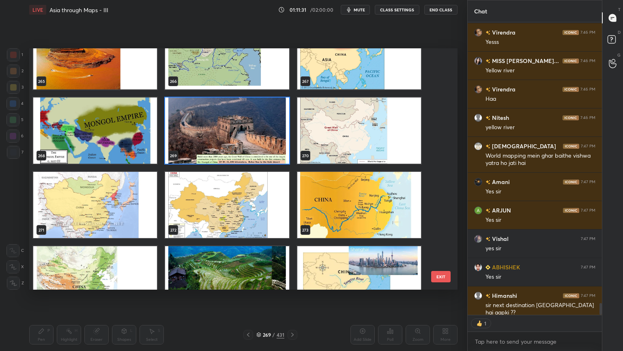
click at [151, 200] on img "grid" at bounding box center [95, 205] width 124 height 66
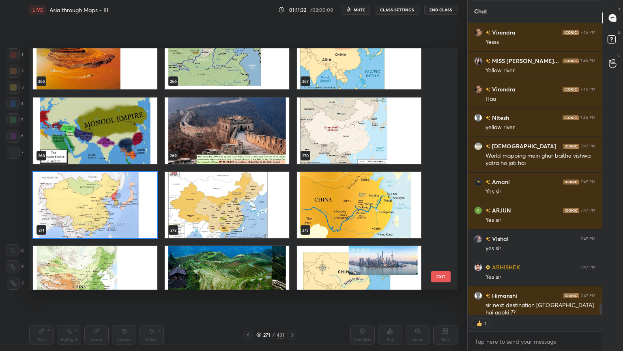
click at [151, 200] on img "grid" at bounding box center [95, 205] width 124 height 66
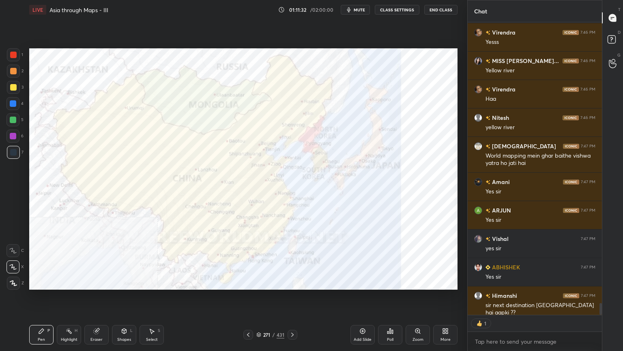
click at [151, 200] on img "grid" at bounding box center [95, 205] width 124 height 66
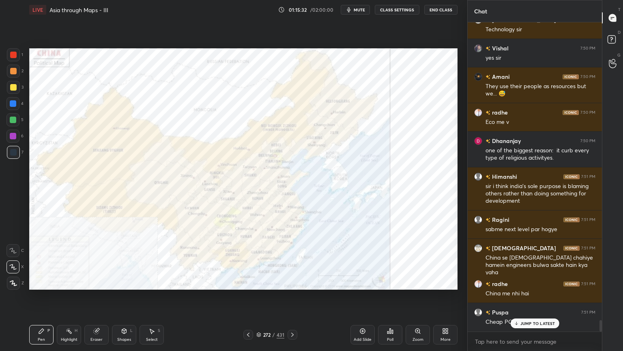
scroll to position [8177, 0]
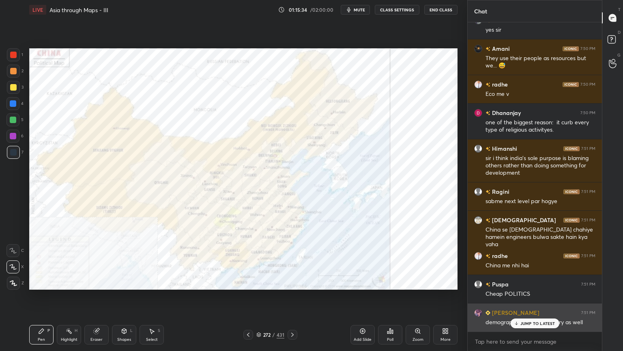
click at [535, 282] on div "JUMP TO LATEST" at bounding box center [535, 323] width 49 height 10
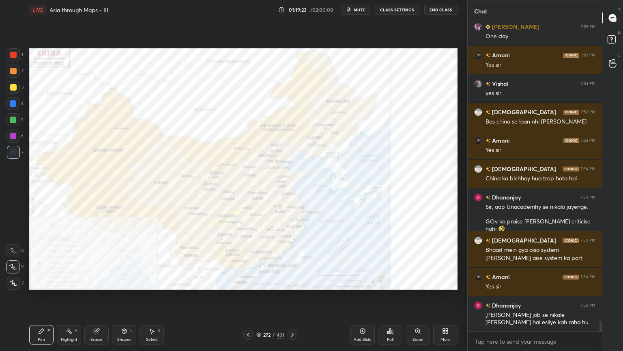
scroll to position [8688, 0]
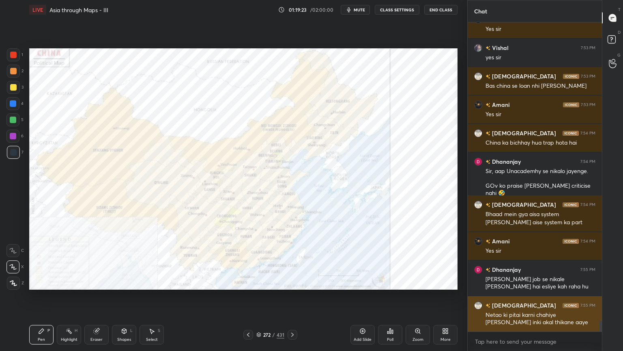
click at [530, 282] on div "Avaneendra 7:53 PM One day.... Amani 7:53 PM Yes sir Vishal 7:53 PM yes sir Ash…" at bounding box center [535, 176] width 134 height 309
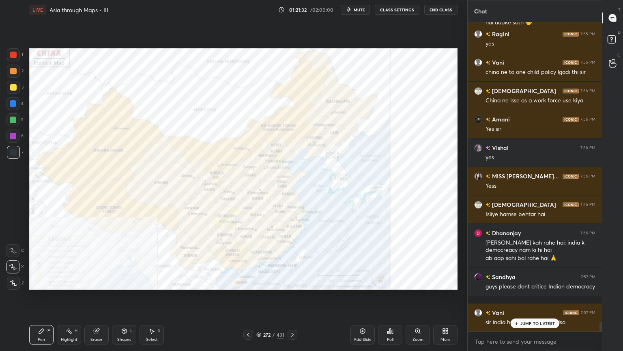
scroll to position [9329, 0]
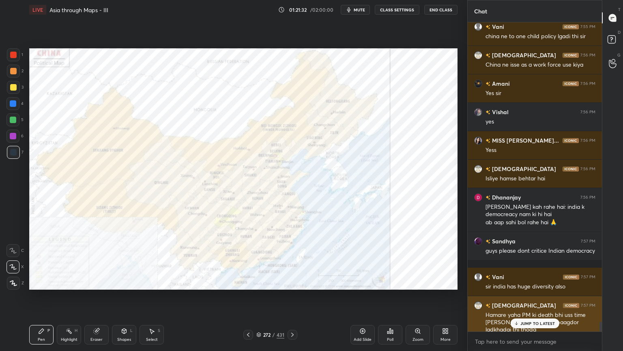
click at [543, 282] on p "JUMP TO LATEST" at bounding box center [538, 323] width 35 height 5
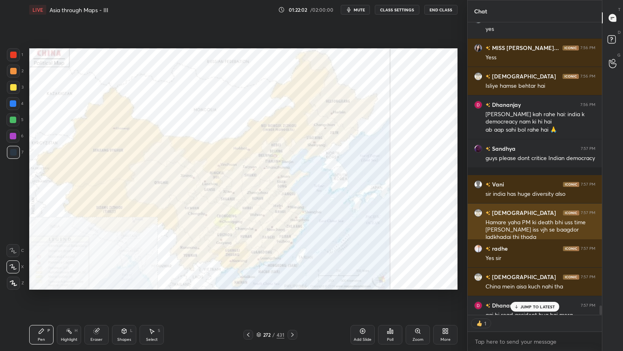
scroll to position [2, 2]
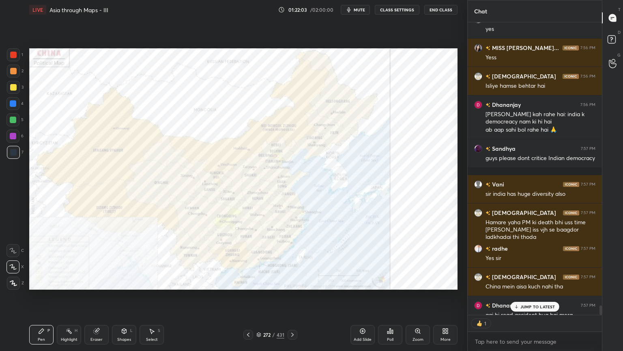
click at [535, 282] on p "JUMP TO LATEST" at bounding box center [538, 306] width 35 height 5
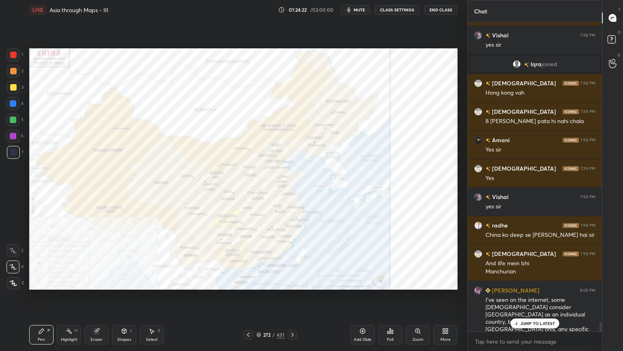
scroll to position [9898, 0]
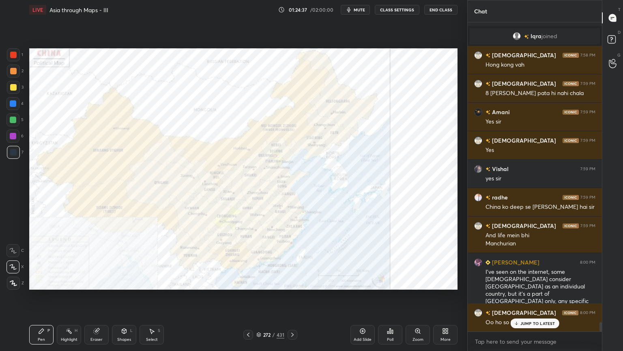
click at [531, 282] on div "JUMP TO LATEST" at bounding box center [535, 323] width 49 height 10
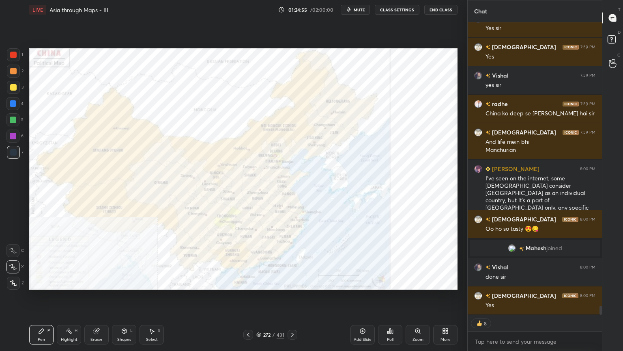
scroll to position [9325, 0]
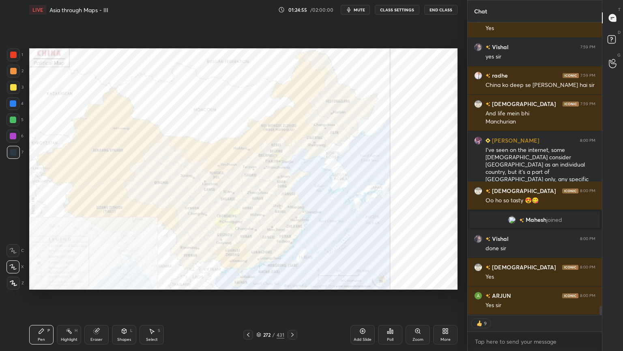
click at [444, 282] on icon at bounding box center [445, 331] width 6 height 6
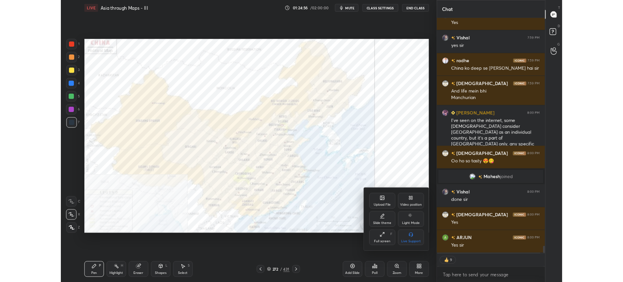
scroll to position [9353, 0]
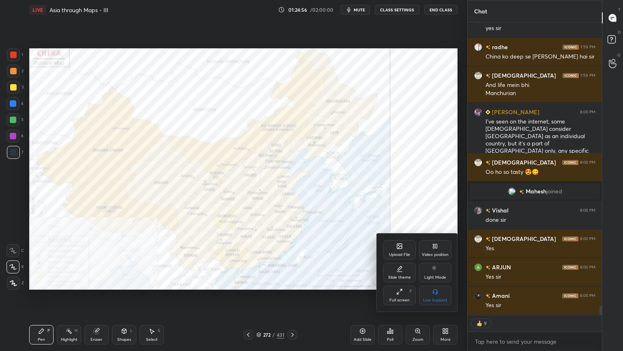
click at [409, 282] on div "Full screen F" at bounding box center [400, 294] width 32 height 19
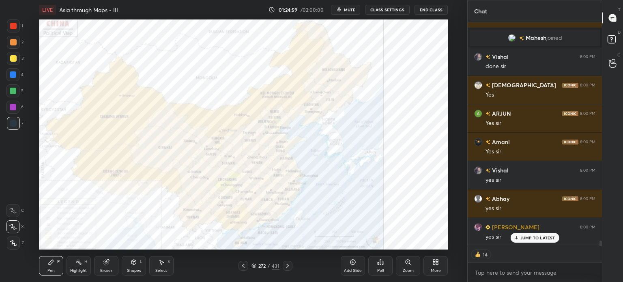
scroll to position [9542, 0]
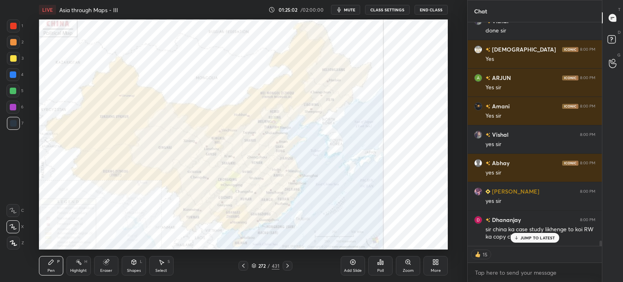
click at [546, 239] on p "JUMP TO LATEST" at bounding box center [538, 237] width 35 height 5
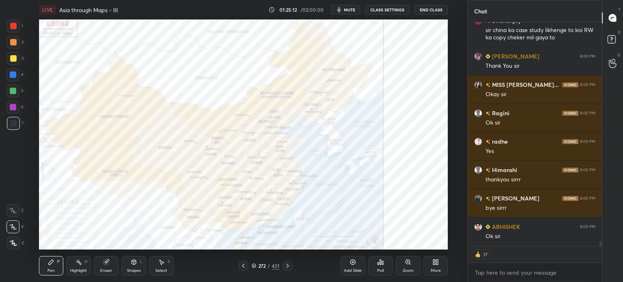
scroll to position [9769, 0]
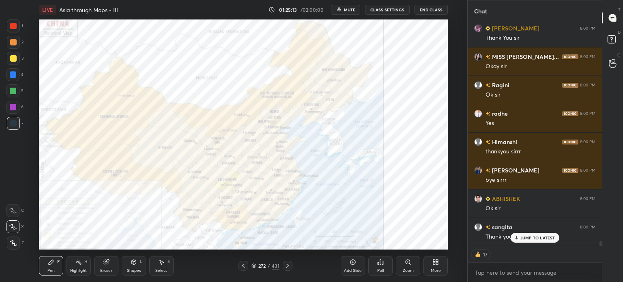
click at [545, 239] on p "JUMP TO LATEST" at bounding box center [538, 237] width 35 height 5
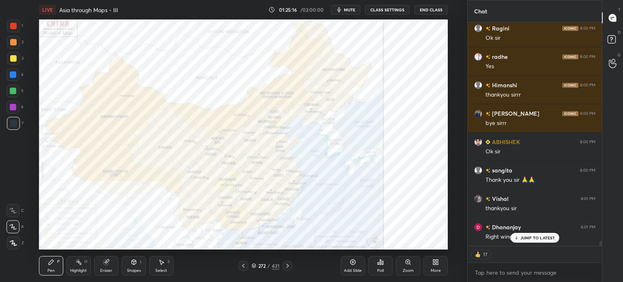
scroll to position [9862, 0]
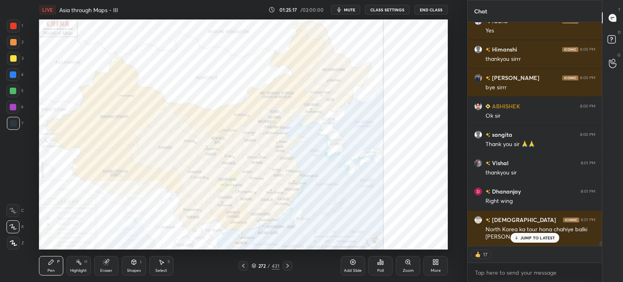
click at [545, 239] on p "JUMP TO LATEST" at bounding box center [538, 237] width 35 height 5
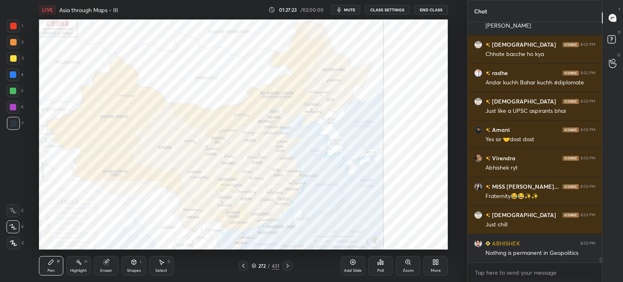
scroll to position [10506, 0]
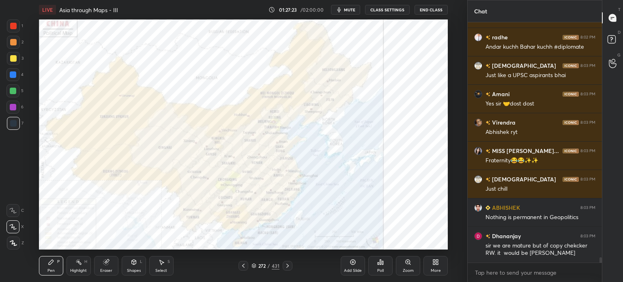
click at [359, 260] on div "Add Slide" at bounding box center [353, 265] width 24 height 19
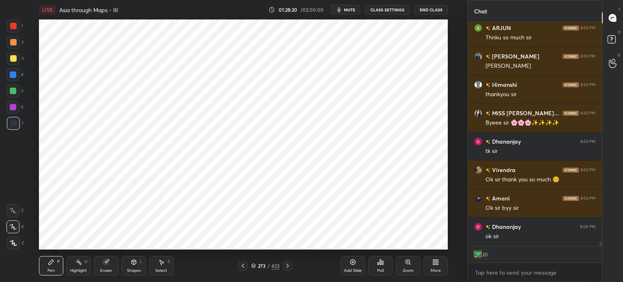
scroll to position [11034, 0]
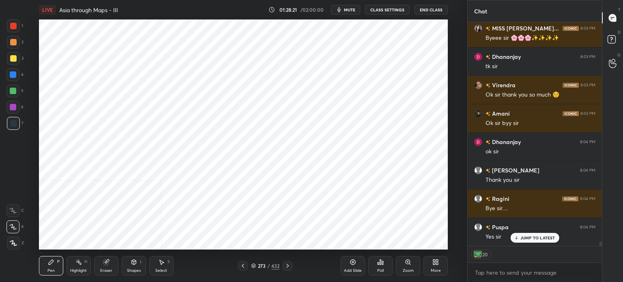
click at [349, 9] on span "mute" at bounding box center [349, 10] width 11 height 6
click at [440, 11] on button "End Class" at bounding box center [431, 10] width 33 height 10
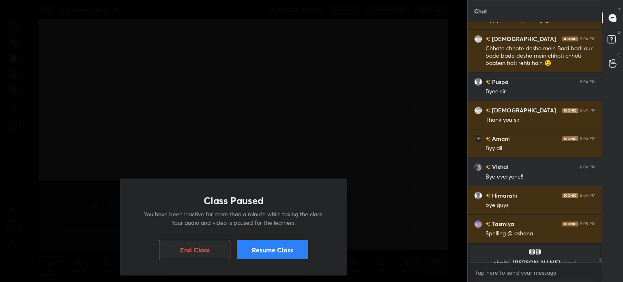
scroll to position [11317, 0]
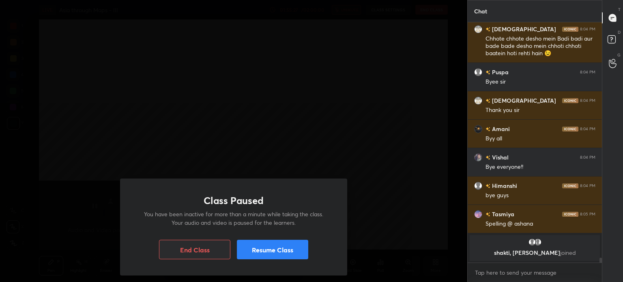
click at [273, 253] on button "Resume Class" at bounding box center [272, 249] width 71 height 19
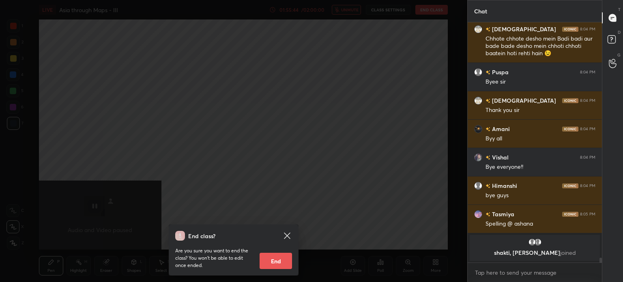
click at [287, 256] on button "End" at bounding box center [276, 261] width 32 height 16
type textarea "x"
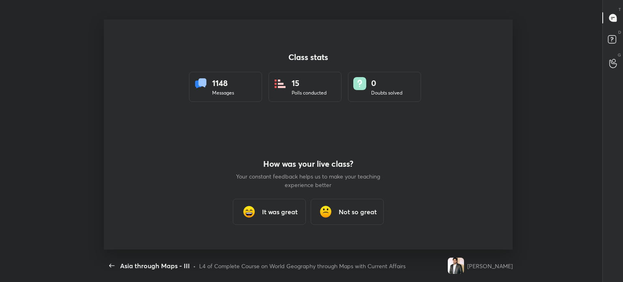
scroll to position [40353, 39967]
click at [249, 199] on div "It was great" at bounding box center [269, 212] width 73 height 26
